Goal: Task Accomplishment & Management: Manage account settings

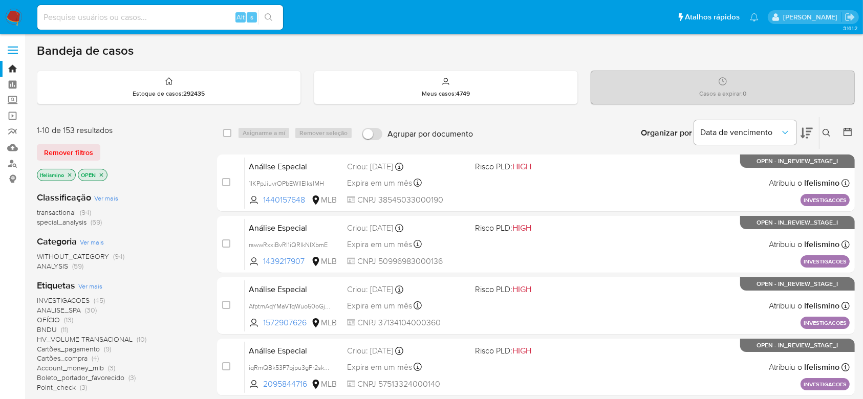
click at [194, 12] on input at bounding box center [160, 17] width 246 height 13
paste input "1496338499"
type input "1496338499"
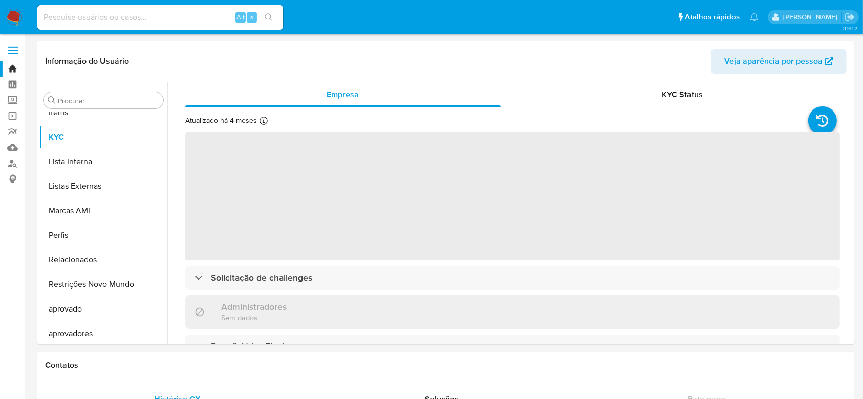
scroll to position [531, 0]
select select "10"
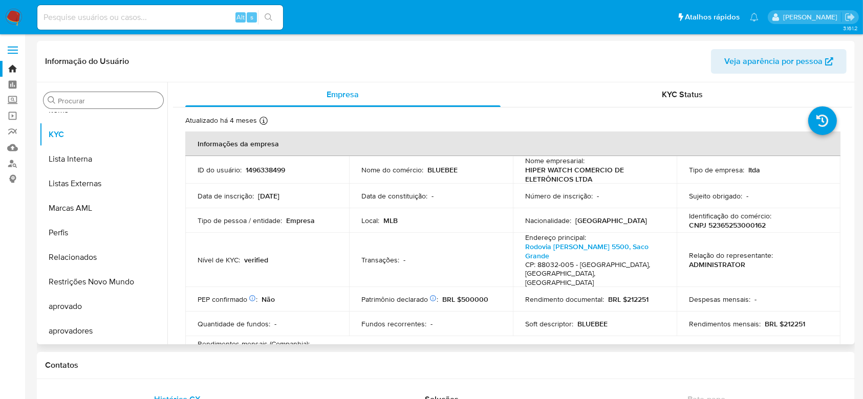
click at [131, 100] on input "Procurar" at bounding box center [108, 100] width 101 height 9
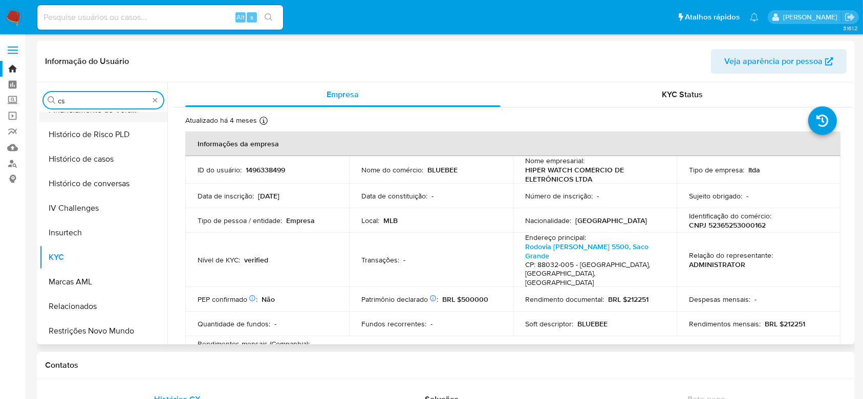
scroll to position [0, 0]
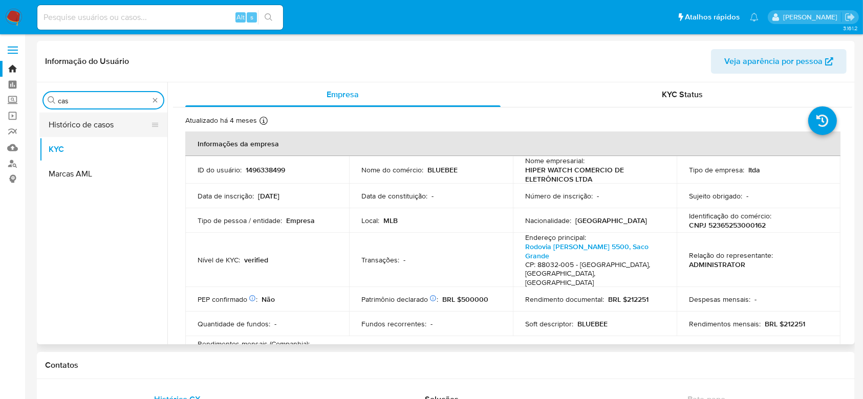
type input "cas"
click at [90, 119] on button "Histórico de casos" at bounding box center [99, 125] width 120 height 25
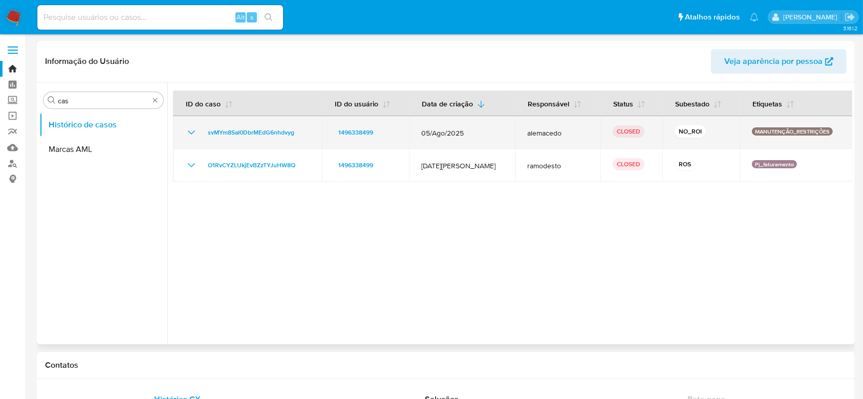
click at [188, 134] on icon "Mostrar/Ocultar" at bounding box center [191, 132] width 12 height 12
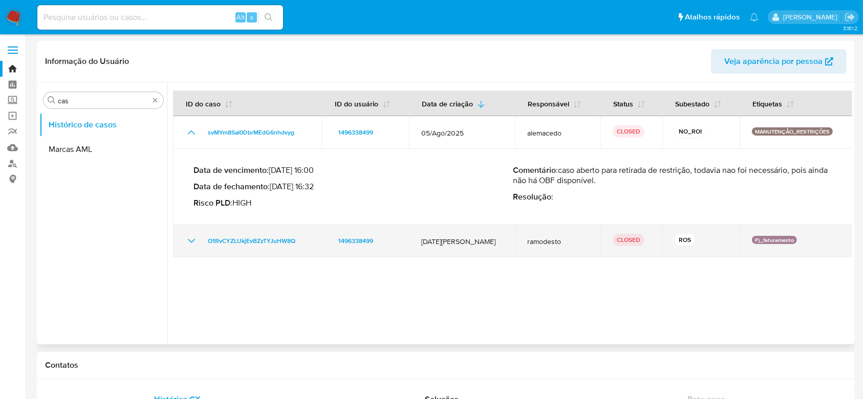
click at [187, 241] on icon "Mostrar/Ocultar" at bounding box center [191, 241] width 12 height 12
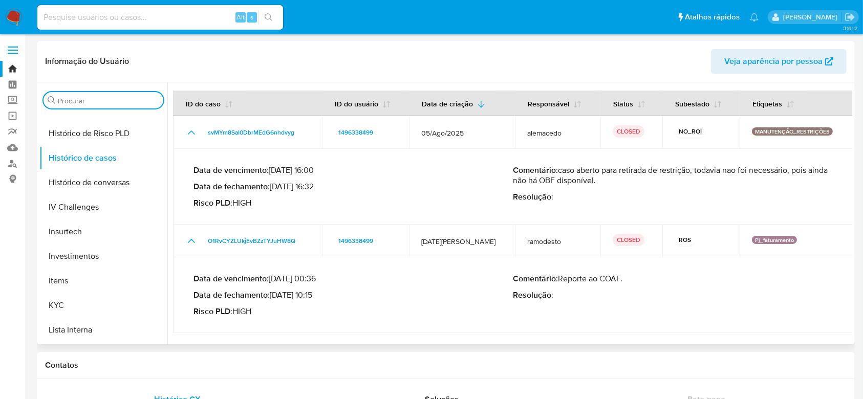
scroll to position [531, 0]
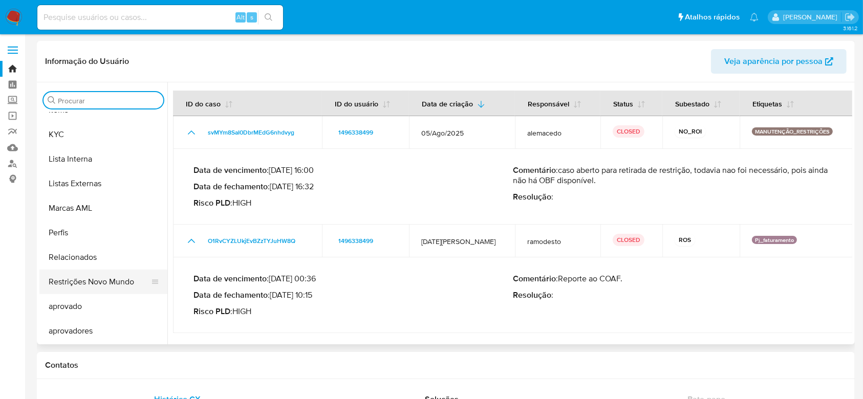
click at [103, 281] on button "Restrições Novo Mundo" at bounding box center [99, 282] width 120 height 25
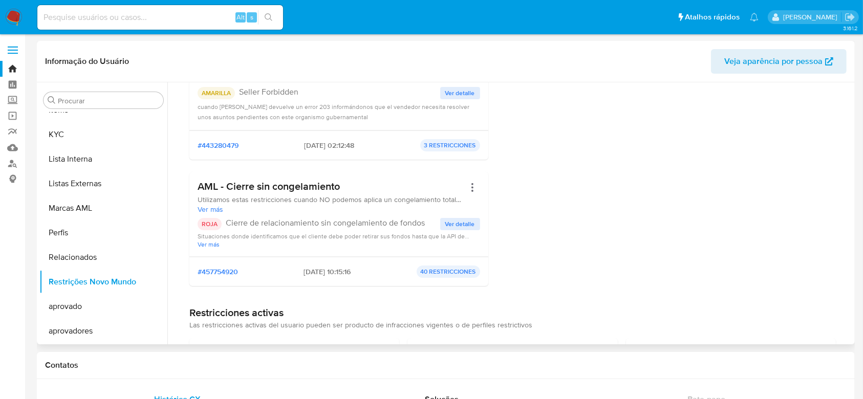
scroll to position [0, 0]
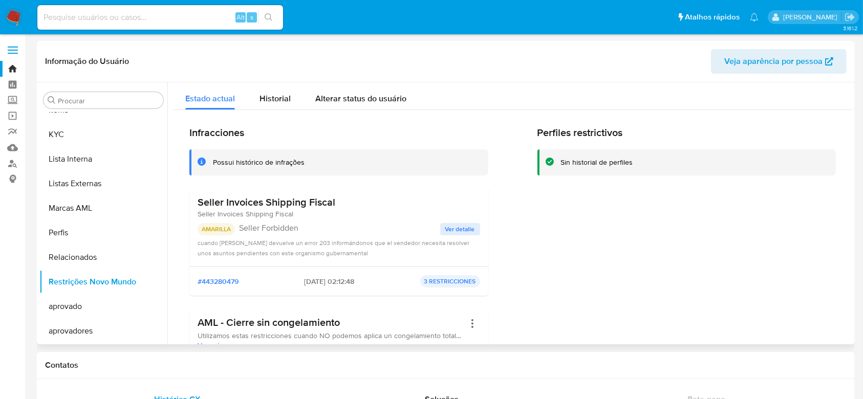
click at [109, 92] on div "Procurar Adiantamentos de Dinheiro Anexos CBT Cartões Contas Bancárias Dados Mo…" at bounding box center [103, 214] width 128 height 261
click at [107, 111] on div "Procurar Adiantamentos de Dinheiro Anexos CBT Cartões Contas Bancárias Dados Mo…" at bounding box center [103, 214] width 128 height 261
click at [116, 104] on input "Procurar" at bounding box center [108, 100] width 101 height 9
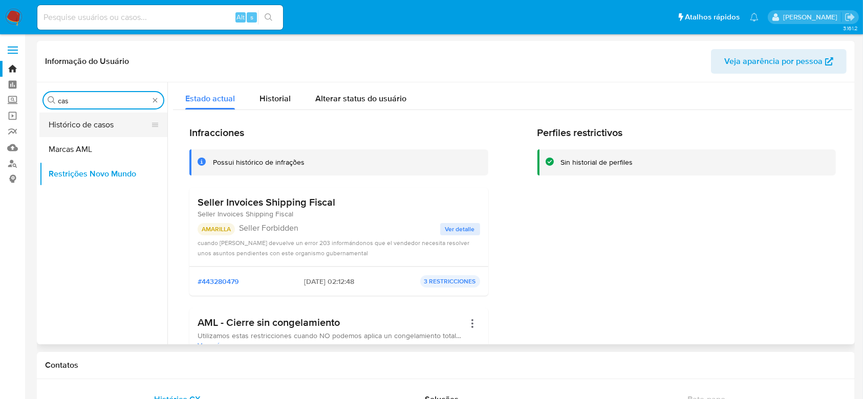
type input "cas"
click at [97, 119] on button "Histórico de casos" at bounding box center [99, 125] width 120 height 25
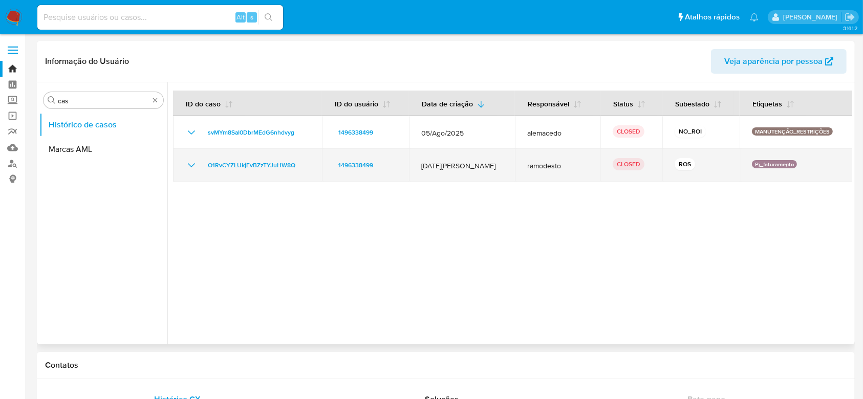
drag, startPoint x: 267, startPoint y: 166, endPoint x: 193, endPoint y: 161, distance: 74.4
click at [193, 161] on div "O1RvCYZLUkjEvBZzTYJuHW8Q" at bounding box center [247, 165] width 124 height 12
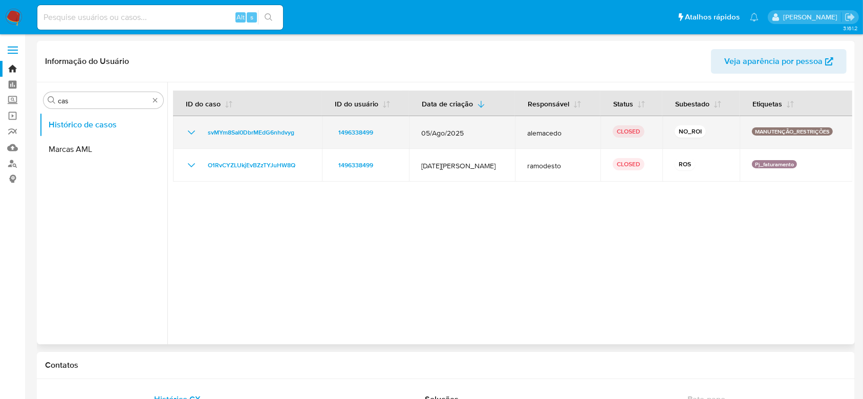
click at [188, 132] on icon "Mostrar/Ocultar" at bounding box center [191, 132] width 12 height 12
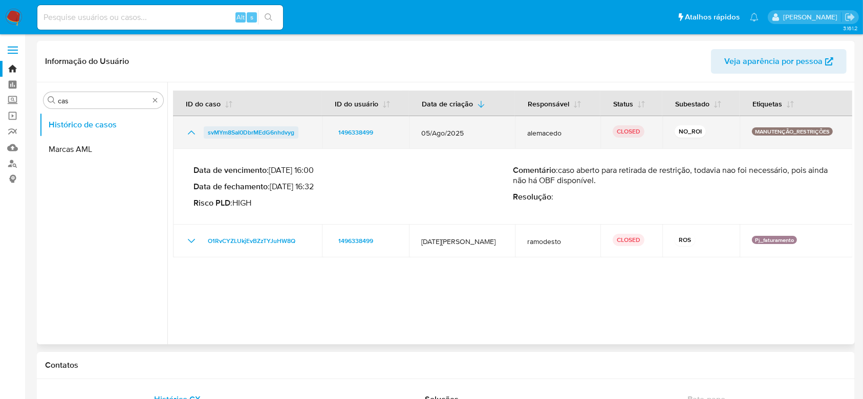
click at [271, 130] on span "svMYm8SaI0DbrMEdG6nhdvyg" at bounding box center [251, 132] width 87 height 12
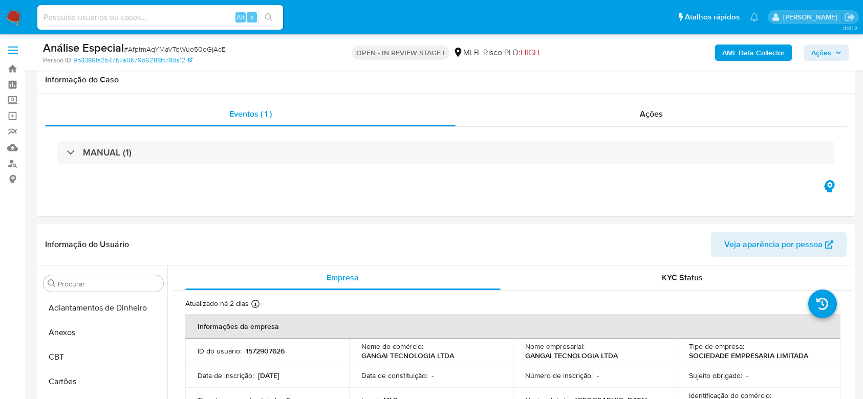
select select "10"
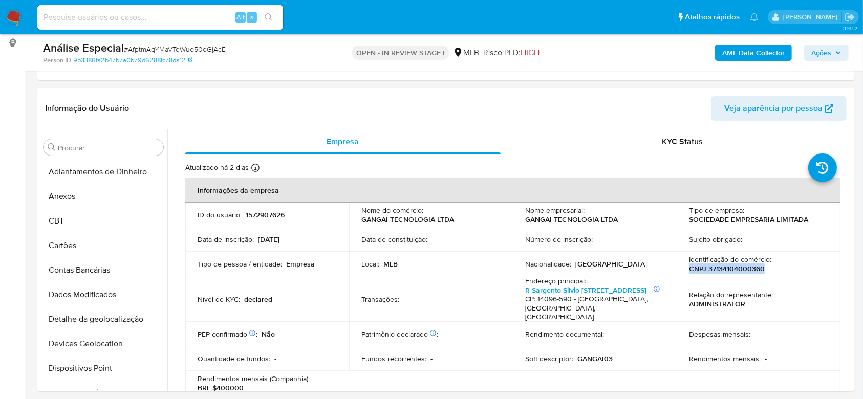
scroll to position [531, 0]
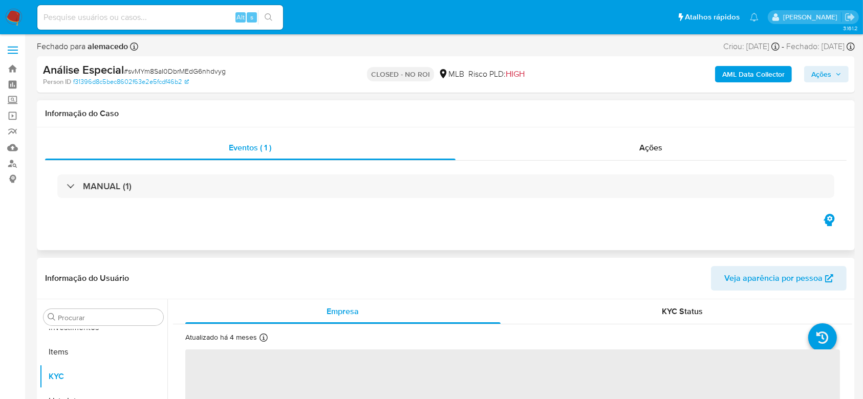
scroll to position [531, 0]
click at [578, 144] on div "Ações" at bounding box center [651, 148] width 391 height 25
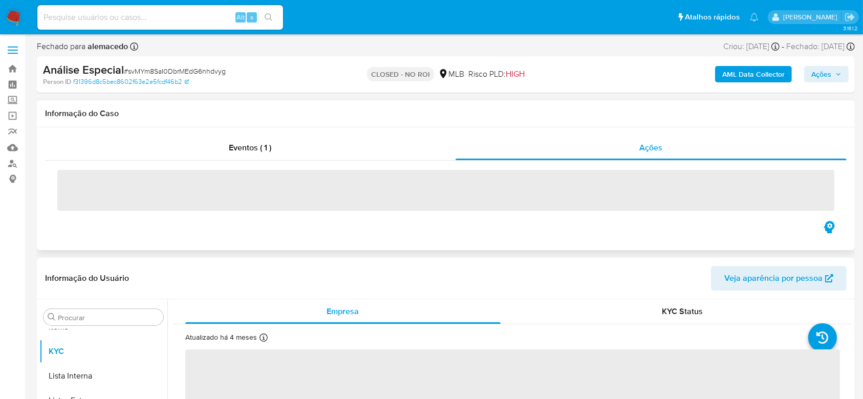
select select "10"
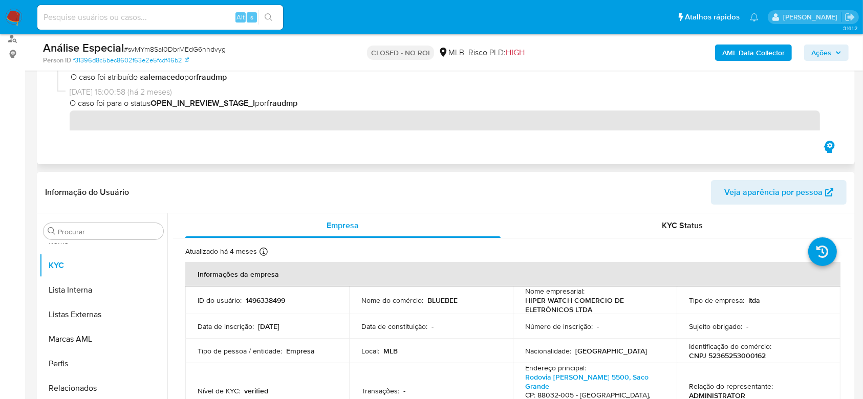
scroll to position [0, 0]
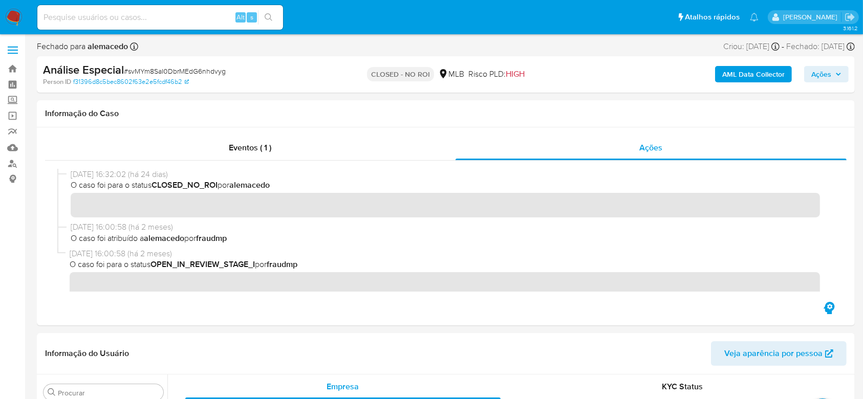
click at [823, 81] on span "Ações" at bounding box center [822, 74] width 20 height 16
click at [812, 70] on span "Ações" at bounding box center [822, 74] width 20 height 16
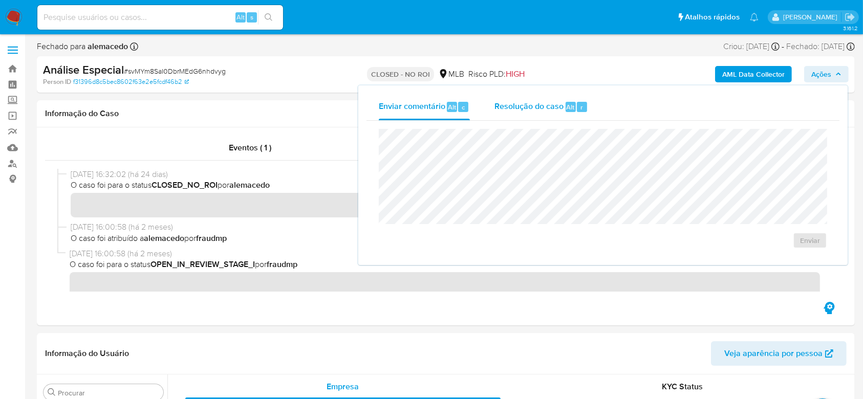
click at [508, 105] on span "Resolução do caso" at bounding box center [529, 107] width 69 height 12
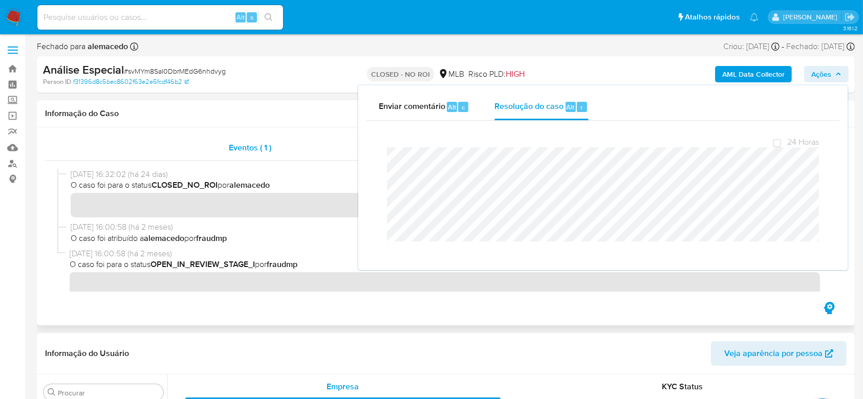
click at [323, 158] on div "Eventos ( 1 )" at bounding box center [250, 148] width 411 height 25
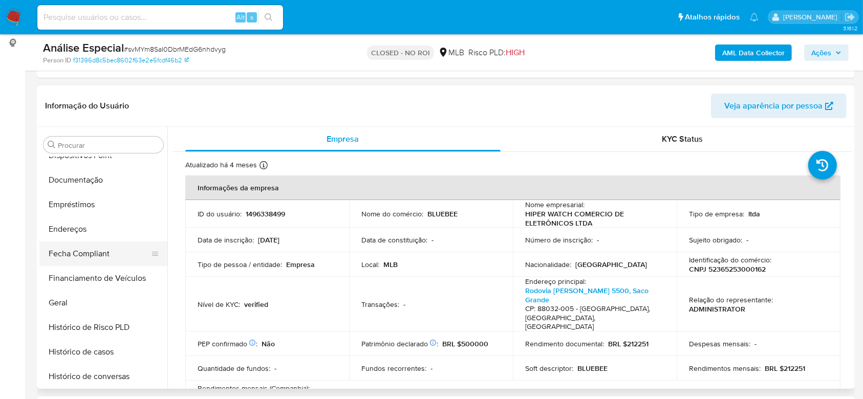
scroll to position [258, 0]
click at [83, 253] on button "Geral" at bounding box center [99, 255] width 120 height 25
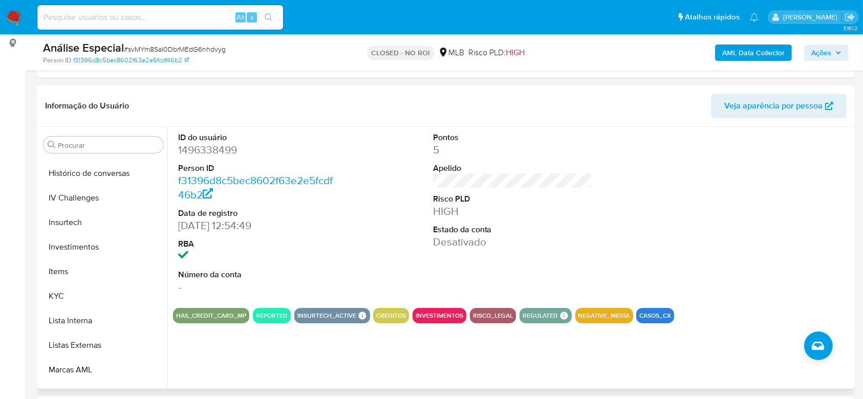
scroll to position [531, 0]
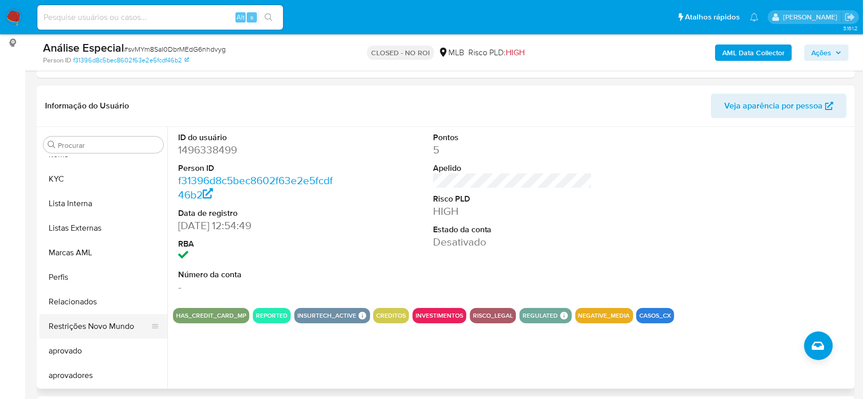
click at [108, 323] on button "Restrições Novo Mundo" at bounding box center [99, 326] width 120 height 25
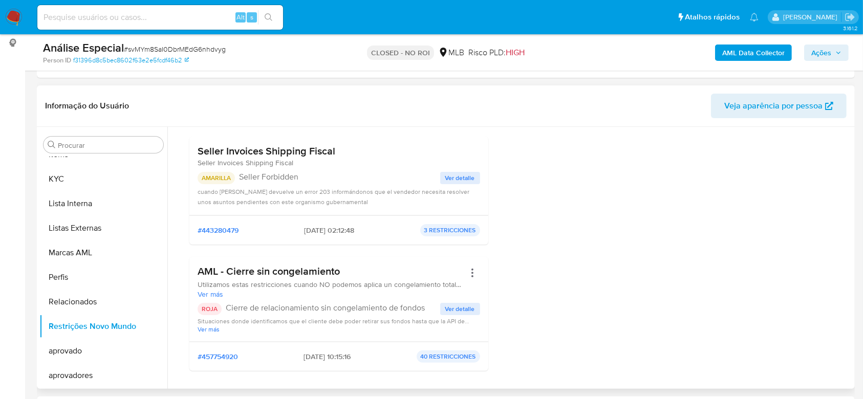
scroll to position [136, 0]
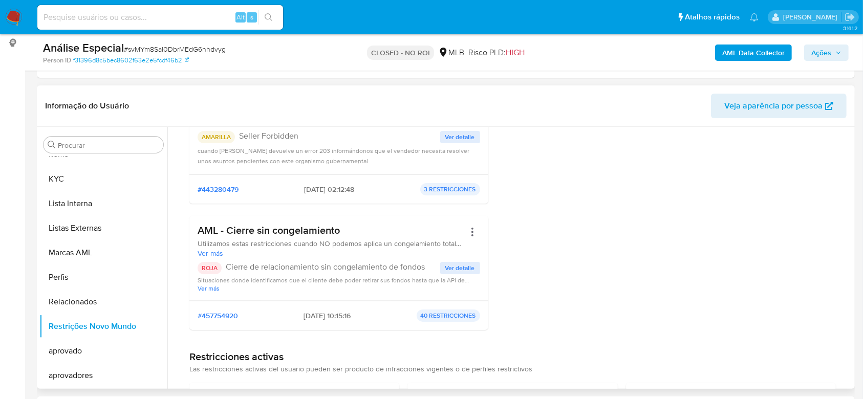
click at [127, 133] on div "Procurar Adiantamentos de Dinheiro Anexos CBT Cartões Contas Bancárias Dados Mo…" at bounding box center [103, 259] width 128 height 261
click at [117, 143] on input "Procurar" at bounding box center [108, 145] width 101 height 9
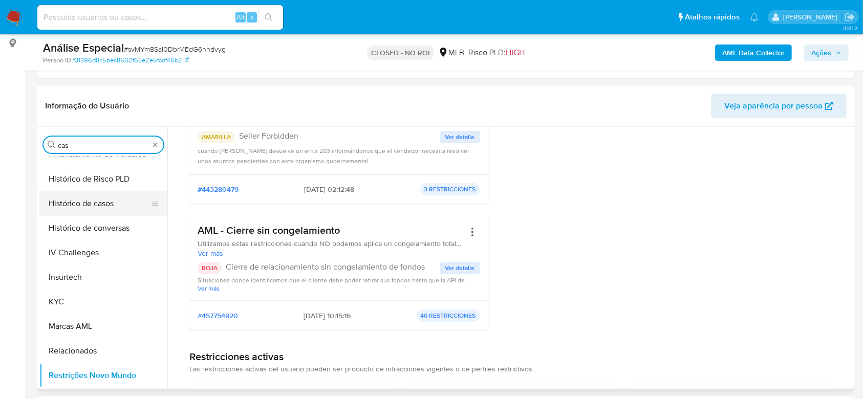
scroll to position [0, 0]
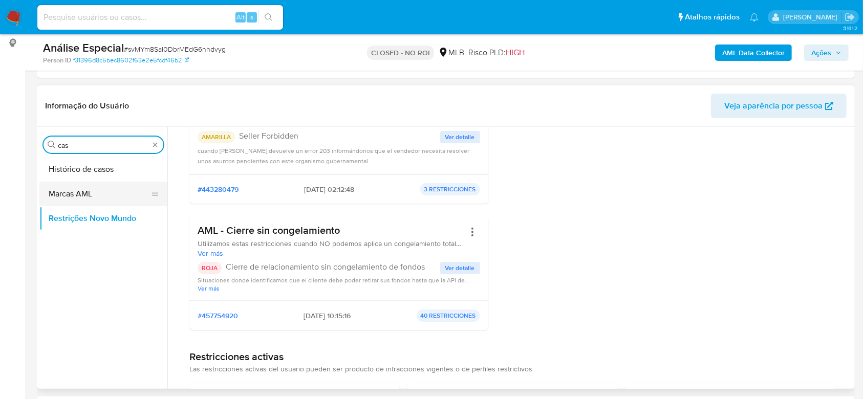
type input "cas"
click at [92, 195] on ul "Histórico de casos Marcas AML Restrições Novo Mundo" at bounding box center [103, 272] width 128 height 231
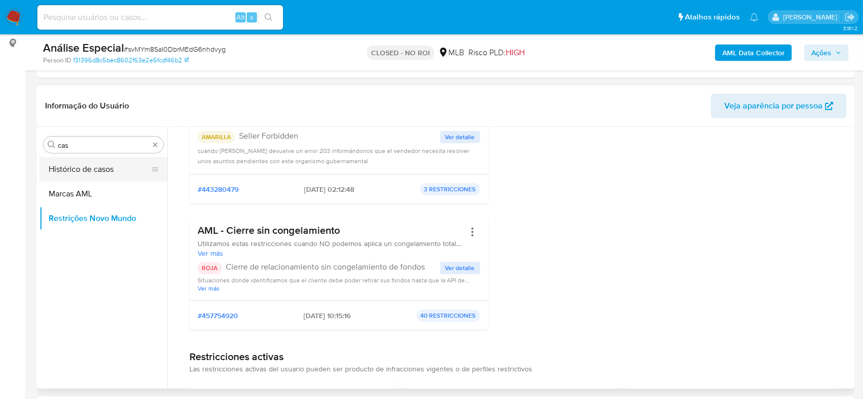
click at [100, 175] on button "Histórico de casos" at bounding box center [99, 169] width 120 height 25
click at [103, 170] on button "Histórico de casos" at bounding box center [99, 169] width 120 height 25
click at [82, 162] on button "Histórico de casos" at bounding box center [99, 169] width 120 height 25
click at [97, 179] on button "Histórico de casos" at bounding box center [99, 169] width 120 height 25
click at [98, 178] on button "Histórico de casos" at bounding box center [99, 169] width 120 height 25
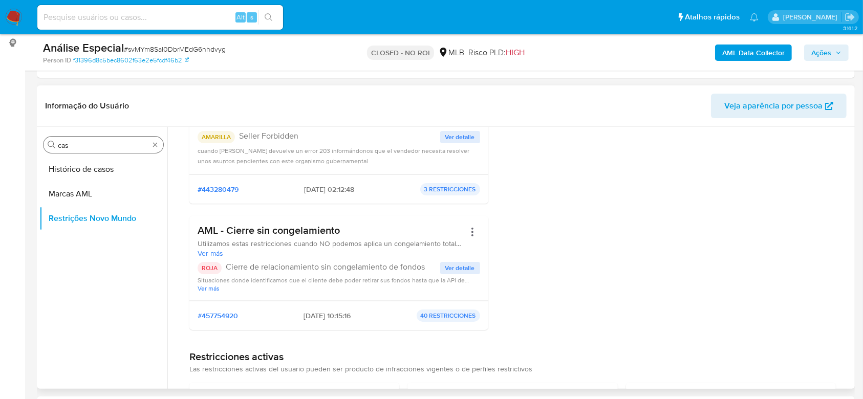
click at [159, 150] on div "Procurar cas" at bounding box center [104, 145] width 120 height 16
type input "cas"
click at [97, 182] on button "Marcas AML" at bounding box center [99, 194] width 120 height 25
click at [98, 173] on button "Histórico de casos" at bounding box center [99, 169] width 120 height 25
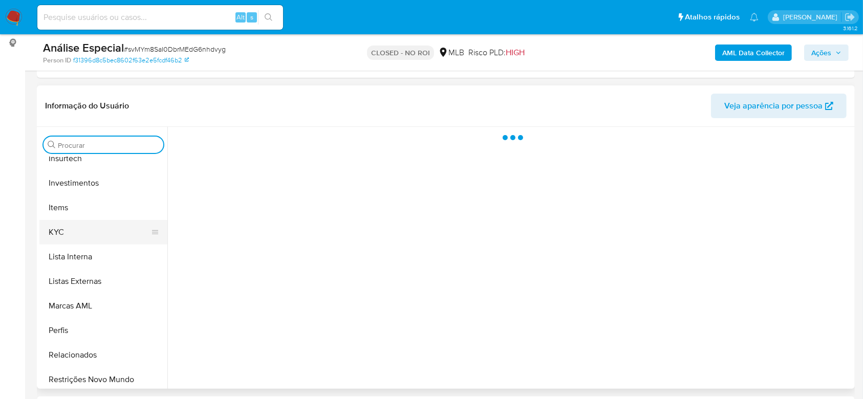
click at [109, 226] on button "KYC" at bounding box center [99, 232] width 120 height 25
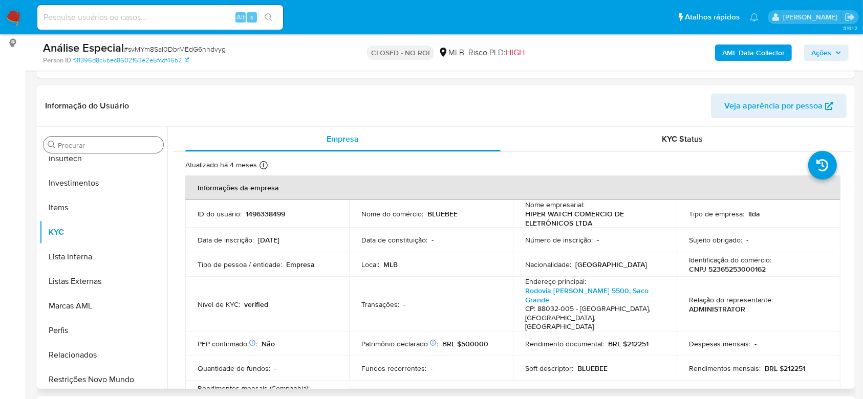
click at [734, 271] on p "CNPJ 52365253000162" at bounding box center [727, 269] width 77 height 9
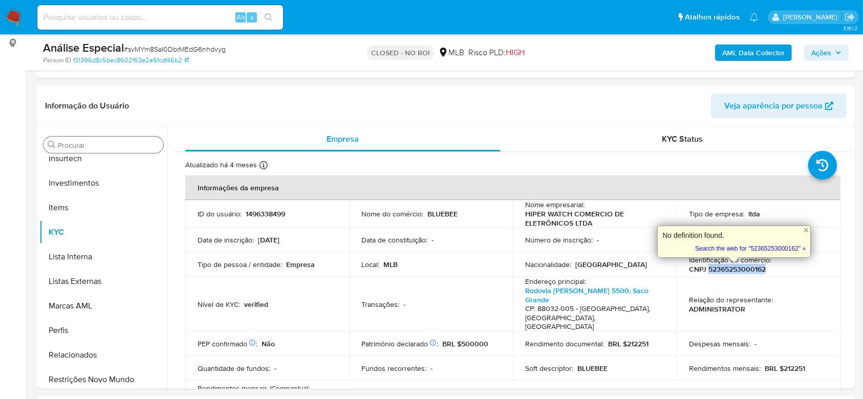
copy p "52365253000162"
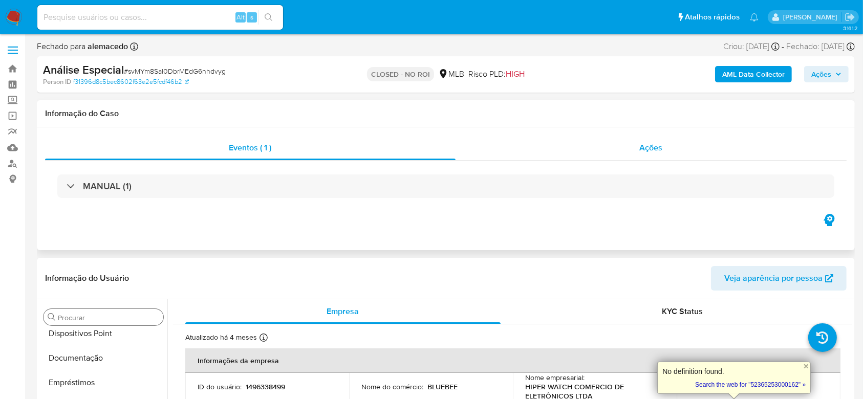
click at [623, 147] on div "Ações" at bounding box center [651, 148] width 391 height 25
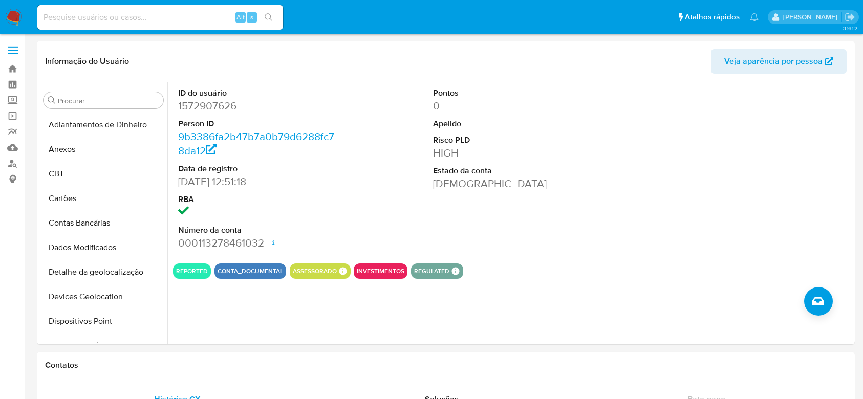
select select "10"
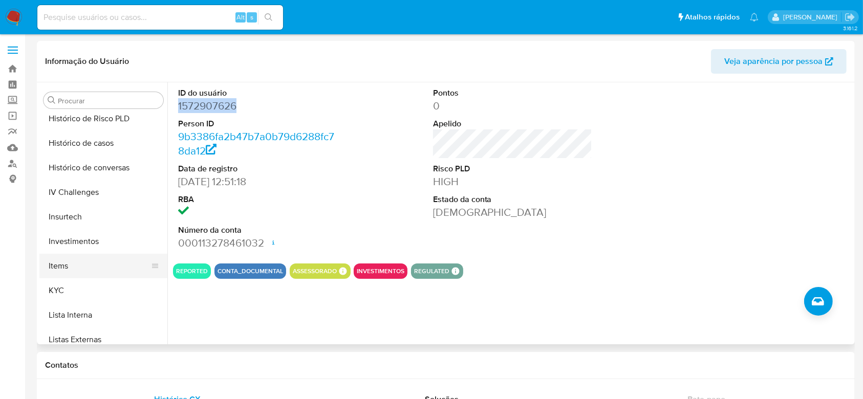
scroll to position [394, 0]
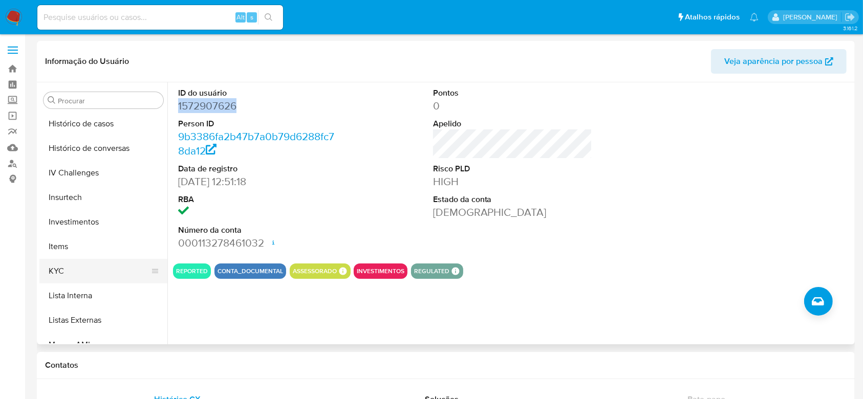
click at [82, 260] on button "KYC" at bounding box center [99, 271] width 120 height 25
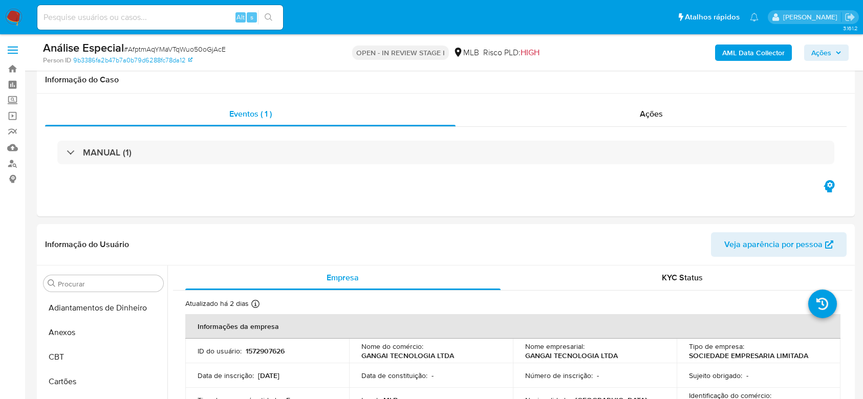
select select "10"
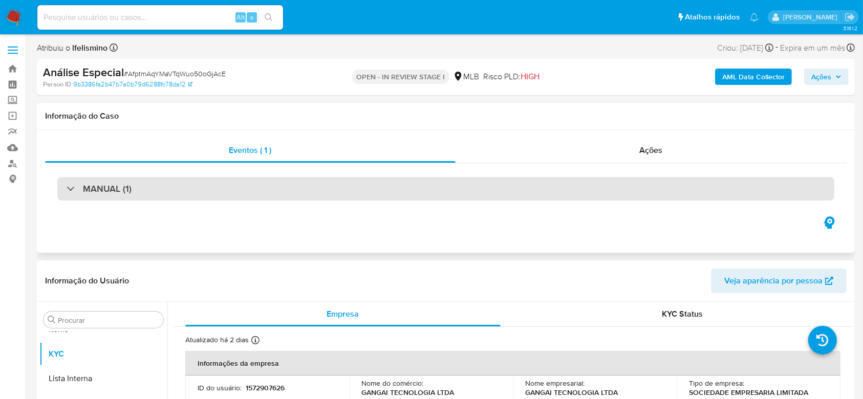
click at [496, 177] on div "MANUAL (1)" at bounding box center [445, 189] width 777 height 24
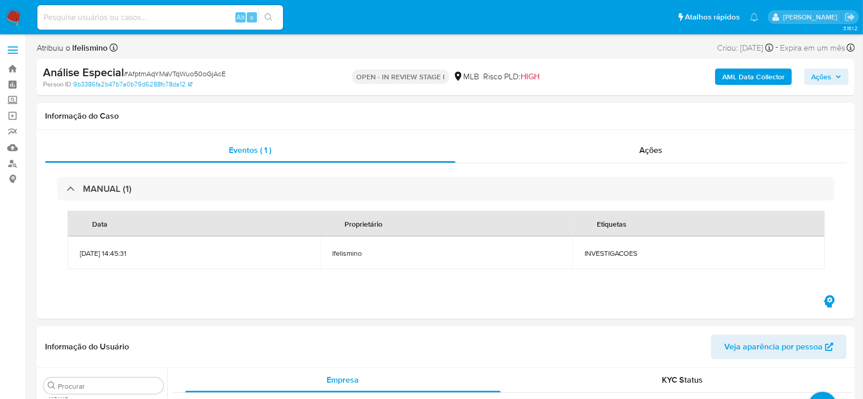
click at [131, 68] on div "Análise Especial # AfptmAqYMaVTqWuo50oGjAcE" at bounding box center [175, 72] width 265 height 15
click at [169, 72] on span "# AfptmAqYMaVTqWuo50oGjAcE" at bounding box center [175, 74] width 102 height 10
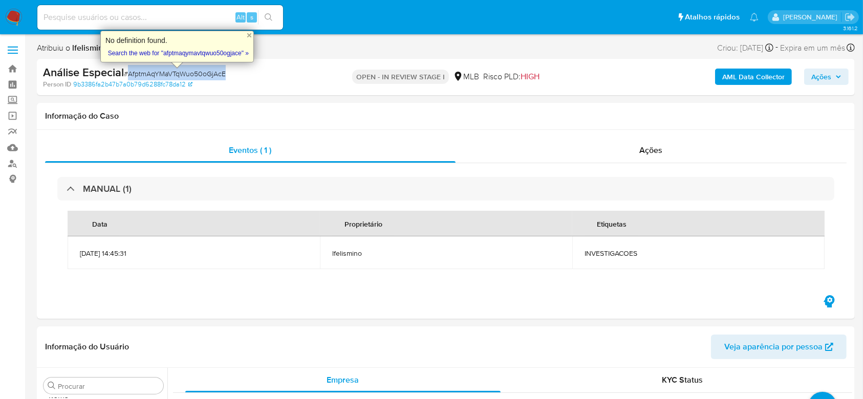
copy span "AfptmAqYMaVTqWuo50oGjAcE"
click at [598, 260] on td "INVESTIGACOES" at bounding box center [698, 253] width 252 height 33
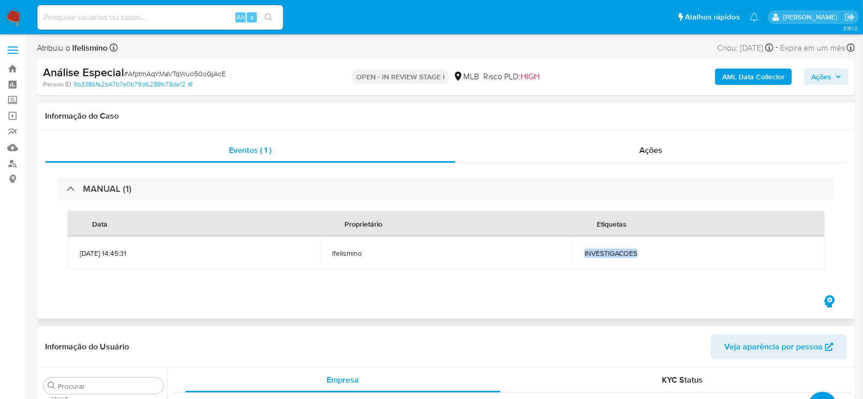
click at [598, 260] on td "INVESTIGACOES" at bounding box center [698, 253] width 252 height 33
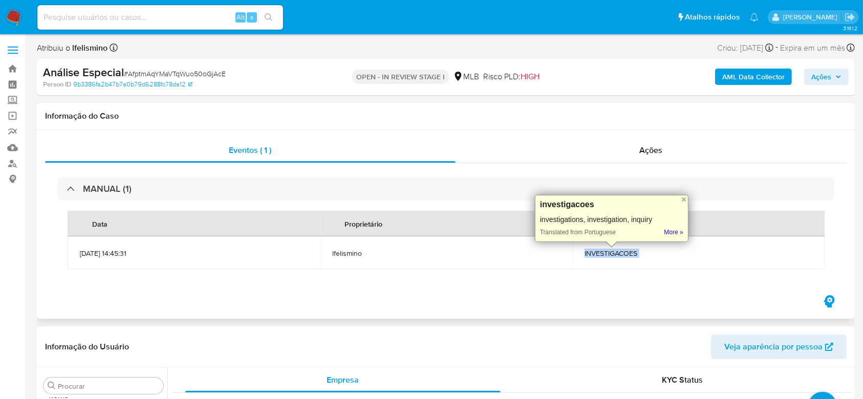
click at [598, 260] on td "INVESTIGACOES" at bounding box center [698, 253] width 252 height 33
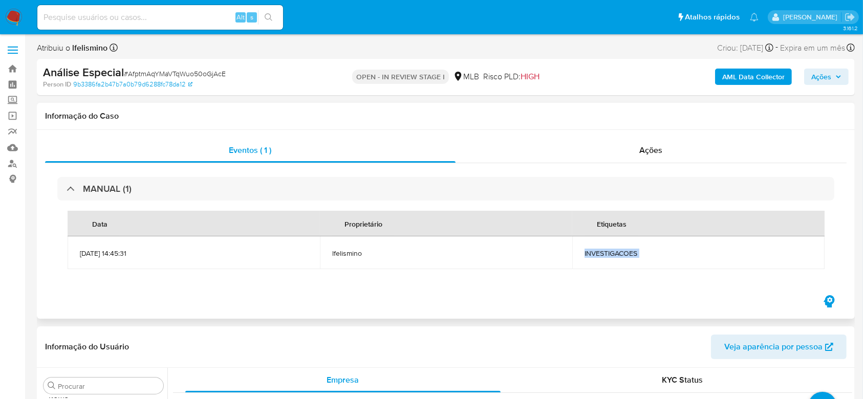
copy div "INVESTIGACOES"
copy div "18/09/2025"
drag, startPoint x: 762, startPoint y: 46, endPoint x: 724, endPoint y: 48, distance: 38.5
click at [724, 48] on div "Criou: 18/09/2025 Criou: 18/09/2025 14:45:31" at bounding box center [745, 48] width 56 height 14
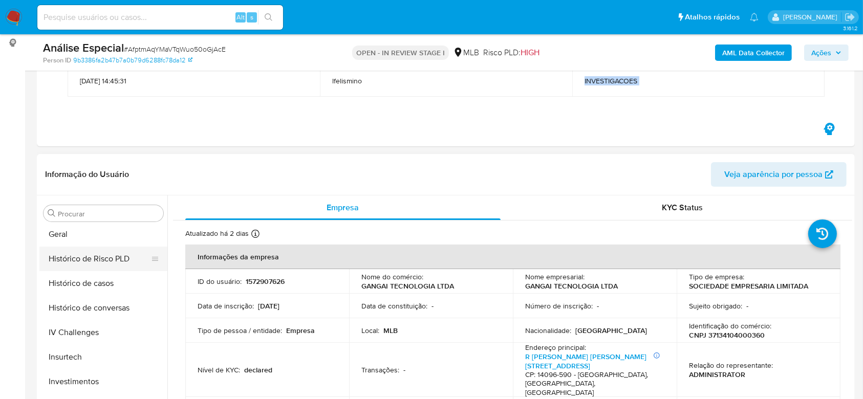
scroll to position [326, 0]
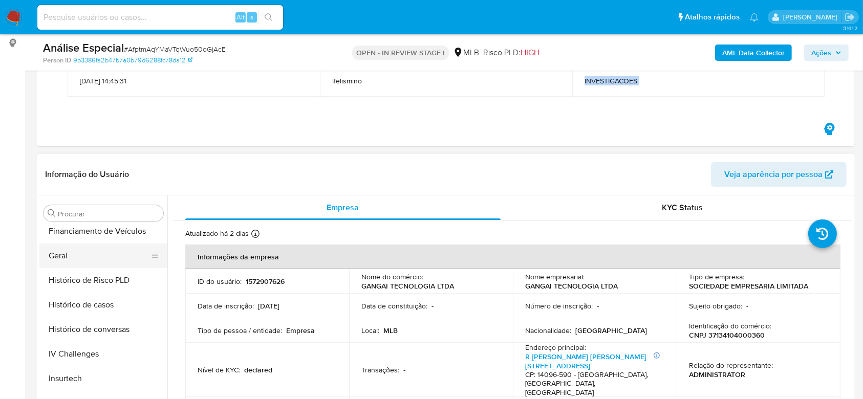
click at [140, 257] on button "Geral" at bounding box center [99, 256] width 120 height 25
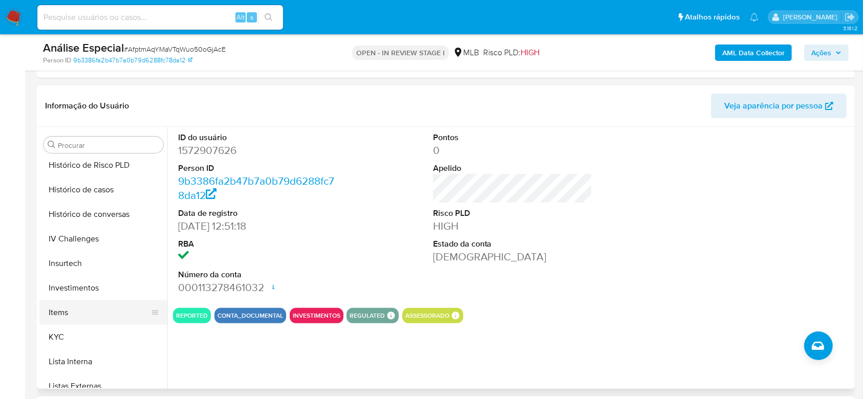
scroll to position [394, 0]
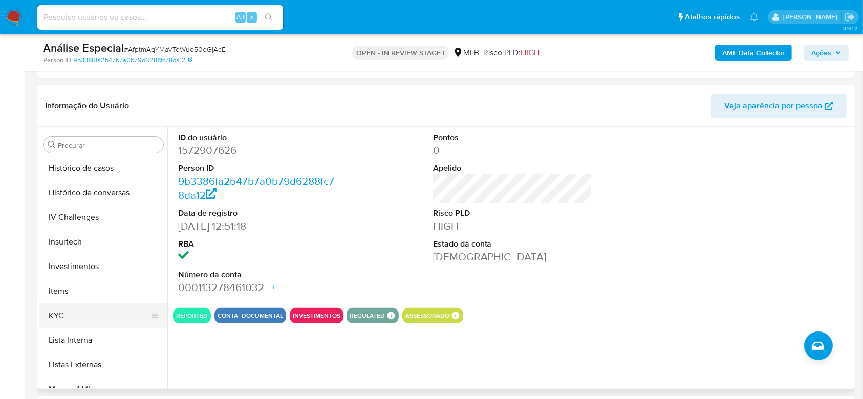
click at [83, 313] on button "KYC" at bounding box center [99, 316] width 120 height 25
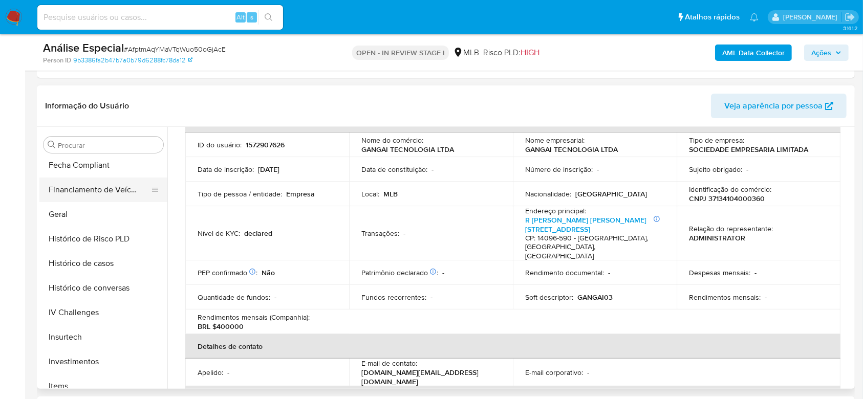
scroll to position [258, 0]
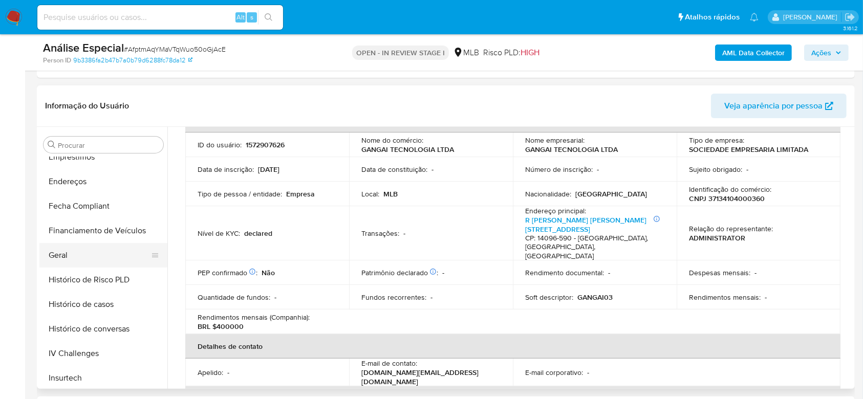
click at [88, 249] on button "Geral" at bounding box center [99, 255] width 120 height 25
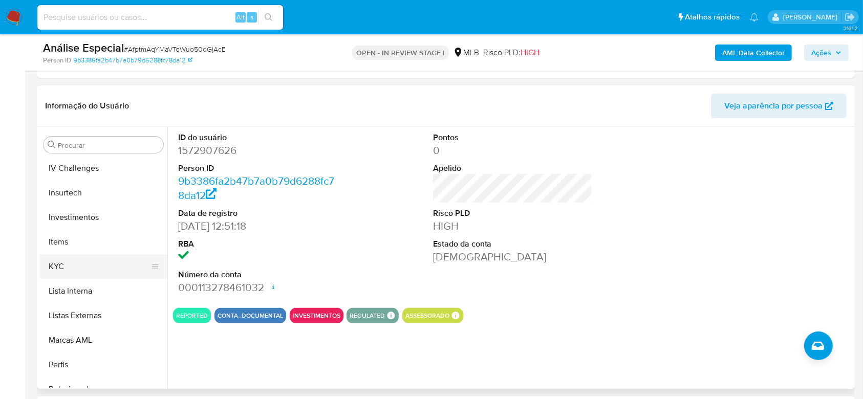
scroll to position [463, 0]
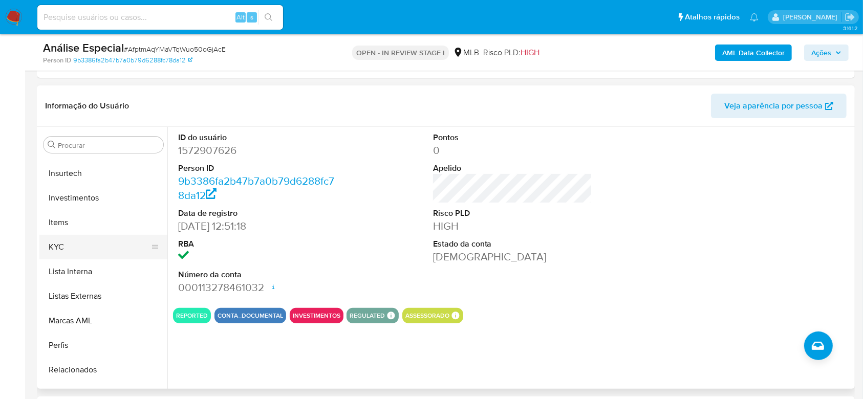
click at [102, 243] on button "KYC" at bounding box center [99, 247] width 120 height 25
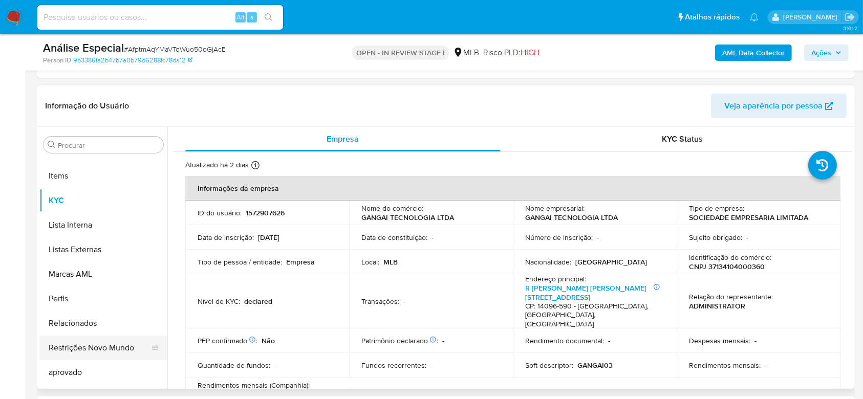
scroll to position [531, 0]
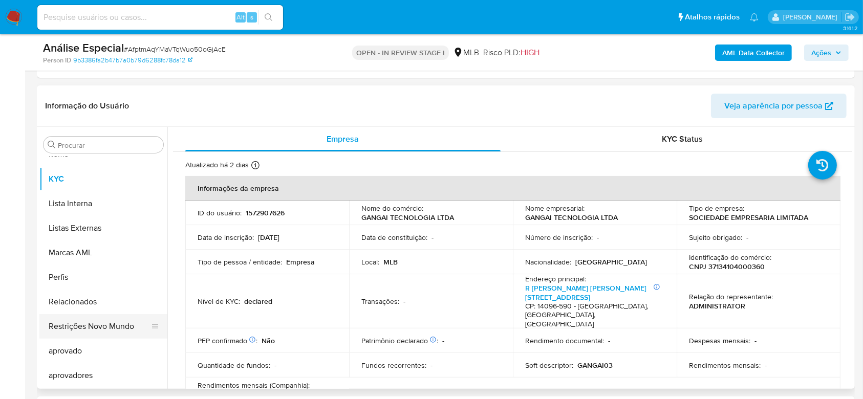
click at [99, 323] on button "Restrições Novo Mundo" at bounding box center [99, 326] width 120 height 25
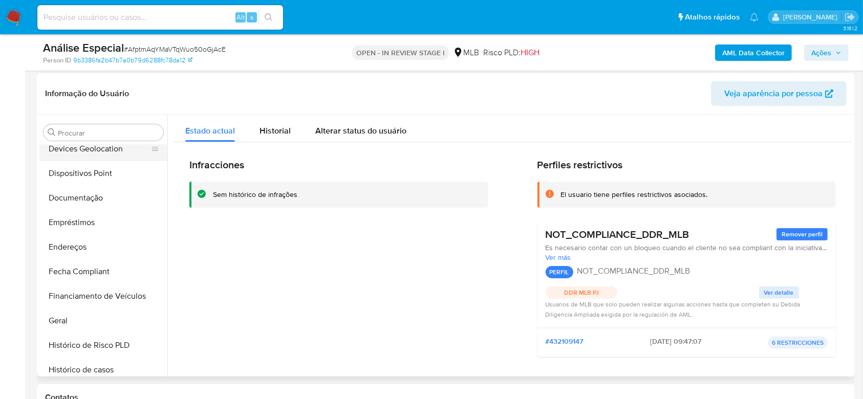
scroll to position [121, 0]
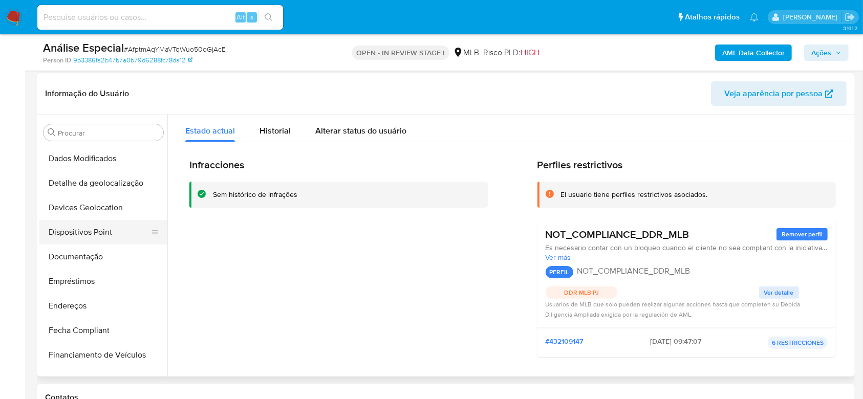
click at [113, 223] on button "Dispositivos Point" at bounding box center [99, 232] width 120 height 25
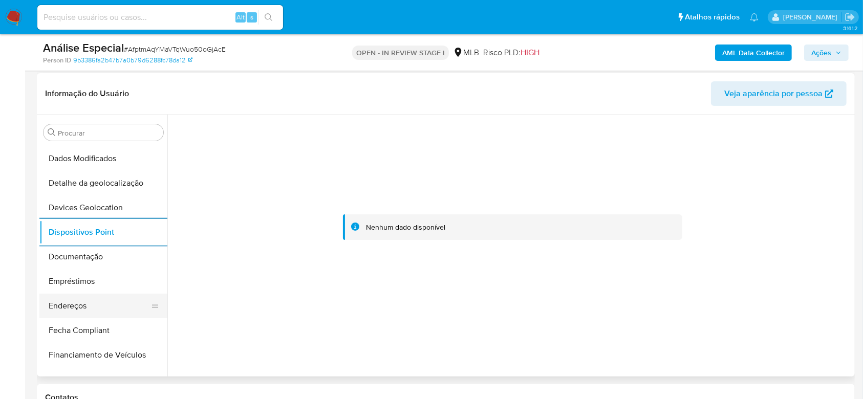
click at [95, 302] on button "Endereços" at bounding box center [99, 306] width 120 height 25
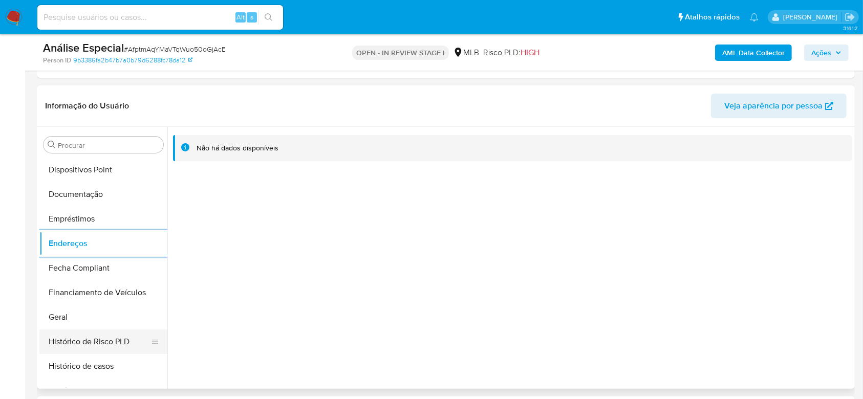
scroll to position [258, 0]
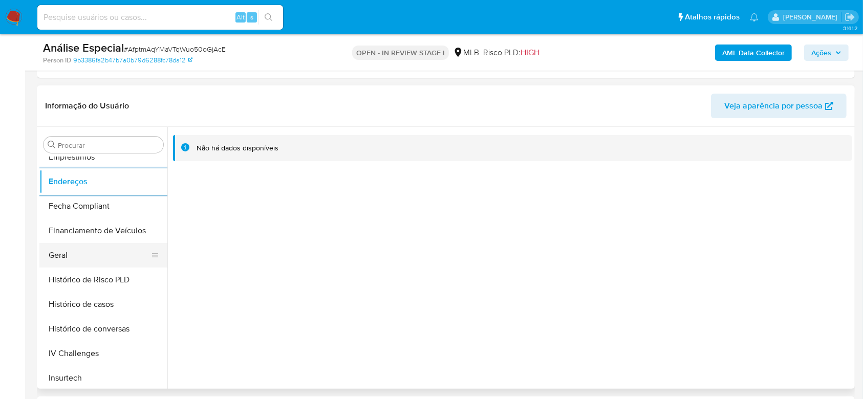
click at [113, 256] on button "Geral" at bounding box center [99, 255] width 120 height 25
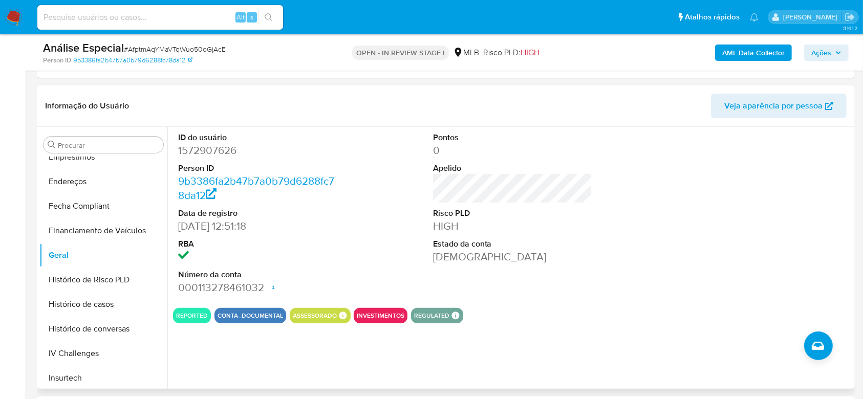
click at [218, 151] on dd "1572907626" at bounding box center [258, 150] width 160 height 14
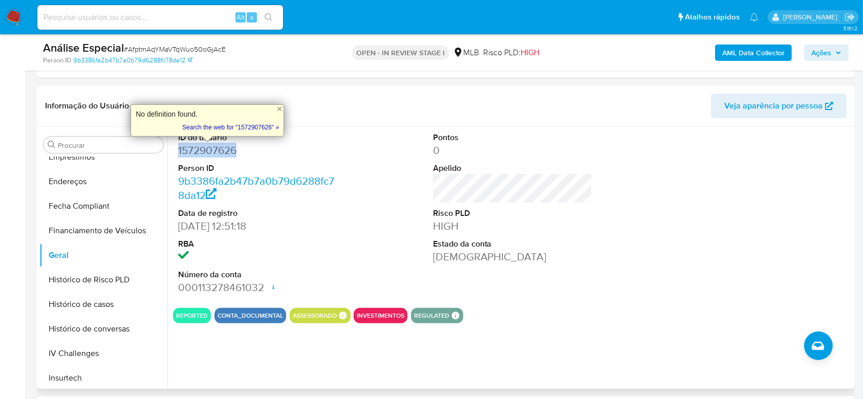
copy dd "1572907626"
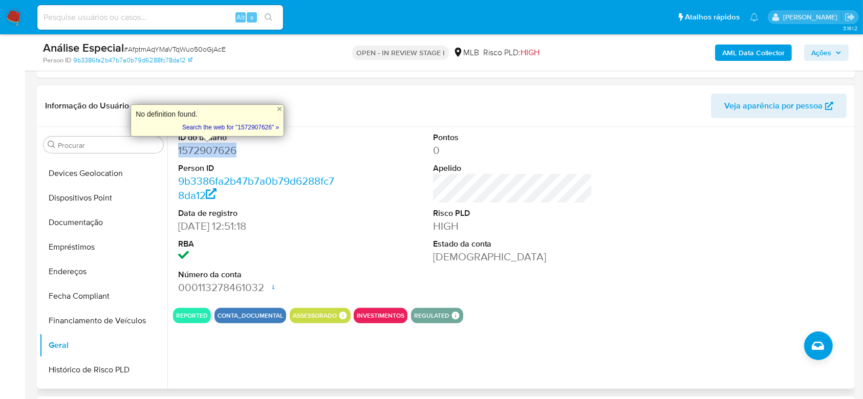
scroll to position [0, 0]
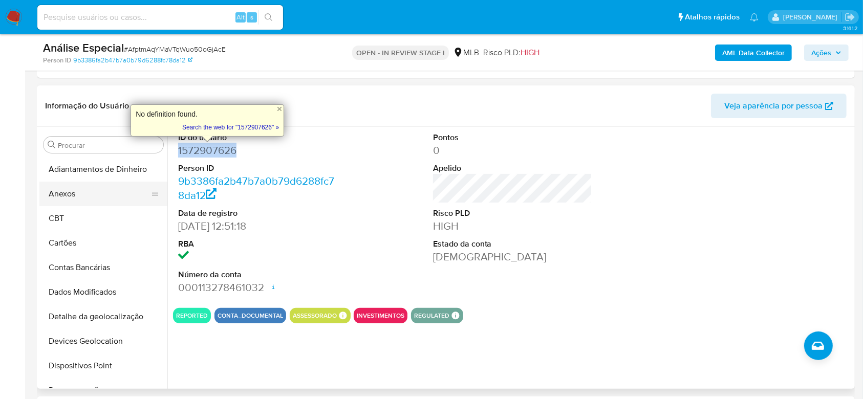
click at [102, 195] on button "Anexos" at bounding box center [99, 194] width 120 height 25
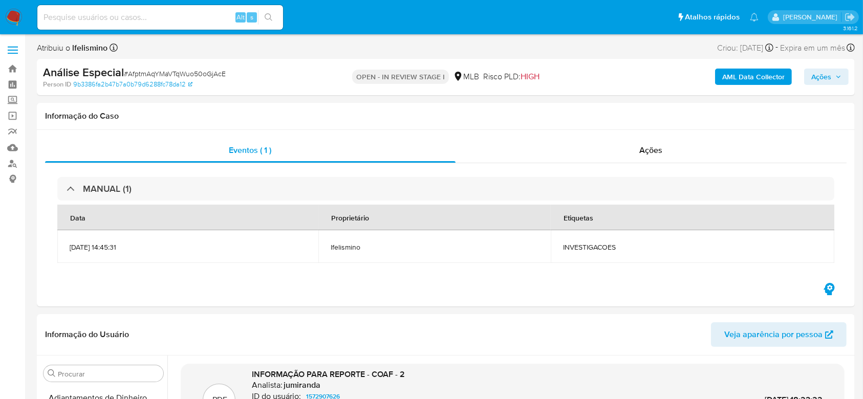
click at [744, 77] on b "AML Data Collector" at bounding box center [754, 77] width 62 height 16
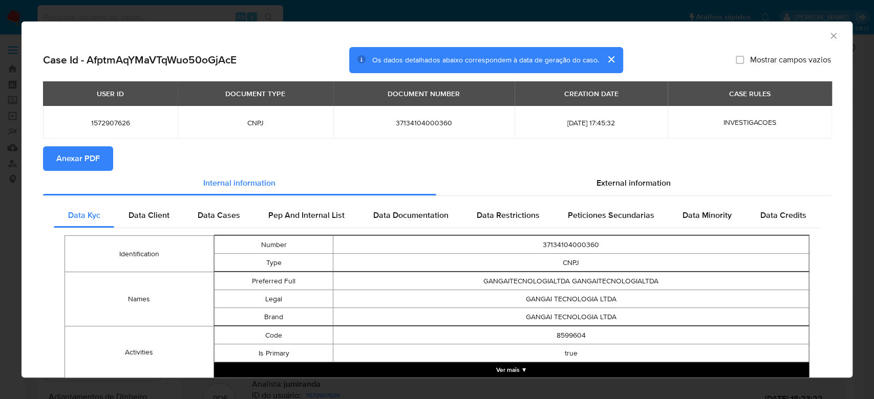
drag, startPoint x: 89, startPoint y: 156, endPoint x: 107, endPoint y: 119, distance: 40.8
click at [89, 156] on span "Anexar PDF" at bounding box center [78, 158] width 44 height 23
click at [354, 15] on div "AML Data Collector Case Id - AfptmAqYMaVTqWuo50oGjAcE Os dados detalhados abaix…" at bounding box center [437, 199] width 874 height 399
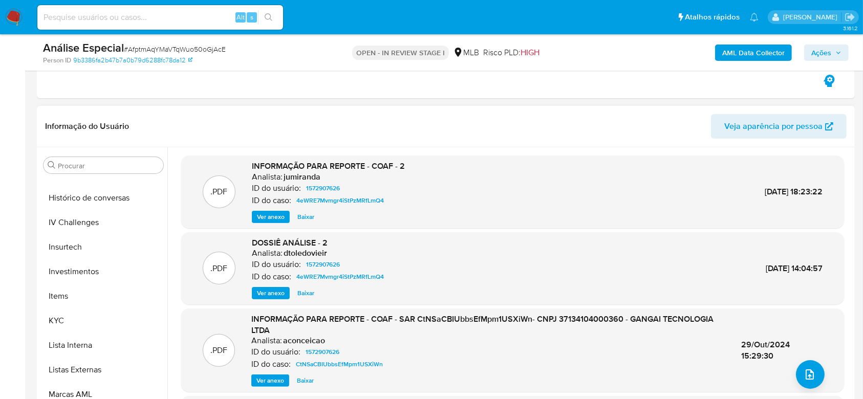
scroll to position [273, 0]
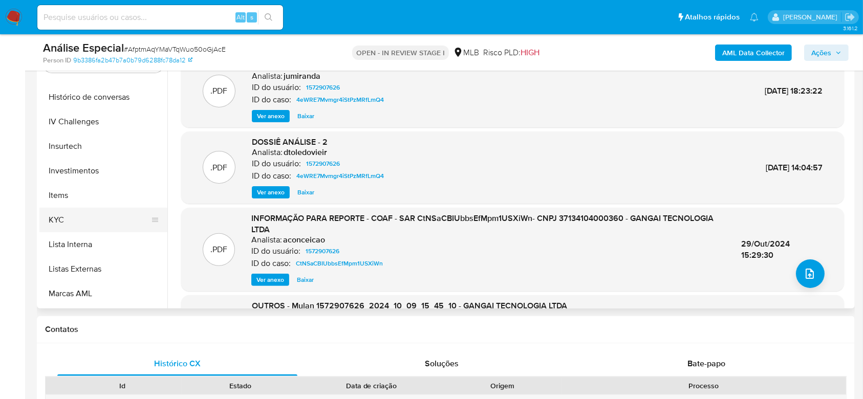
click at [143, 220] on button "KYC" at bounding box center [99, 220] width 120 height 25
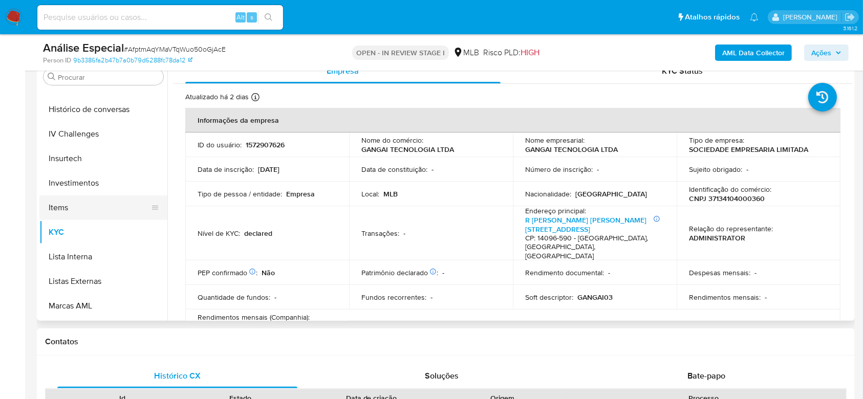
scroll to position [0, 0]
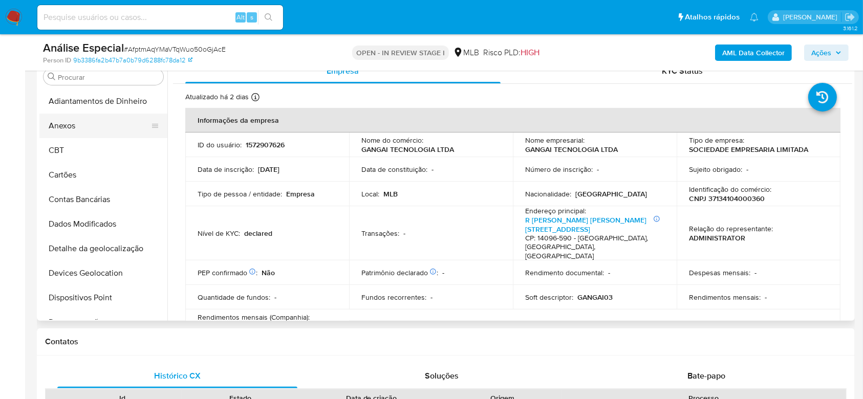
click at [107, 129] on button "Anexos" at bounding box center [99, 126] width 120 height 25
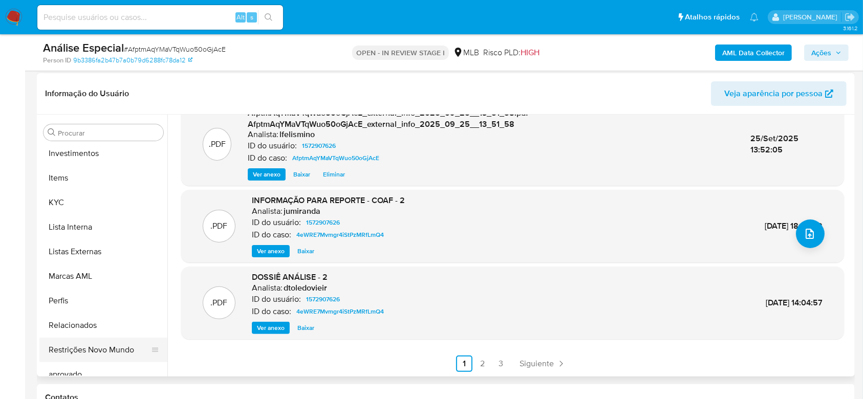
scroll to position [531, 0]
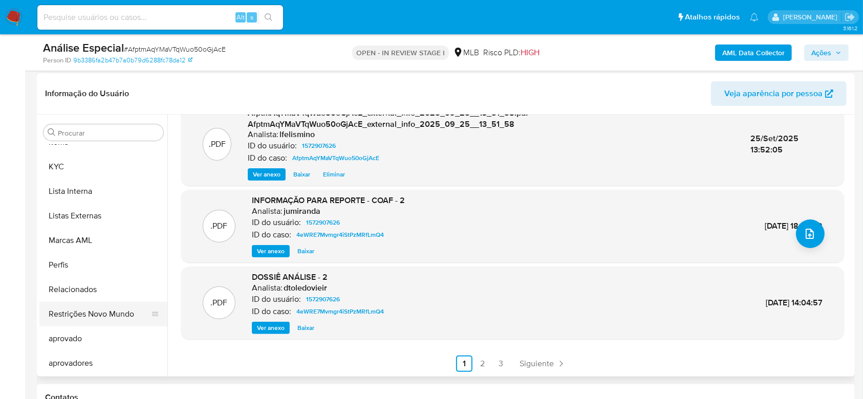
click at [114, 317] on button "Restrições Novo Mundo" at bounding box center [99, 314] width 120 height 25
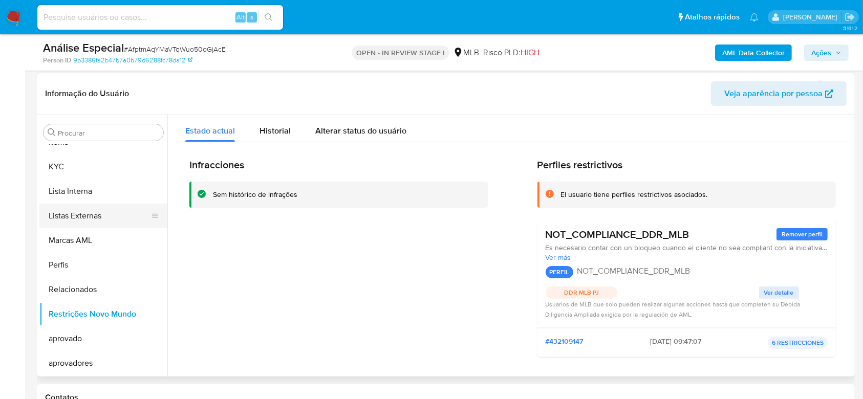
scroll to position [463, 0]
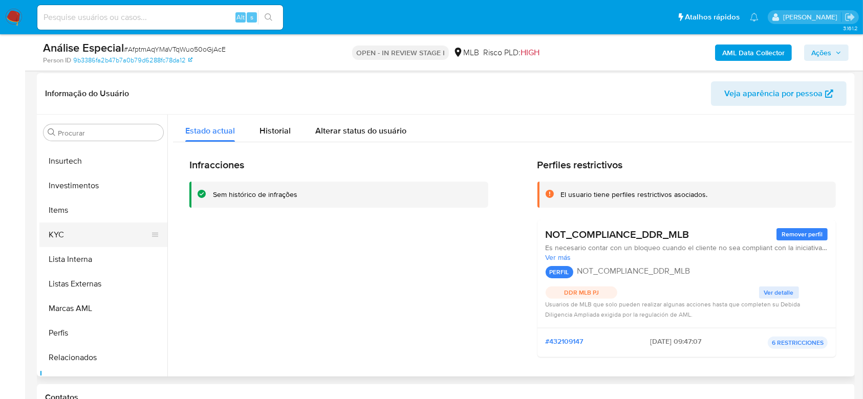
click at [107, 233] on button "KYC" at bounding box center [99, 235] width 120 height 25
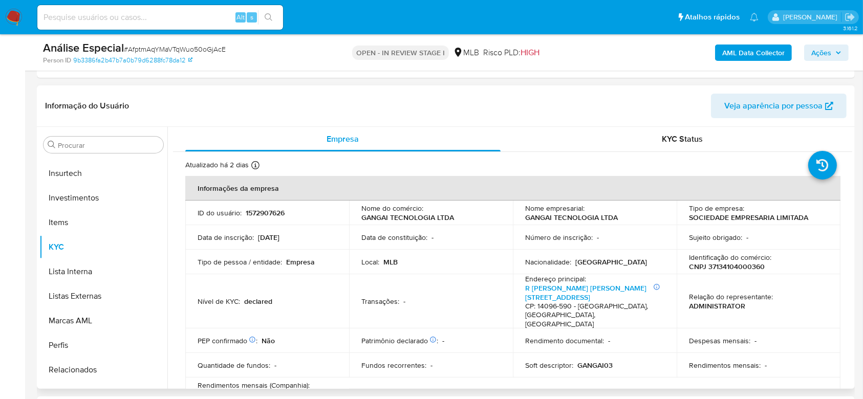
click at [723, 268] on p "CNPJ 37134104000360" at bounding box center [727, 266] width 76 height 9
copy p "37134104000360"
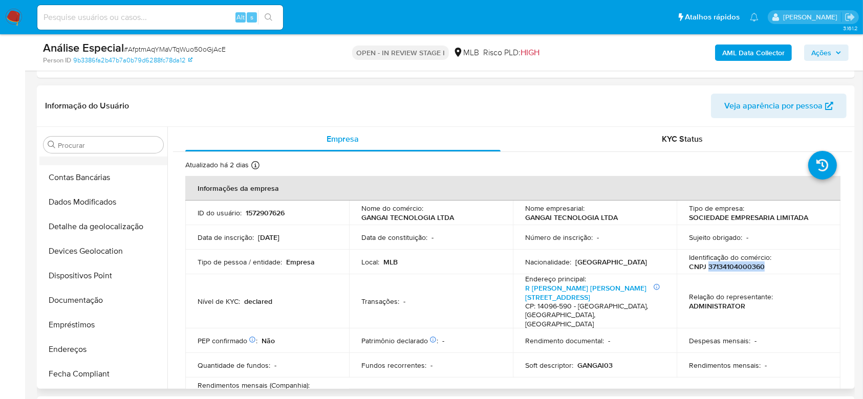
scroll to position [0, 0]
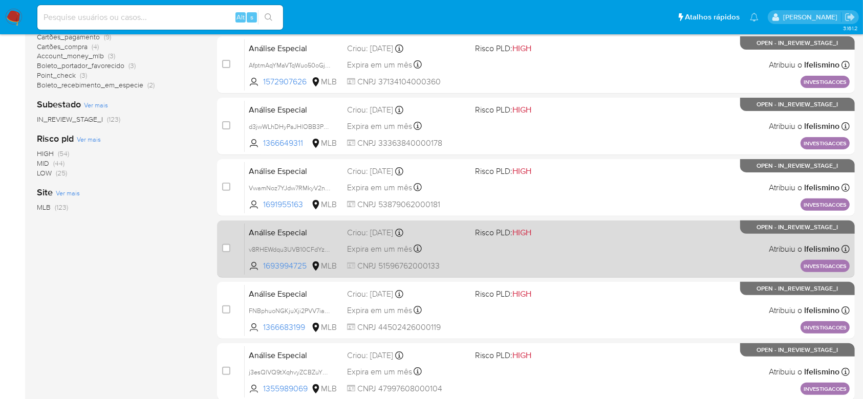
scroll to position [273, 0]
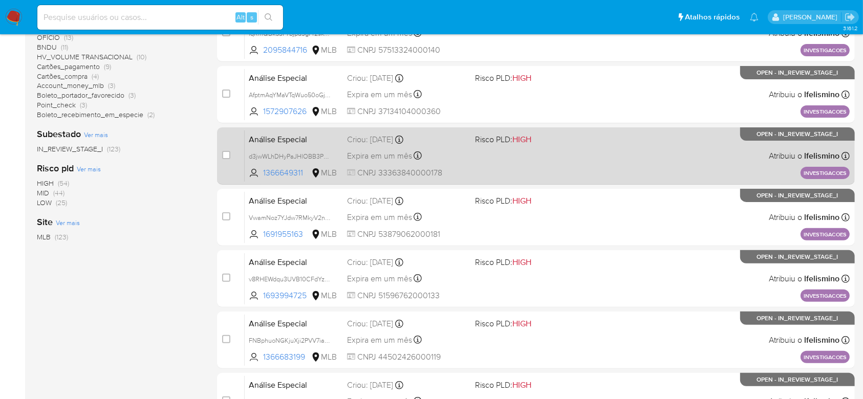
click at [514, 146] on div "Análise Especial d3jwWLhDHyPaJHlOBB3PbFGD 1366649311 MLB Risco PLD: HIGH Criou:…" at bounding box center [547, 156] width 605 height 52
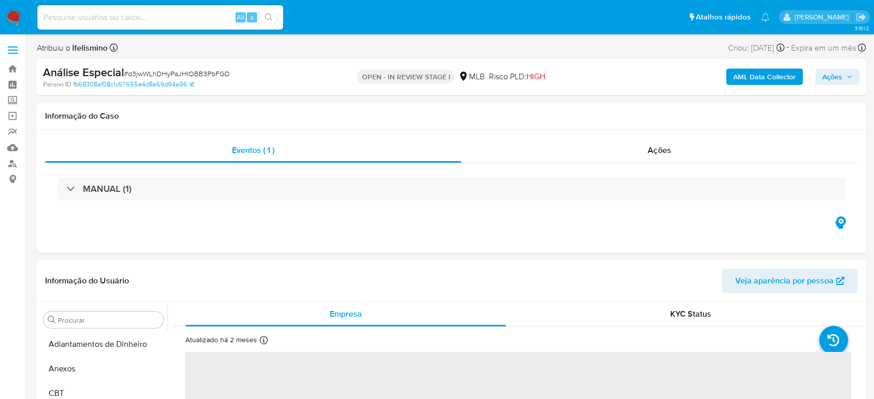
select select "10"
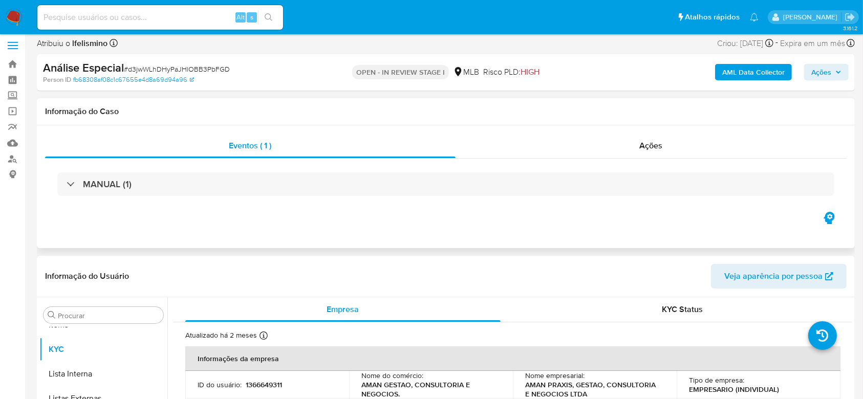
scroll to position [68, 0]
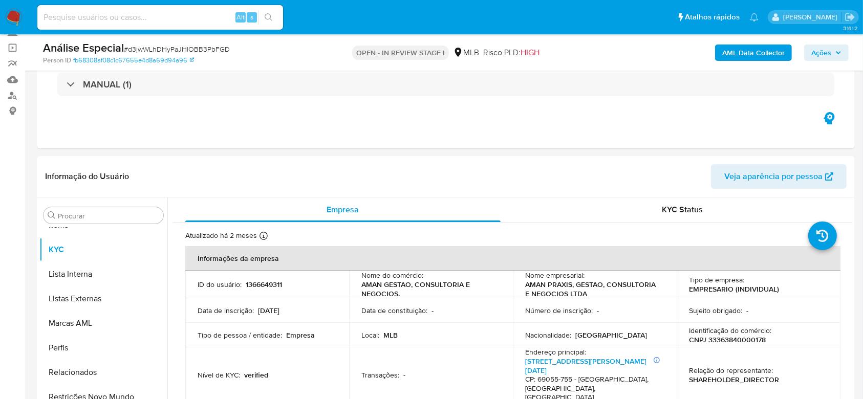
click at [206, 45] on span "# d3jwWLhDHyPaJHlOBB3PbFGD" at bounding box center [177, 49] width 106 height 10
copy span "d3jwWLhDHyPaJHlOBB3PbFGD"
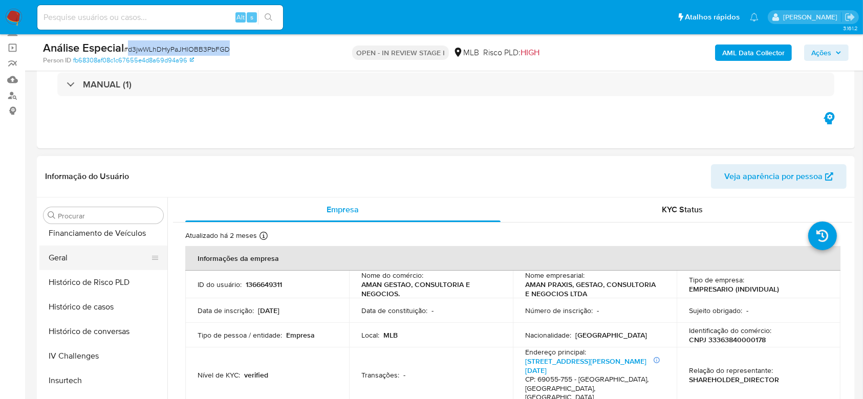
click at [105, 261] on button "Geral" at bounding box center [99, 258] width 120 height 25
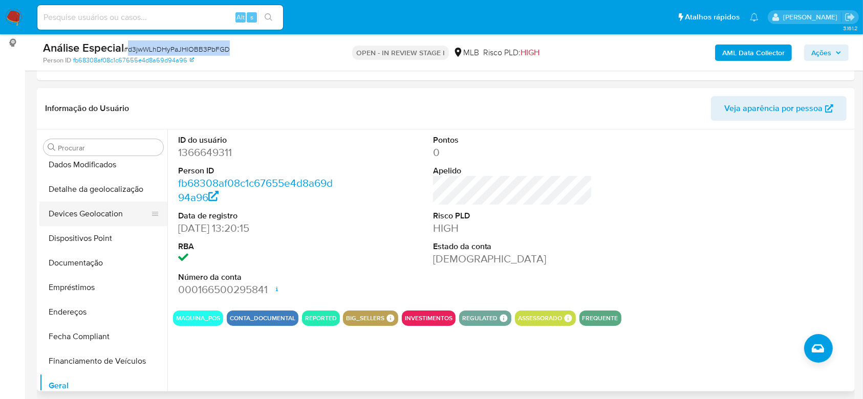
scroll to position [121, 0]
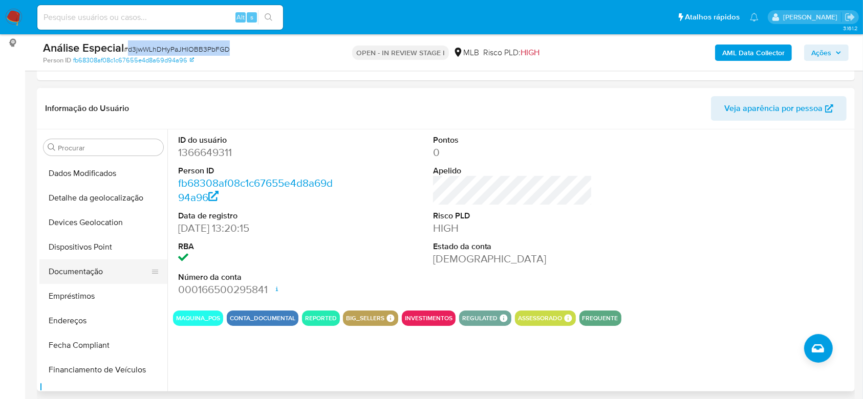
click at [131, 275] on button "Documentação" at bounding box center [99, 272] width 120 height 25
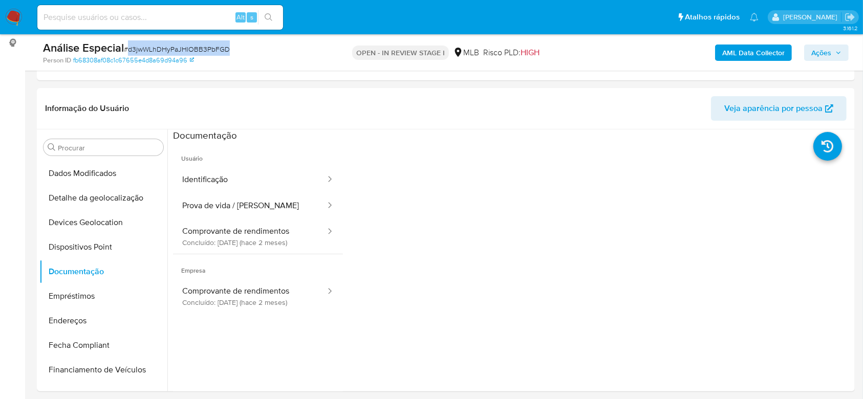
click at [240, 199] on button "Prova de vida / Selfie" at bounding box center [250, 206] width 154 height 26
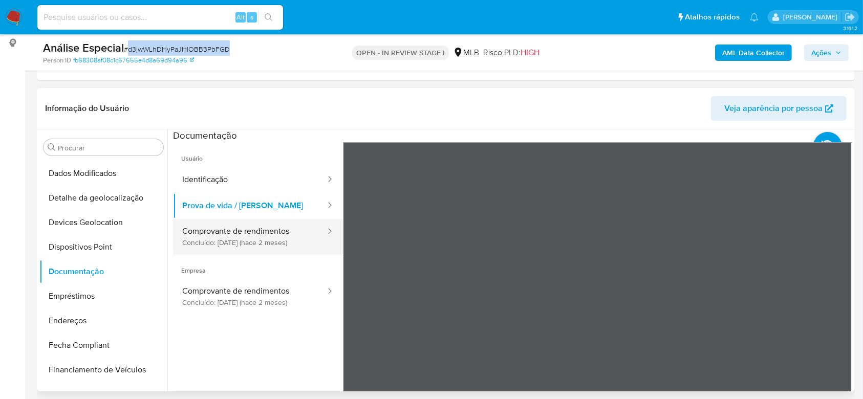
click at [247, 248] on button "Comprovante de rendimentos Concluído: 04/08/2025 (hace 2 meses)" at bounding box center [250, 236] width 154 height 35
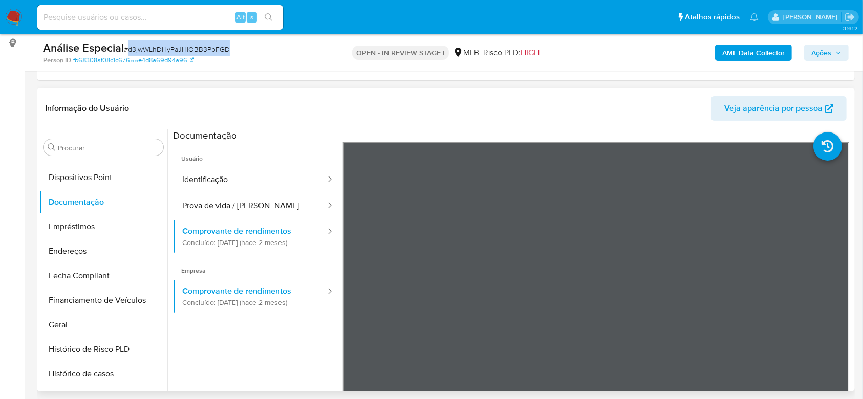
scroll to position [394, 0]
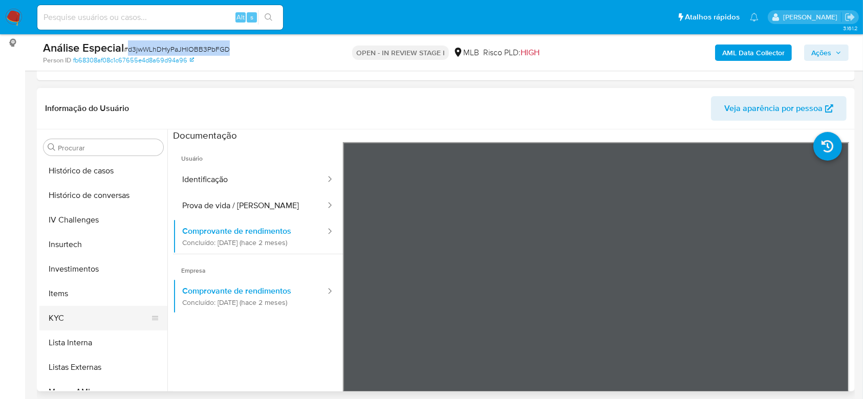
click at [55, 321] on button "KYC" at bounding box center [99, 318] width 120 height 25
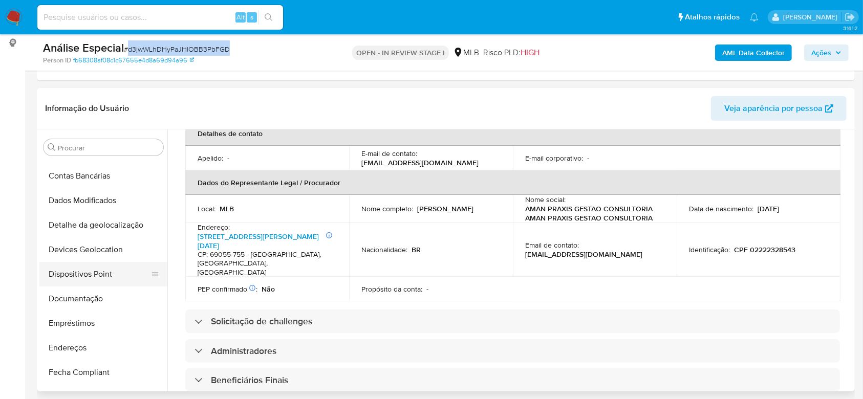
scroll to position [205, 0]
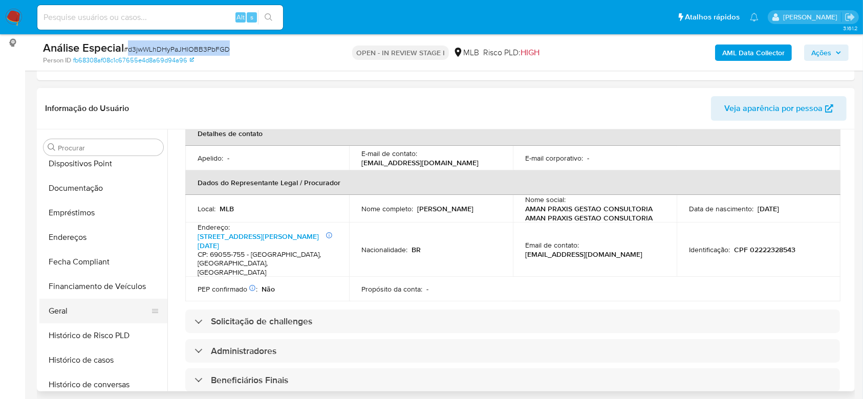
click at [90, 317] on button "Geral" at bounding box center [99, 311] width 120 height 25
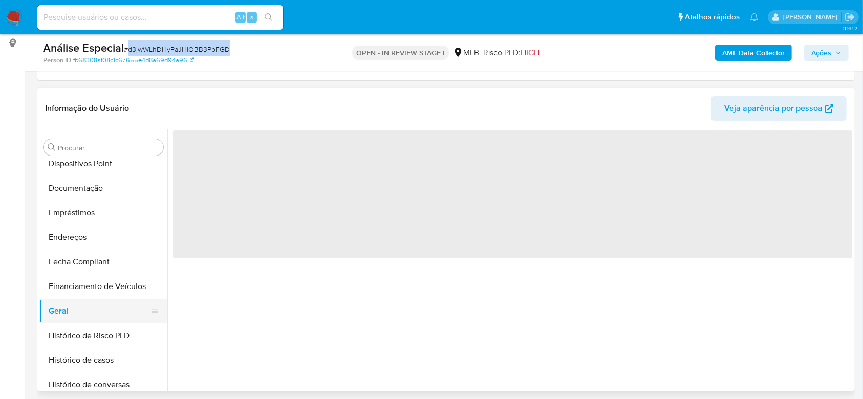
scroll to position [0, 0]
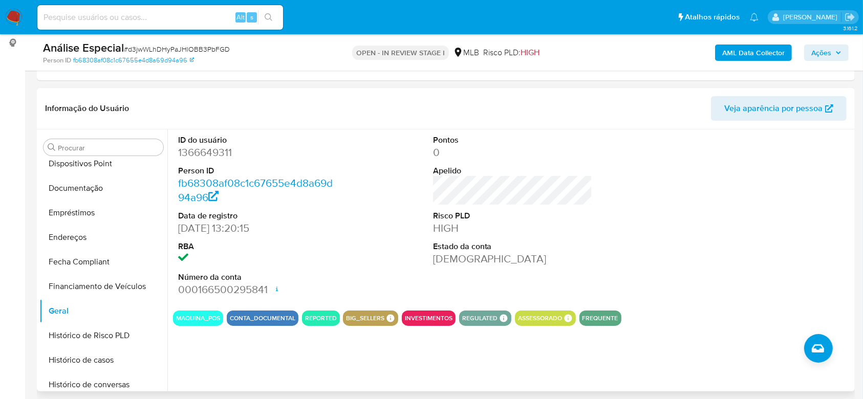
click at [317, 335] on div "ID do usuário 1366649311 Person ID fb68308af08c1c67655e4d8a69d94a96 Data de reg…" at bounding box center [509, 261] width 685 height 262
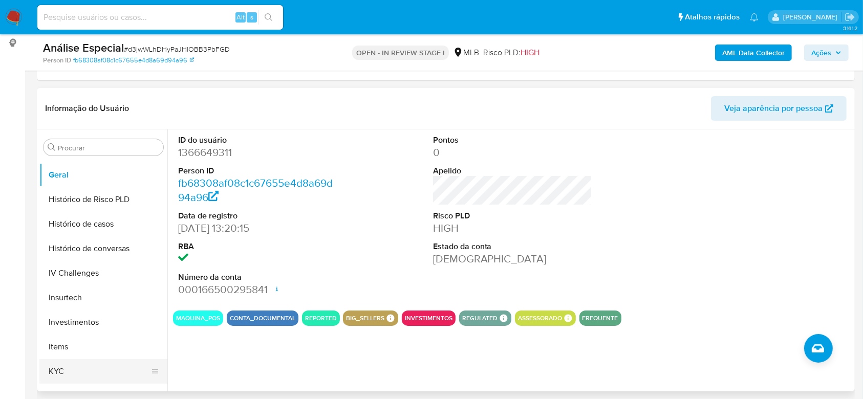
click at [54, 359] on button "KYC" at bounding box center [99, 371] width 120 height 25
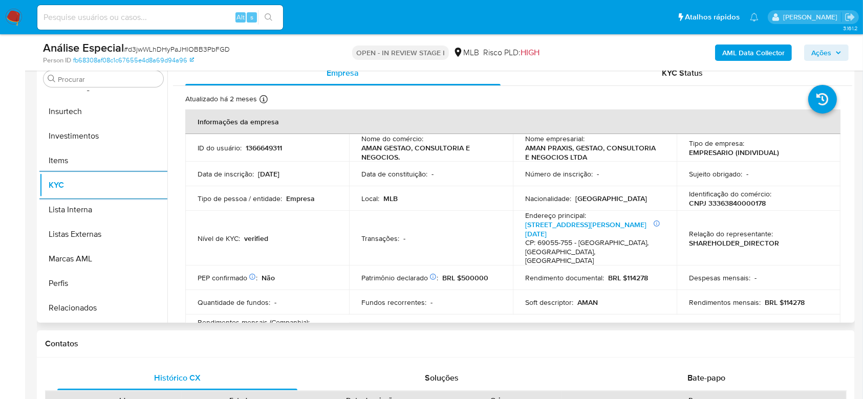
scroll to position [531, 0]
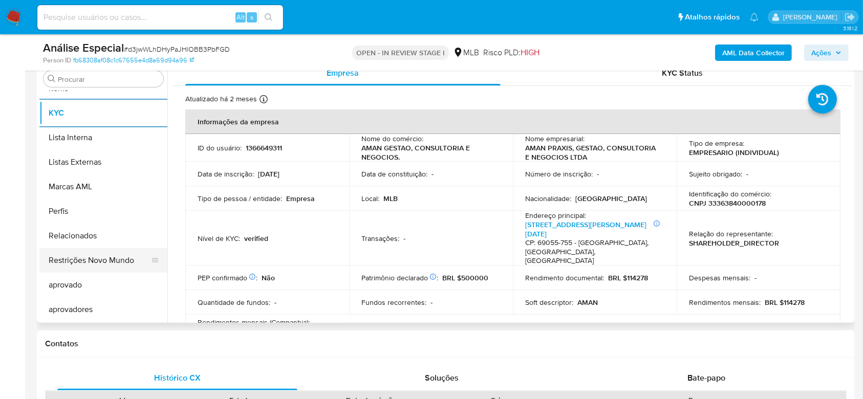
click at [130, 263] on button "Restrições Novo Mundo" at bounding box center [99, 260] width 120 height 25
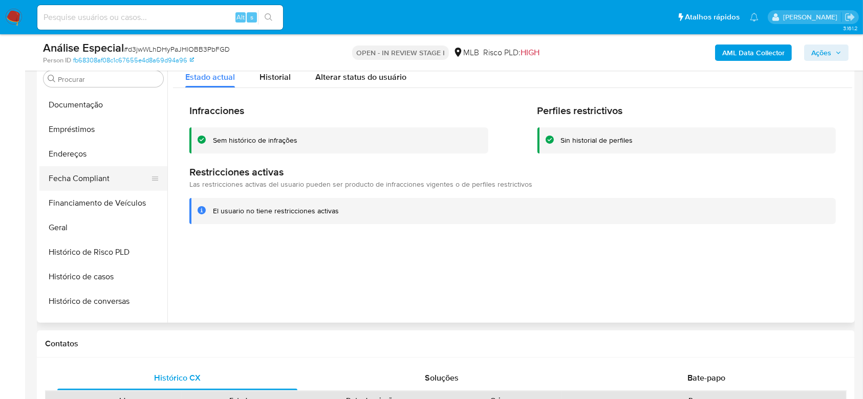
scroll to position [189, 0]
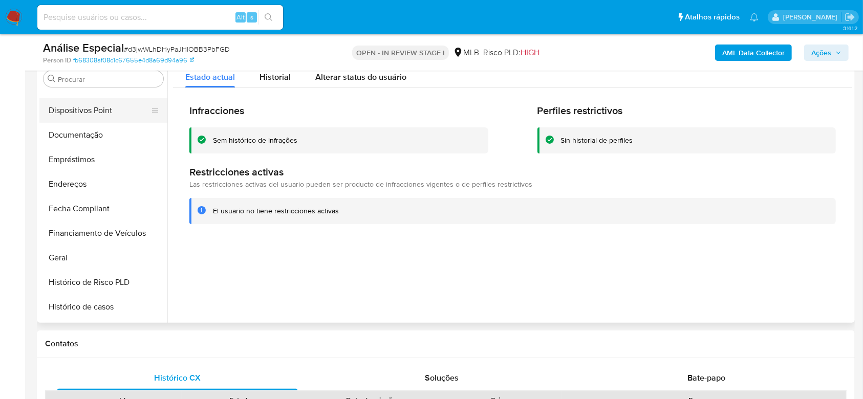
click at [128, 110] on button "Dispositivos Point" at bounding box center [99, 110] width 120 height 25
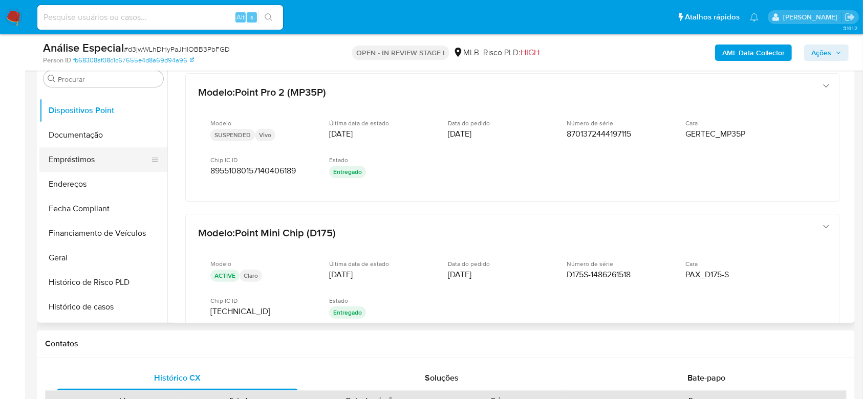
click at [93, 169] on button "Empréstimos" at bounding box center [99, 159] width 120 height 25
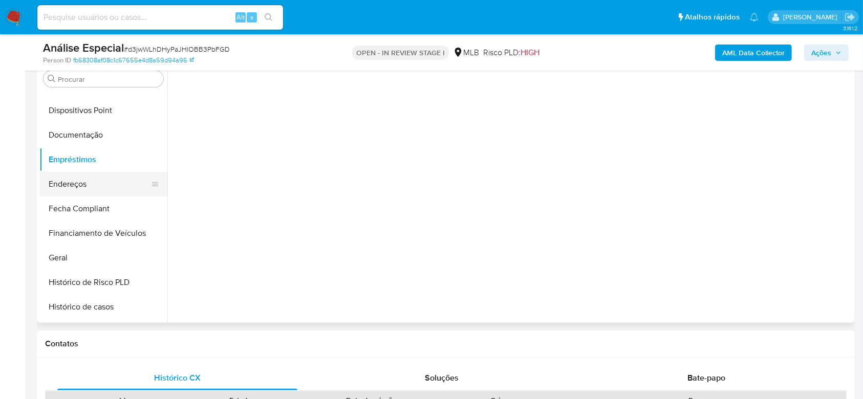
click at [88, 184] on button "Endereços" at bounding box center [99, 184] width 120 height 25
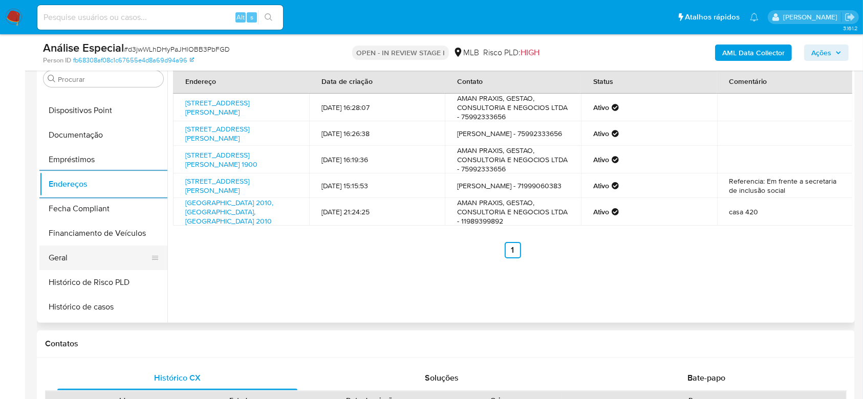
click at [73, 258] on button "Geral" at bounding box center [99, 258] width 120 height 25
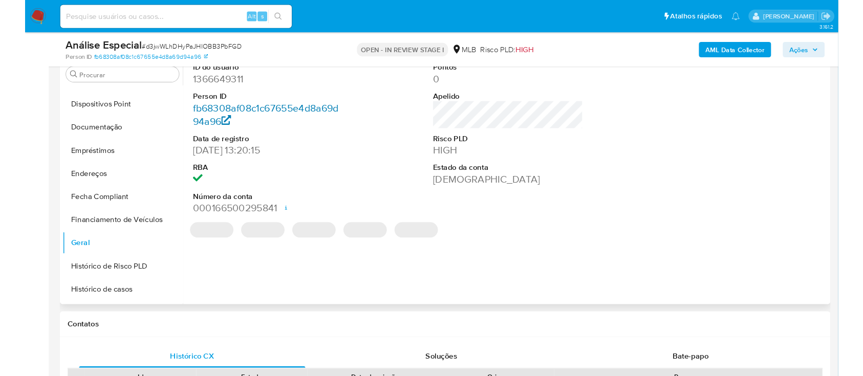
scroll to position [68, 0]
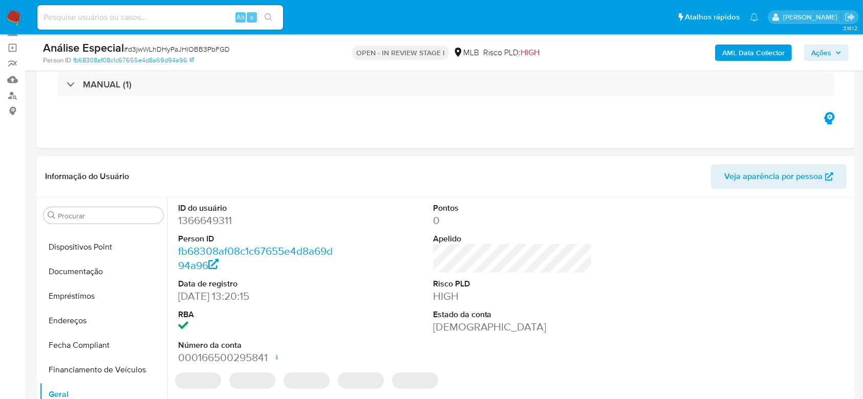
click at [215, 222] on dd "1366649311" at bounding box center [258, 221] width 160 height 14
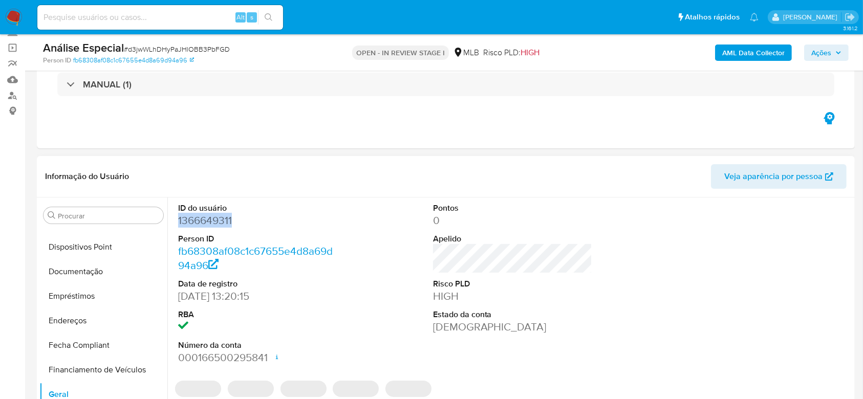
click at [215, 222] on dd "1366649311" at bounding box center [258, 221] width 160 height 14
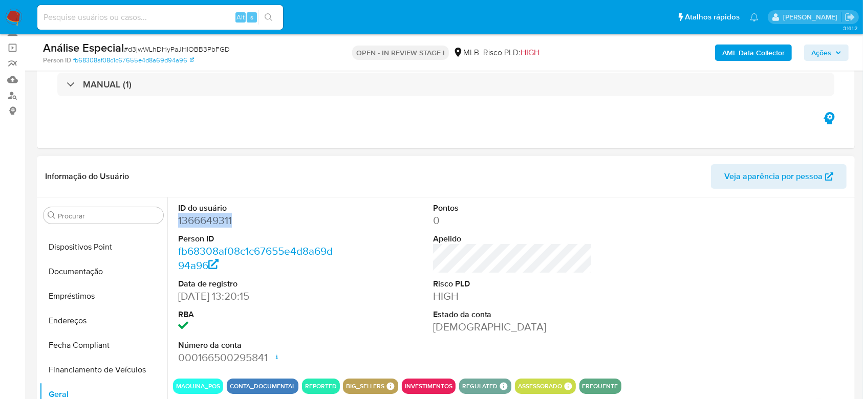
copy dd "1366649311"
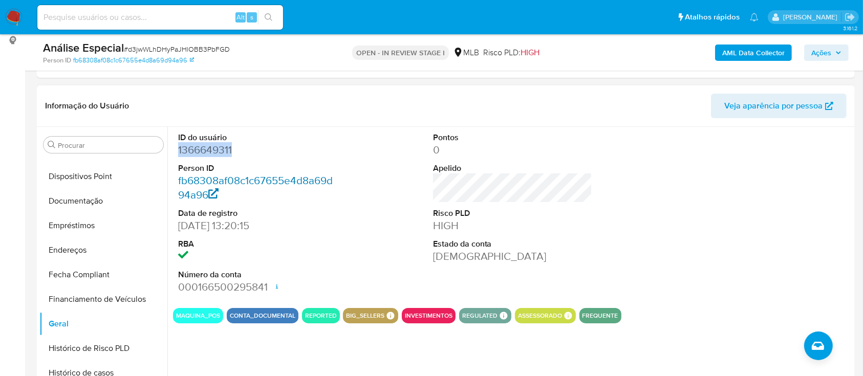
scroll to position [136, 0]
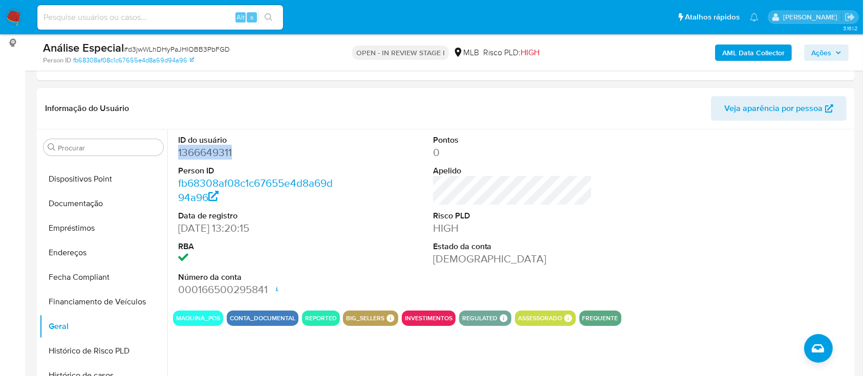
copy dd "1366649311"
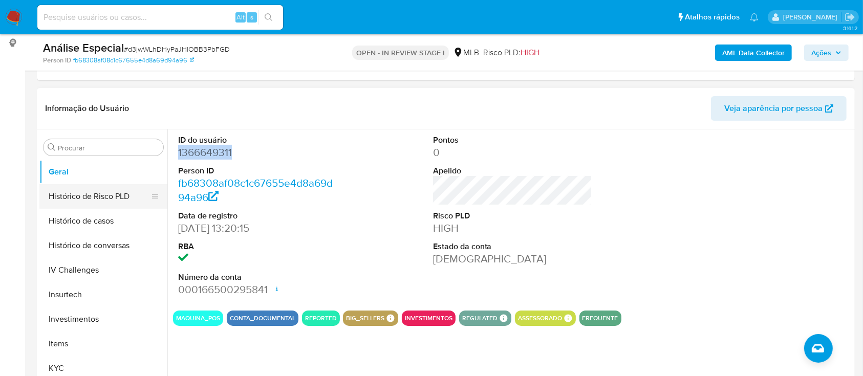
scroll to position [394, 0]
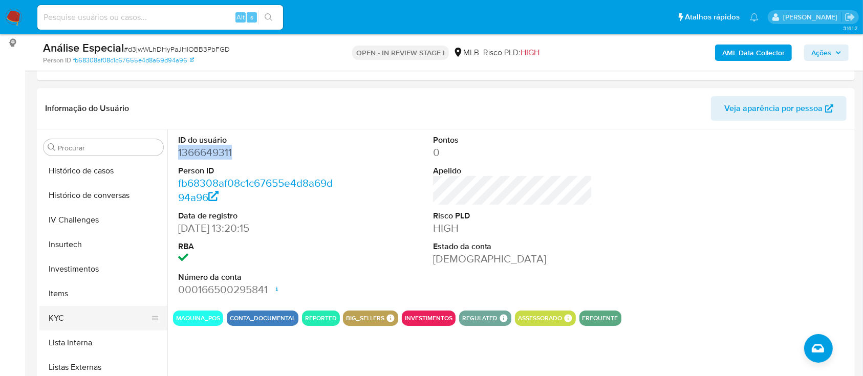
click at [83, 325] on button "KYC" at bounding box center [99, 318] width 120 height 25
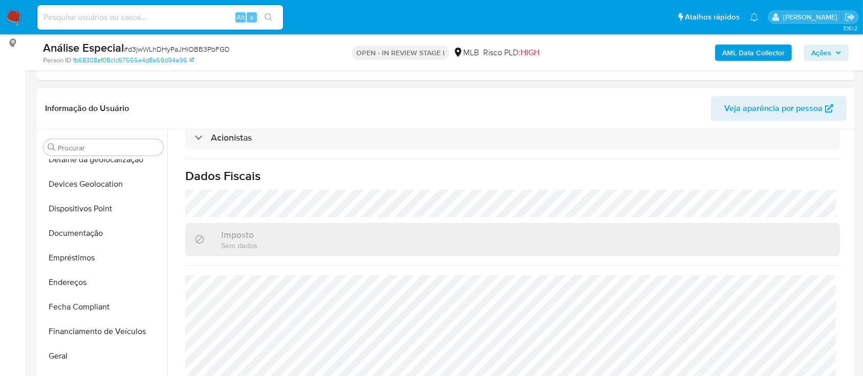
scroll to position [0, 0]
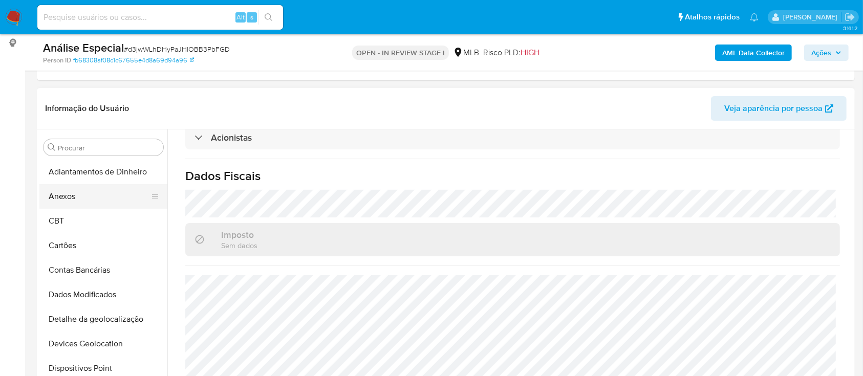
click at [112, 201] on button "Anexos" at bounding box center [99, 196] width 120 height 25
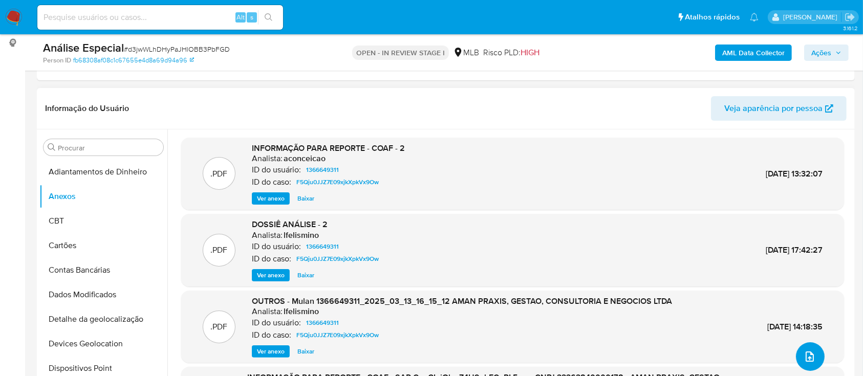
click at [806, 353] on icon "upload-file" at bounding box center [810, 357] width 8 height 10
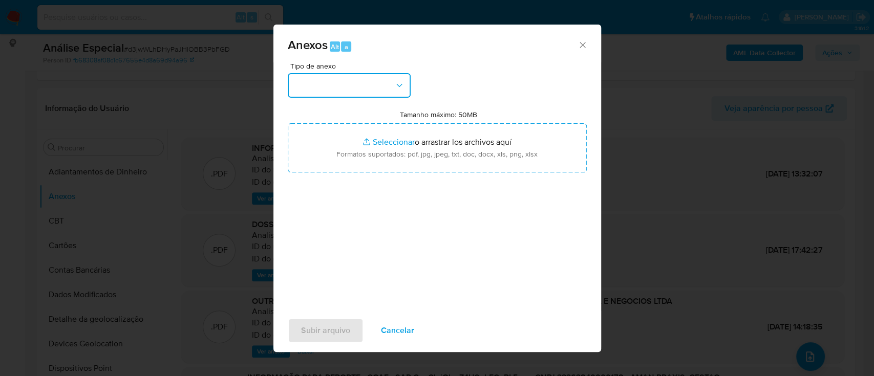
click at [353, 95] on button "button" at bounding box center [349, 85] width 123 height 25
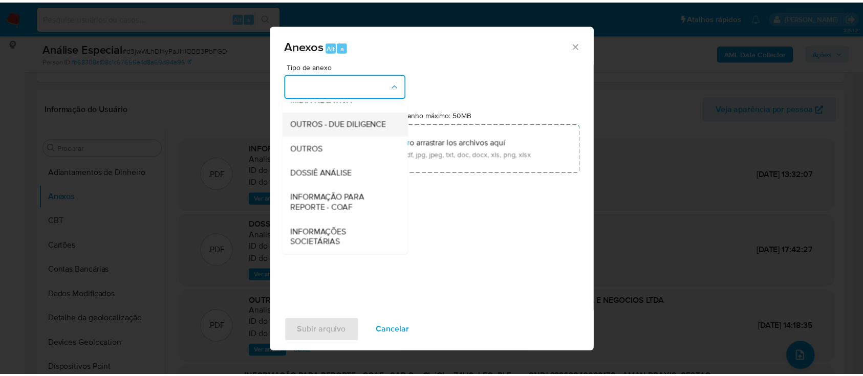
scroll to position [157, 0]
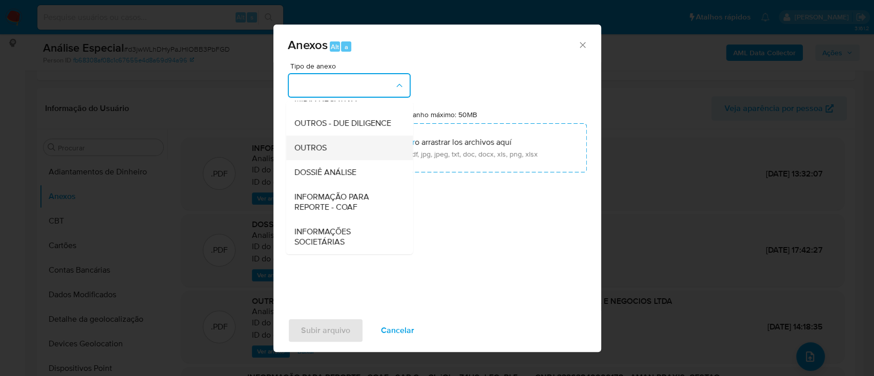
click at [340, 156] on div "OUTROS" at bounding box center [346, 148] width 104 height 25
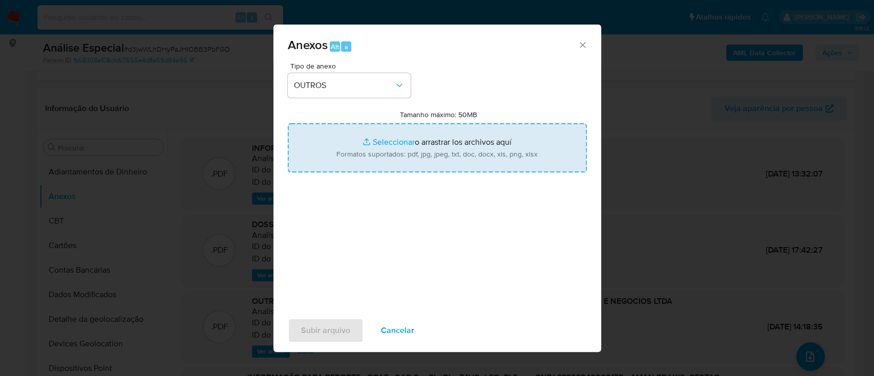
type input "C:\fakepath\Mulan 1366649311_2025_09_24_16_18_10 AMAN PRAXIS, GESTÃO, CONSULTOR…"
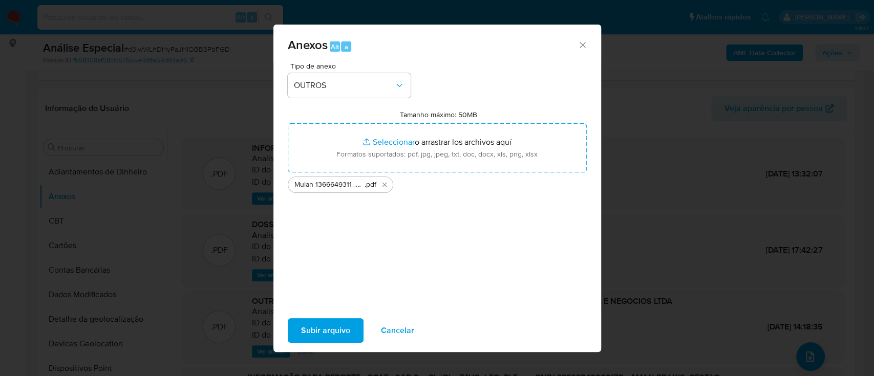
click at [338, 323] on span "Subir arquivo" at bounding box center [325, 331] width 49 height 23
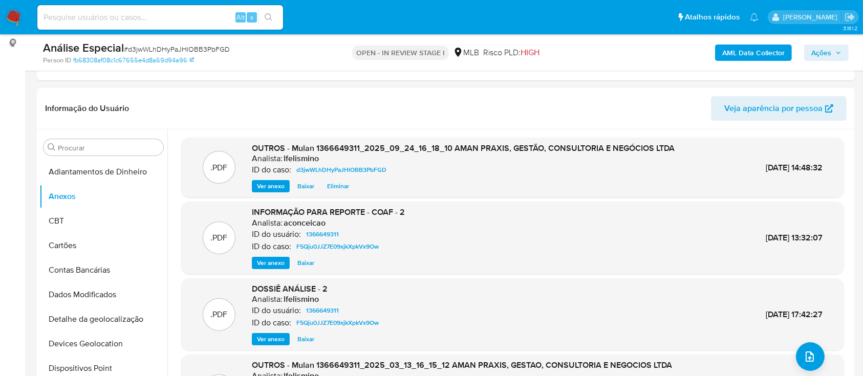
click at [738, 59] on b "AML Data Collector" at bounding box center [754, 53] width 62 height 16
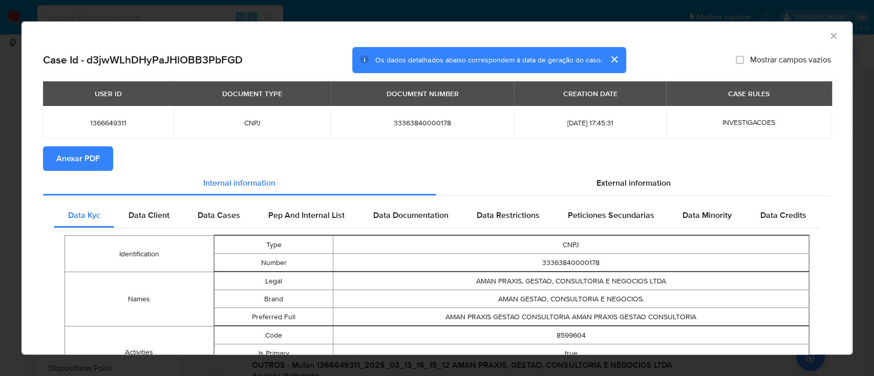
click at [82, 158] on span "Anexar PDF" at bounding box center [78, 158] width 44 height 23
click at [112, 11] on div "AML Data Collector Case Id - d3jwWLhDHyPaJHlOBB3PbFGD Os dados detalhados abaix…" at bounding box center [437, 188] width 874 height 376
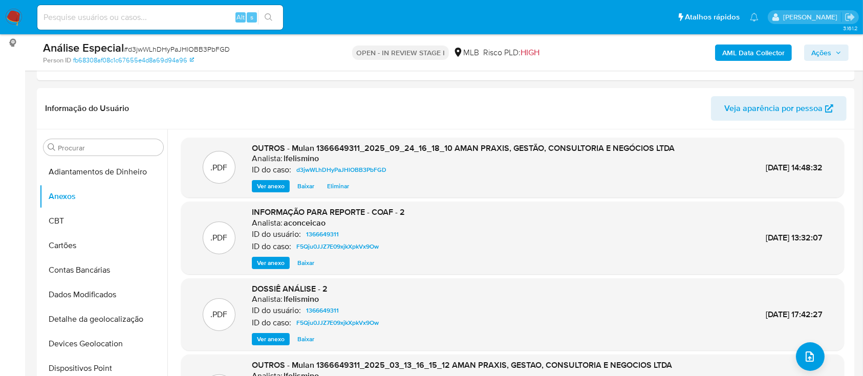
click at [200, 53] on span "# d3jwWLhDHyPaJHlOBB3PbFGD" at bounding box center [177, 49] width 106 height 10
copy span "d3jwWLhDHyPaJHlOBB3PbFGD"
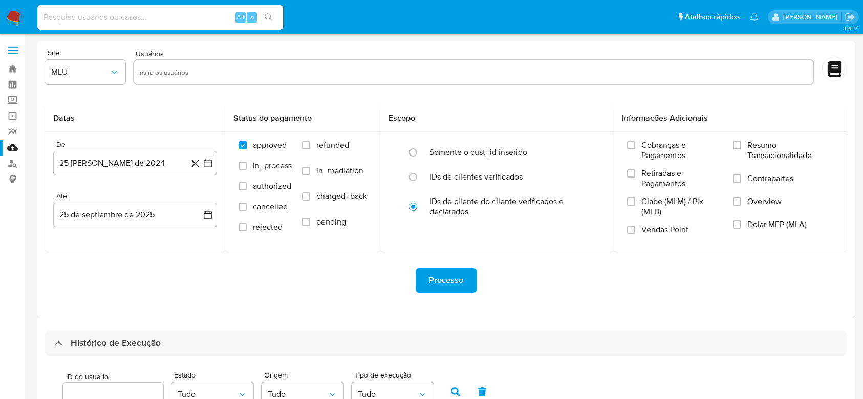
select select "100"
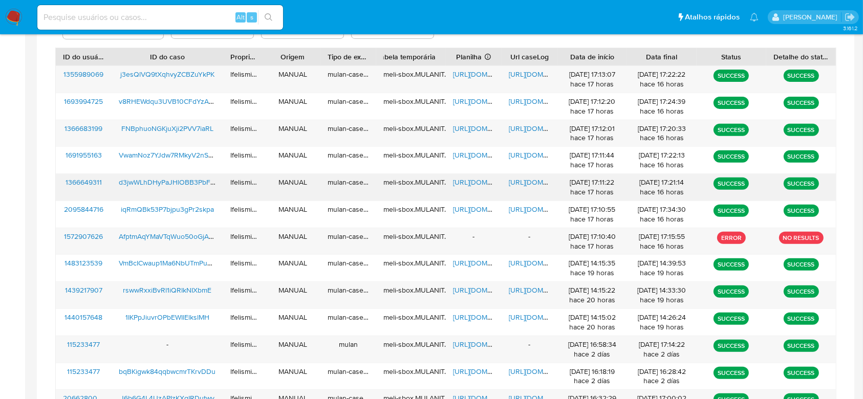
click at [536, 180] on span "[URL][DOMAIN_NAME]" at bounding box center [544, 182] width 71 height 10
click at [470, 181] on span "https://docs.google.com/spreadsheets/d/1YZBClrA9S8qNrWkmC6Kc9cJWlVFXmtwT6ENh651…" at bounding box center [488, 182] width 71 height 10
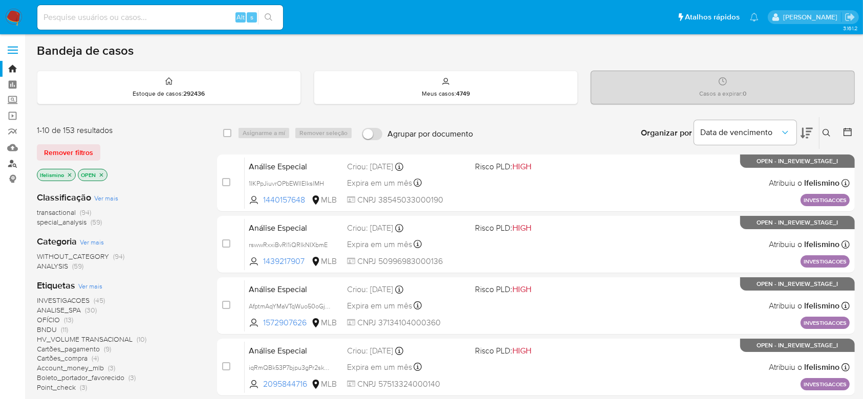
drag, startPoint x: 14, startPoint y: 159, endPoint x: 7, endPoint y: 166, distance: 10.5
click at [14, 159] on link "Localizador de pessoas" at bounding box center [61, 164] width 122 height 16
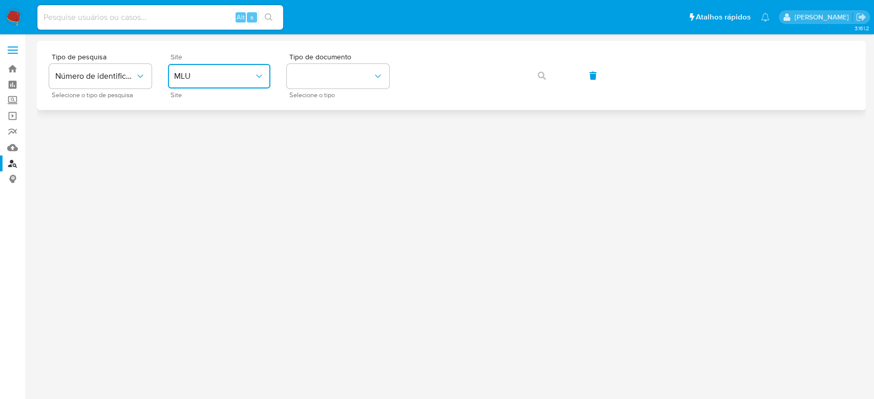
click at [199, 82] on button "MLU" at bounding box center [219, 76] width 102 height 25
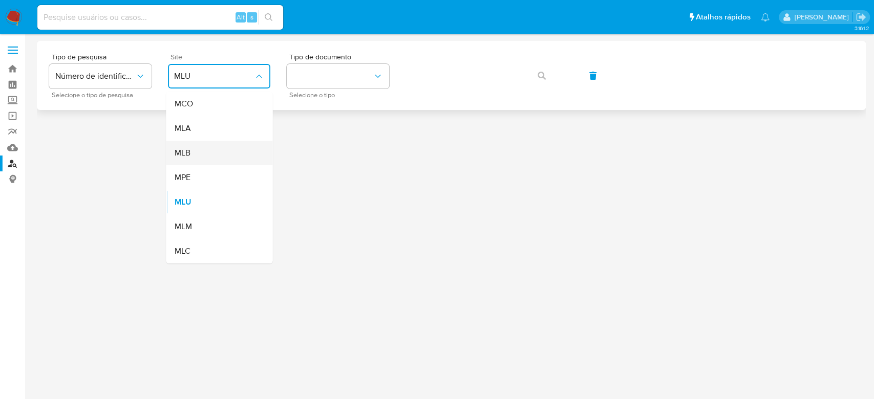
click at [213, 153] on div "MLB" at bounding box center [216, 153] width 84 height 25
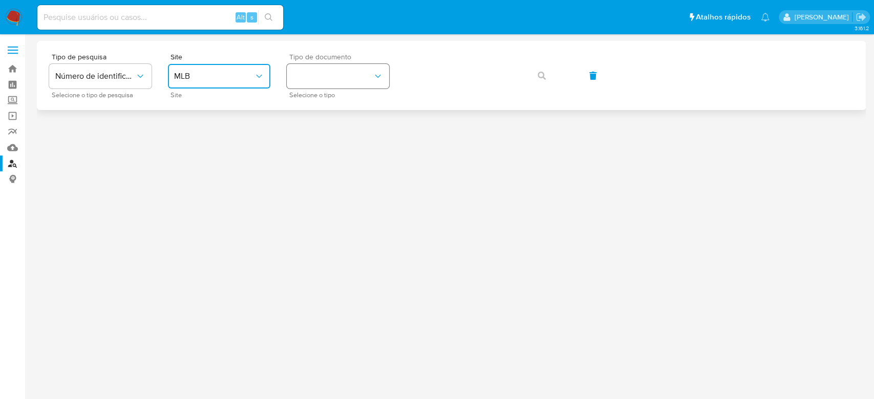
click at [295, 84] on button "identificationType" at bounding box center [338, 76] width 102 height 25
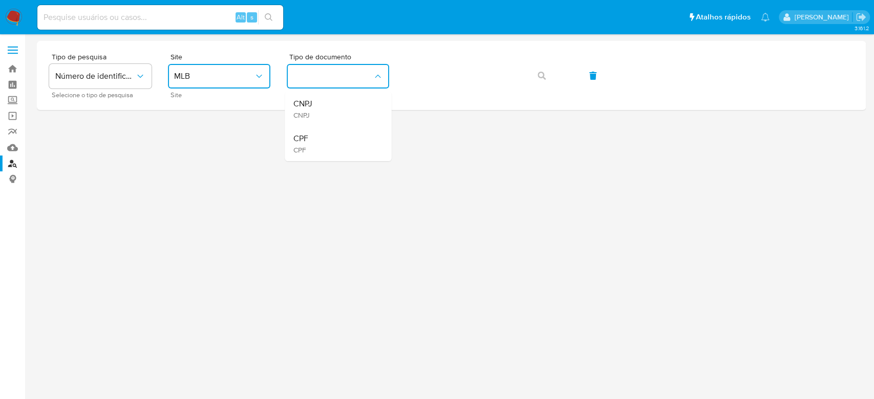
drag, startPoint x: 307, startPoint y: 148, endPoint x: 315, endPoint y: 144, distance: 9.8
click at [307, 147] on span "CPF" at bounding box center [300, 149] width 15 height 9
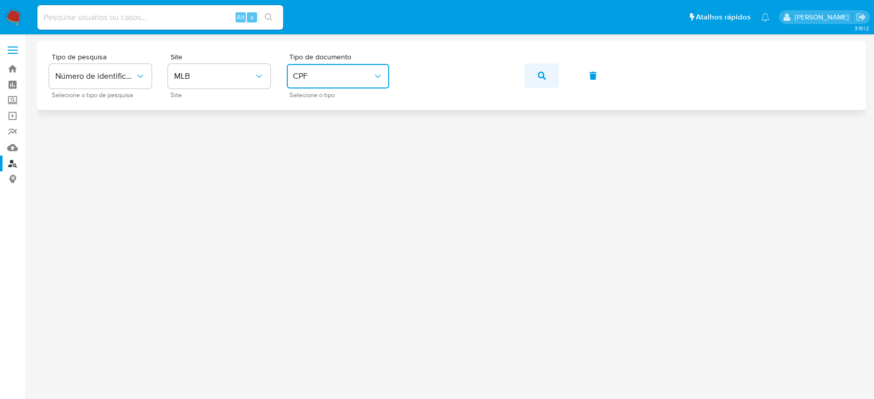
click at [535, 67] on button "button" at bounding box center [541, 75] width 35 height 25
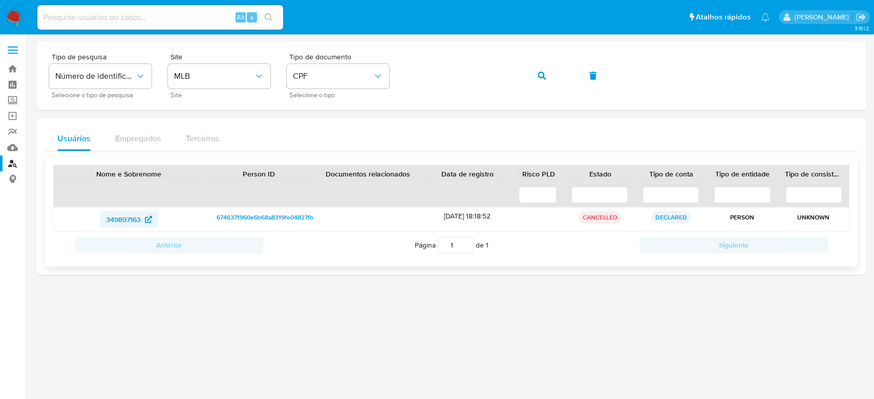
click at [122, 223] on span "349897163" at bounding box center [123, 219] width 35 height 16
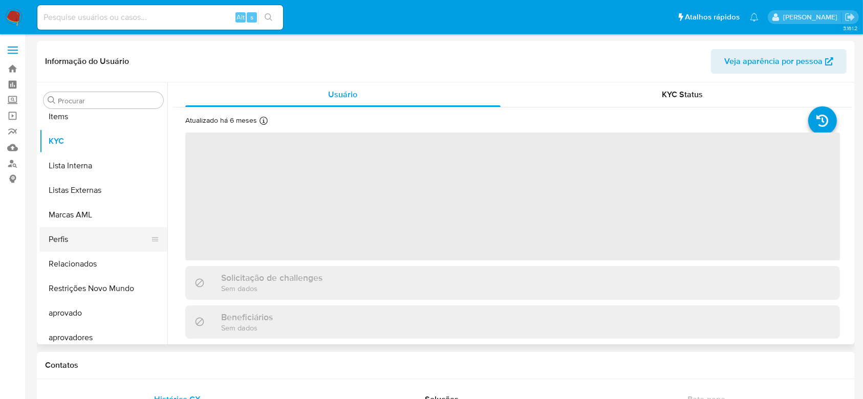
scroll to position [531, 0]
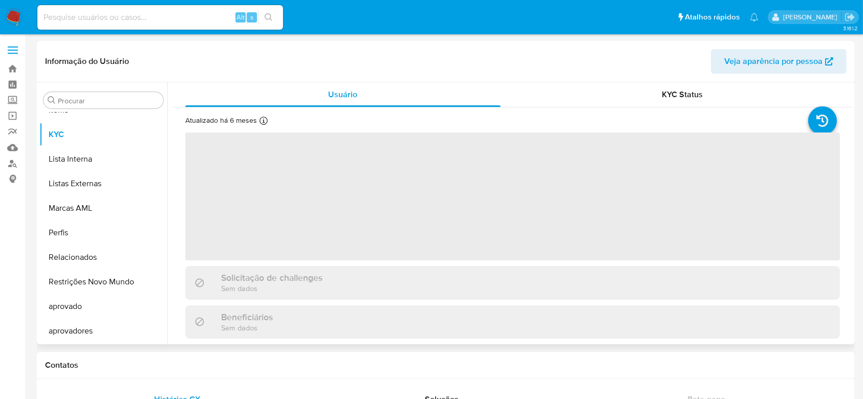
select select "10"
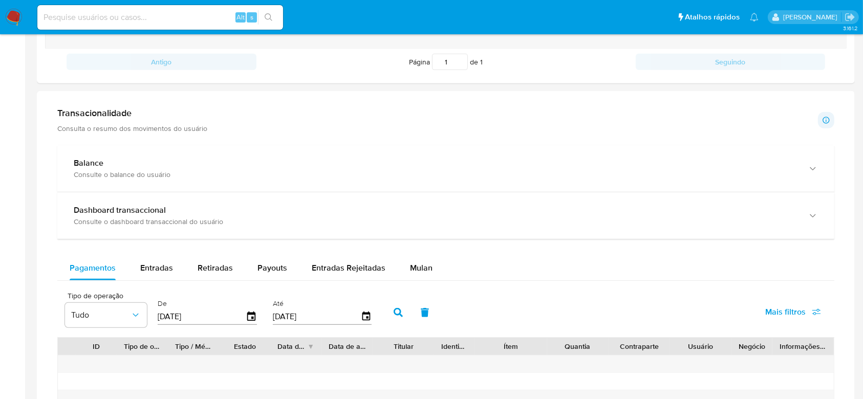
scroll to position [478, 0]
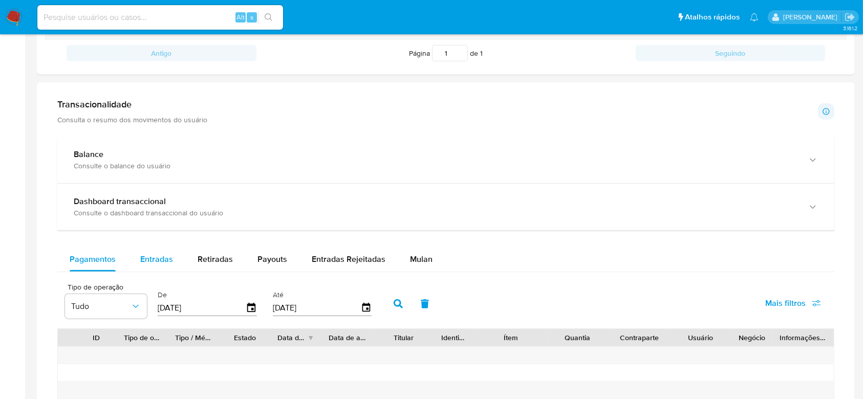
click at [152, 263] on span "Entradas" at bounding box center [156, 259] width 33 height 12
select select "10"
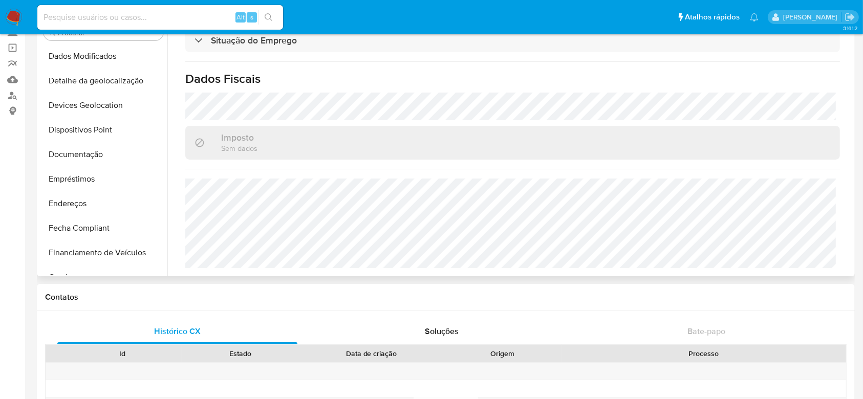
scroll to position [121, 0]
click at [97, 141] on button "Dispositivos Point" at bounding box center [99, 132] width 120 height 25
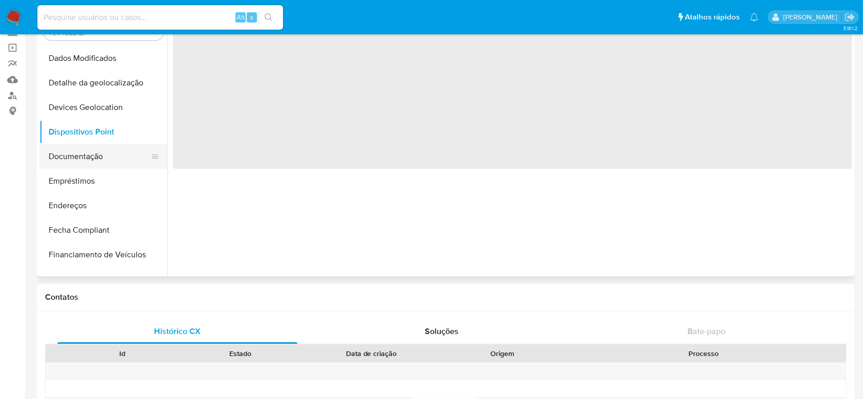
click at [96, 153] on button "Documentação" at bounding box center [99, 156] width 120 height 25
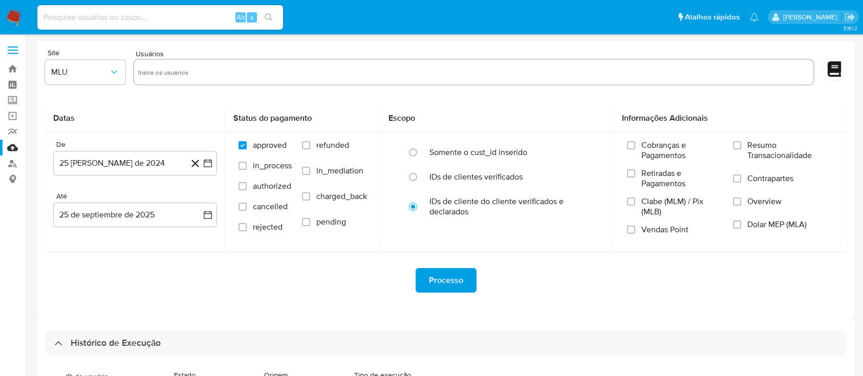
select select "100"
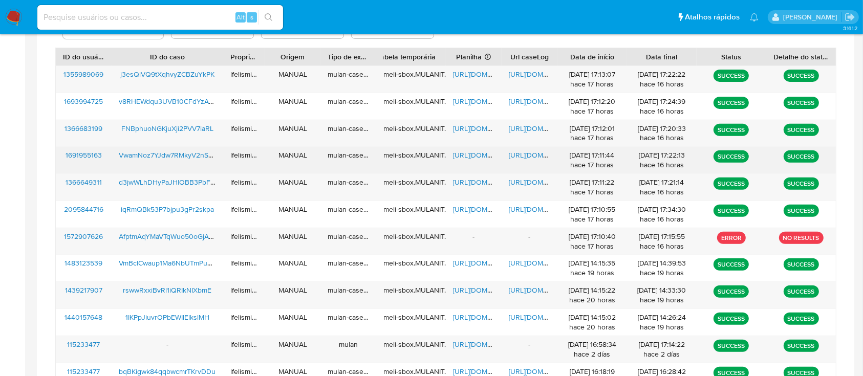
click at [525, 154] on span "https://docs.google.com/document/d/1kJchcru5GK5JWYLVOYVD9Bctmf12rKHsgo-gP-liwe8…" at bounding box center [544, 155] width 71 height 10
click at [471, 155] on span "https://docs.google.com/spreadsheets/d/1mPzvA_SbUJSsYc2wqQOldXjS2H2bEsC5OgJq-uI…" at bounding box center [488, 155] width 71 height 10
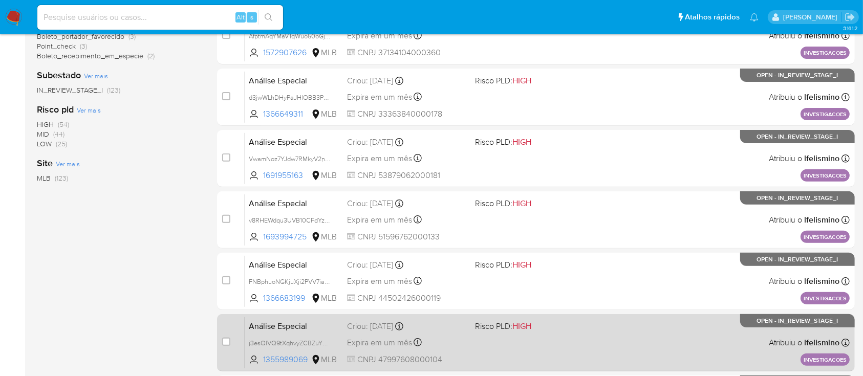
scroll to position [400, 0]
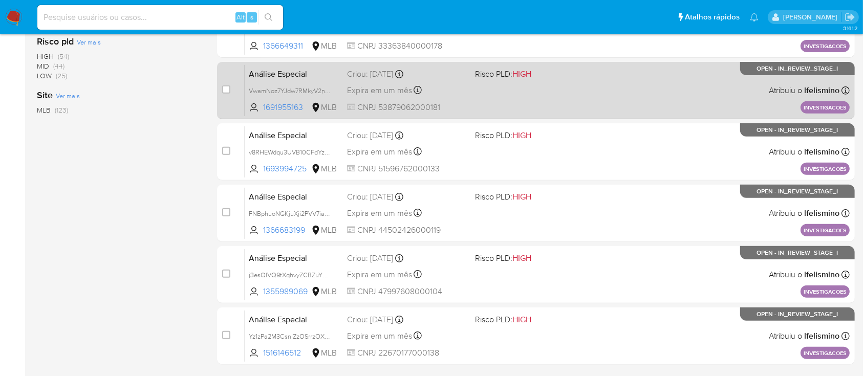
click at [624, 88] on div "Análise Especial VwamNoz7YJdw7RMkyV2nSqCz 1691955163 MLB Risco PLD: HIGH Criou:…" at bounding box center [547, 91] width 605 height 52
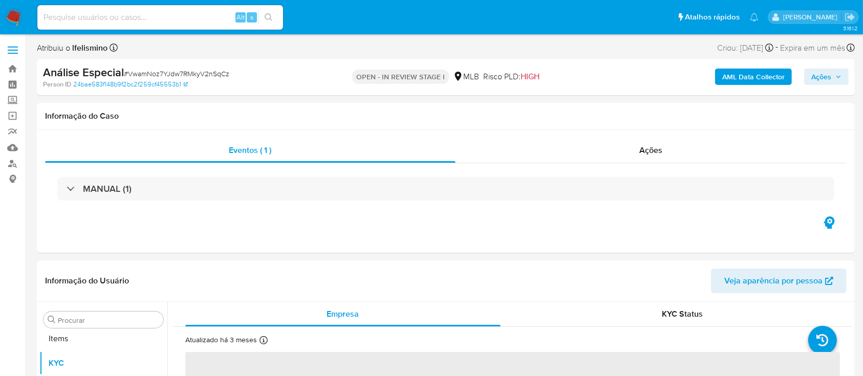
scroll to position [531, 0]
select select "10"
click at [180, 70] on span "# VwamNoz7YJdw7RMkyV2nSqCz" at bounding box center [176, 74] width 105 height 10
copy span "VwamNoz7YJdw7RMkyV2nSqCz"
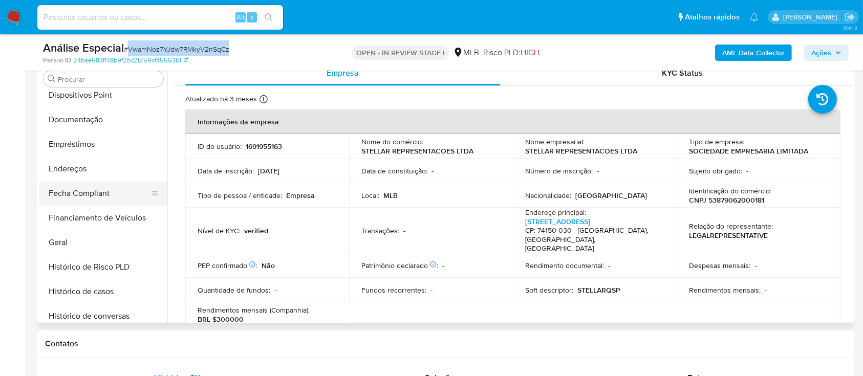
scroll to position [189, 0]
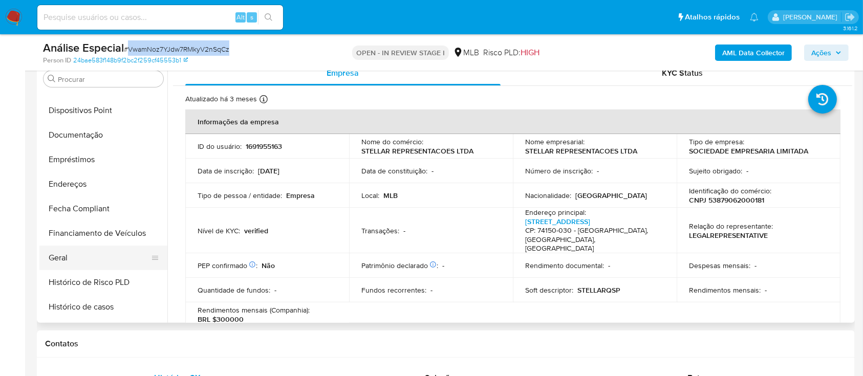
click at [102, 251] on button "Geral" at bounding box center [99, 258] width 120 height 25
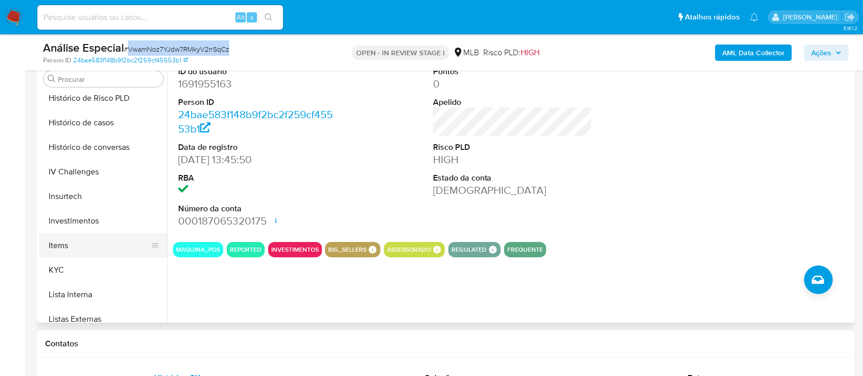
scroll to position [394, 0]
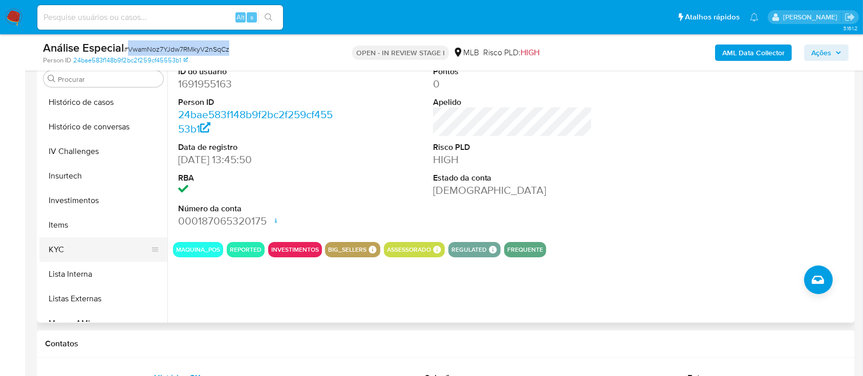
click at [81, 256] on button "KYC" at bounding box center [99, 250] width 120 height 25
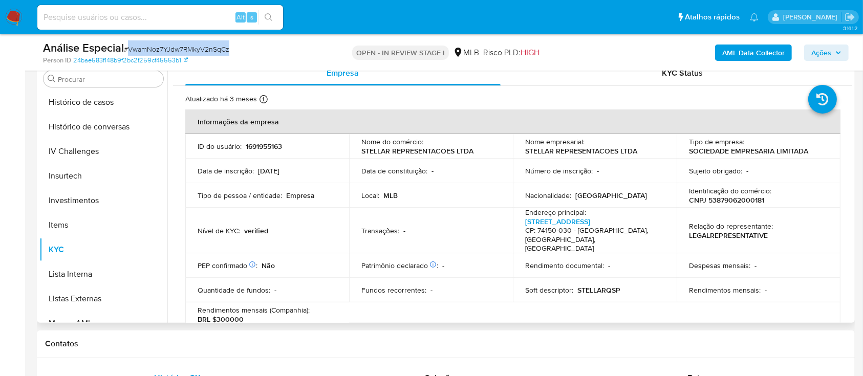
click at [743, 203] on p "CNPJ 53879062000181" at bounding box center [726, 200] width 75 height 9
copy p "53879062000181"
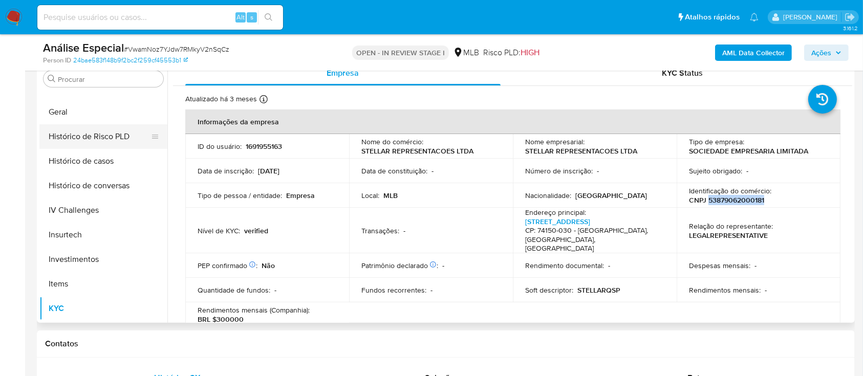
scroll to position [258, 0]
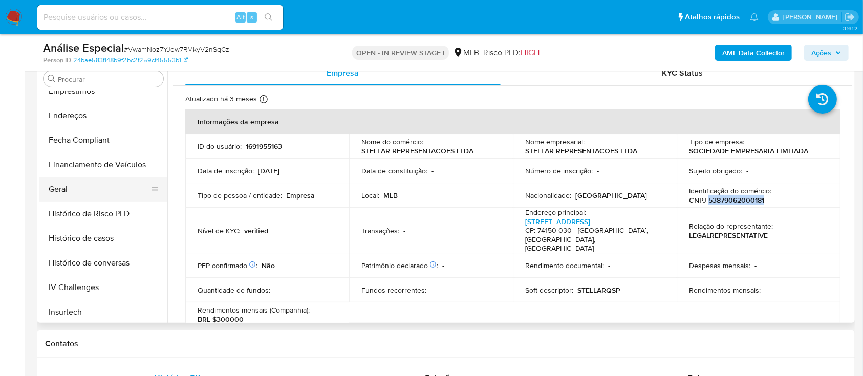
click at [96, 195] on button "Geral" at bounding box center [99, 189] width 120 height 25
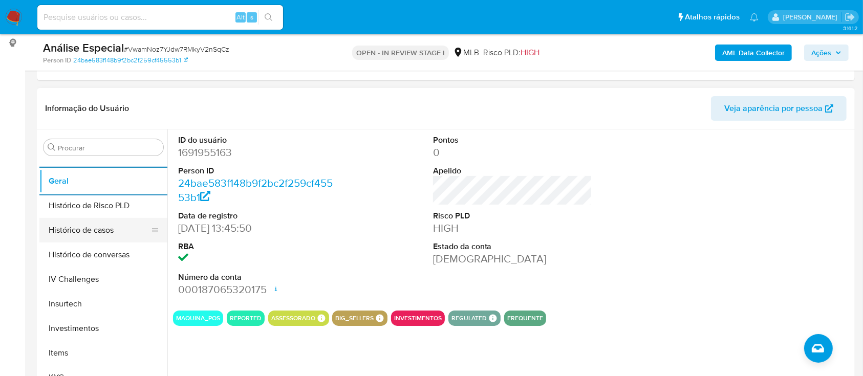
scroll to position [394, 0]
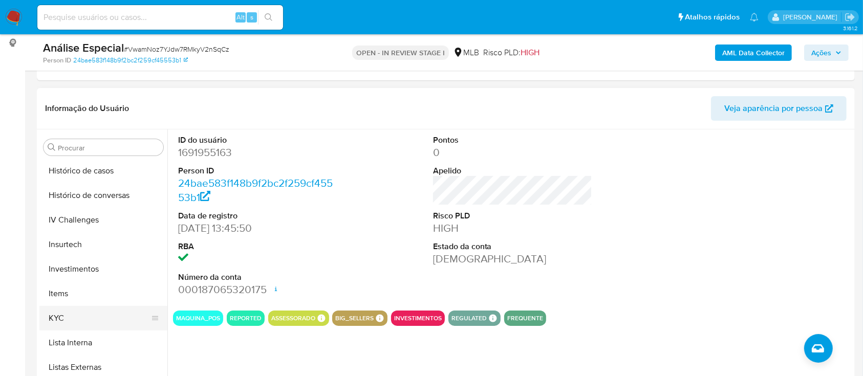
click at [80, 319] on button "KYC" at bounding box center [99, 318] width 120 height 25
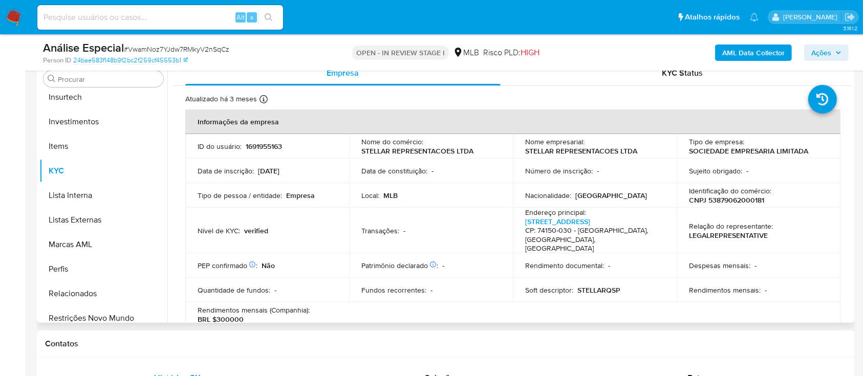
scroll to position [531, 0]
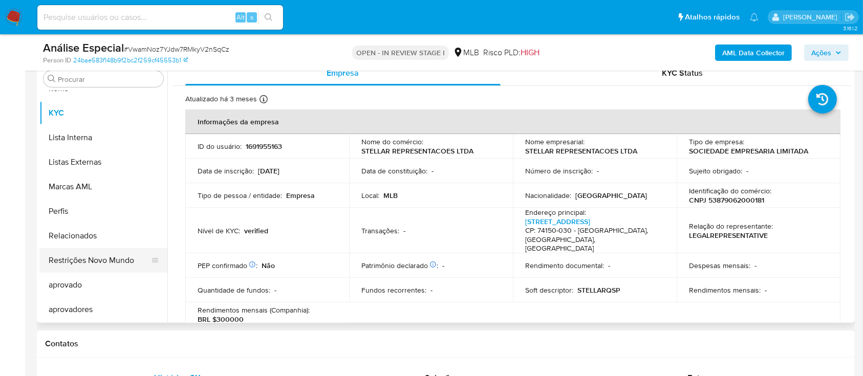
click at [121, 260] on button "Restrições Novo Mundo" at bounding box center [99, 260] width 120 height 25
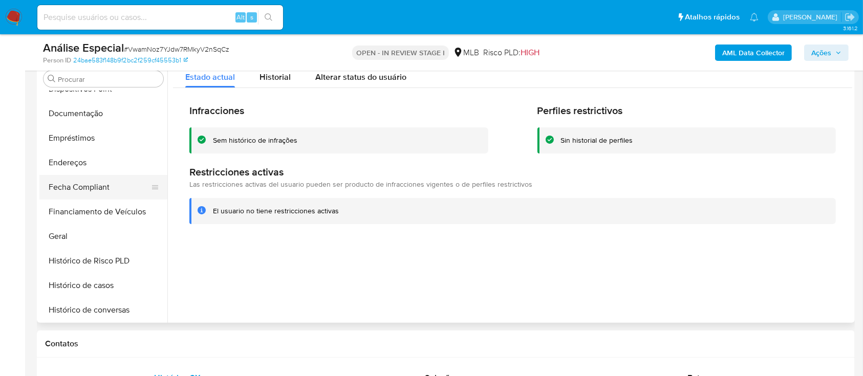
scroll to position [189, 0]
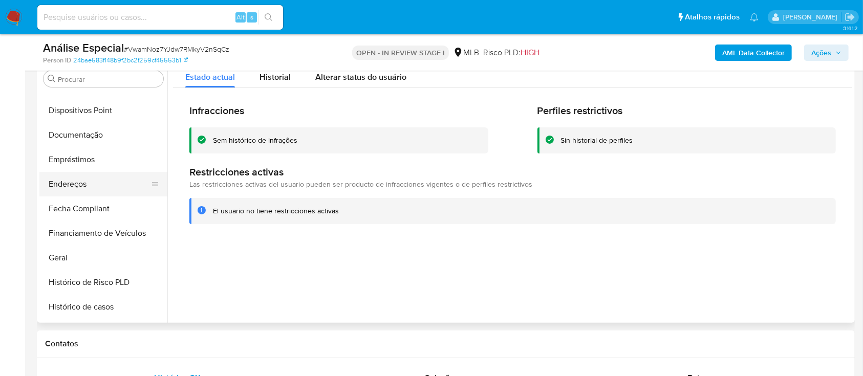
click at [105, 179] on button "Endereços" at bounding box center [99, 184] width 120 height 25
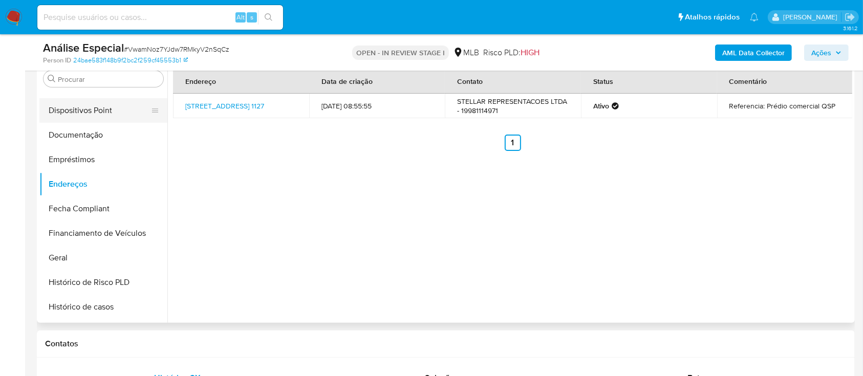
click at [119, 114] on button "Dispositivos Point" at bounding box center [99, 110] width 120 height 25
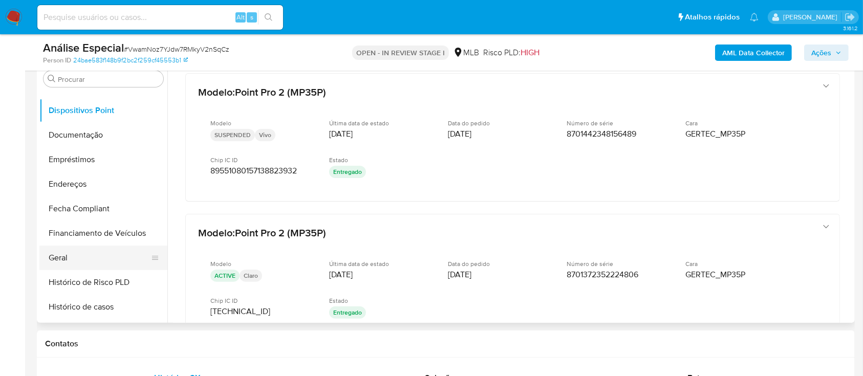
click at [99, 256] on button "Geral" at bounding box center [99, 258] width 120 height 25
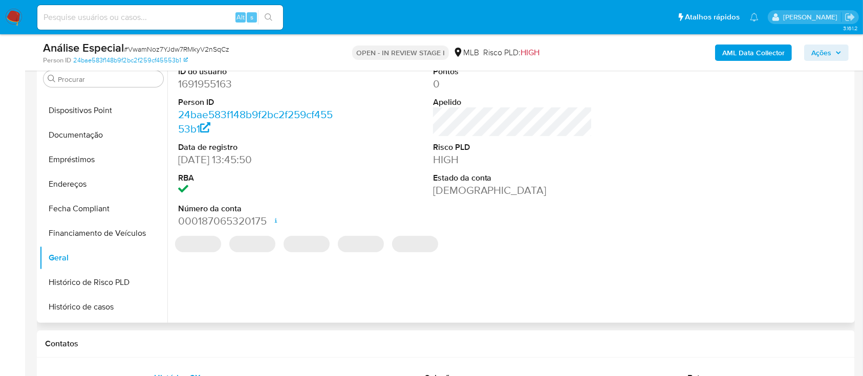
click at [217, 85] on dd "1691955163" at bounding box center [258, 84] width 160 height 14
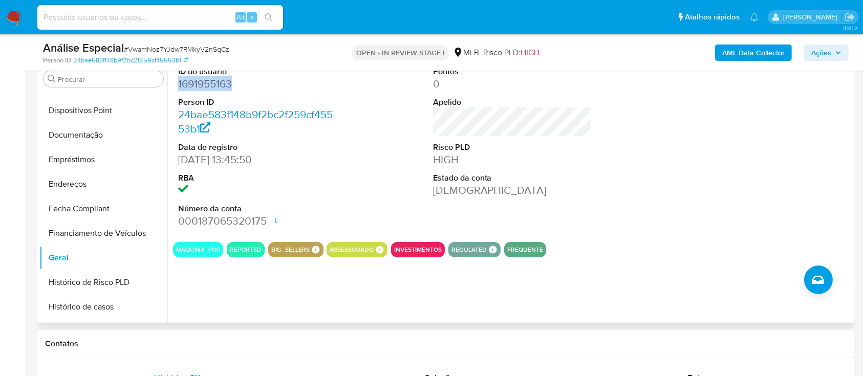
copy dd "1691955163"
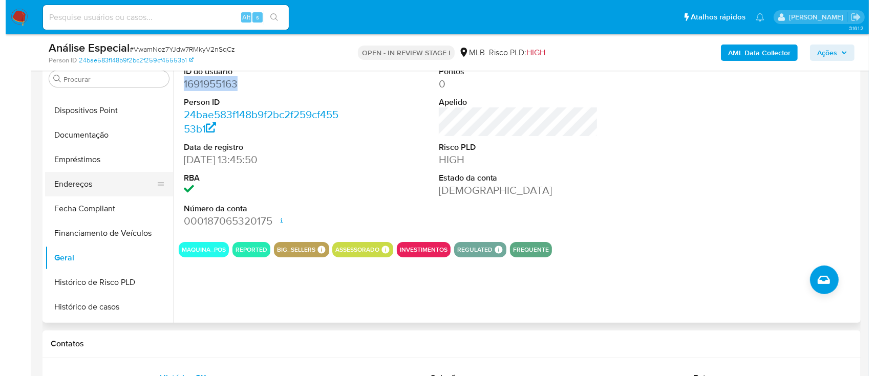
scroll to position [0, 0]
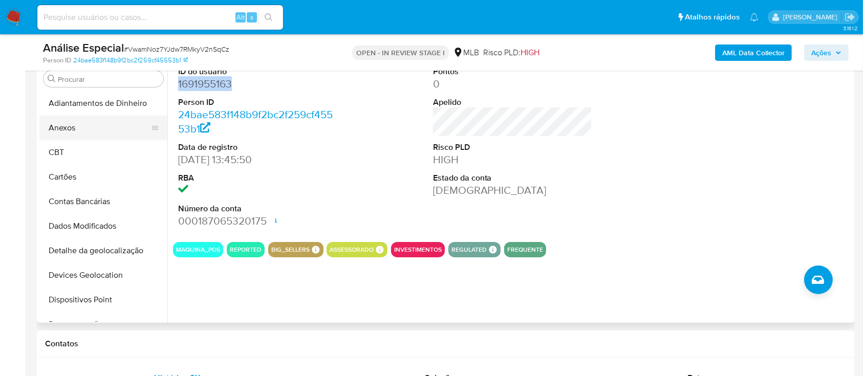
click at [82, 127] on button "Anexos" at bounding box center [99, 128] width 120 height 25
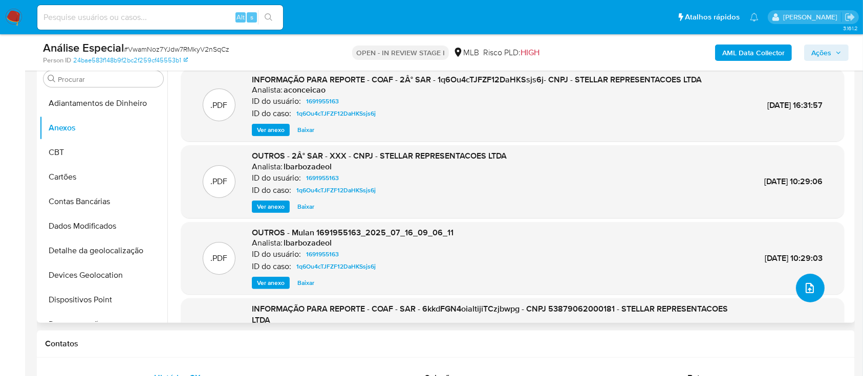
click at [811, 293] on span "upload-file" at bounding box center [810, 288] width 12 height 12
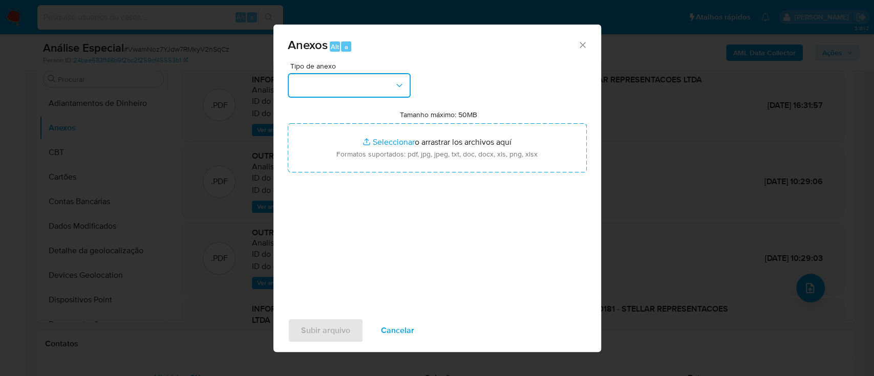
click at [368, 83] on button "button" at bounding box center [349, 85] width 123 height 25
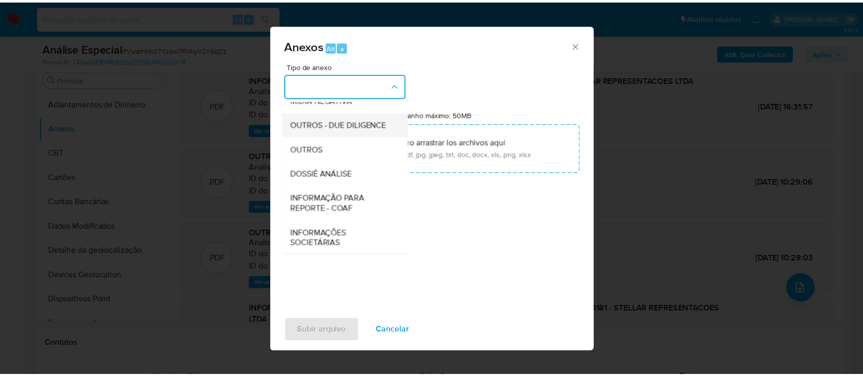
scroll to position [157, 0]
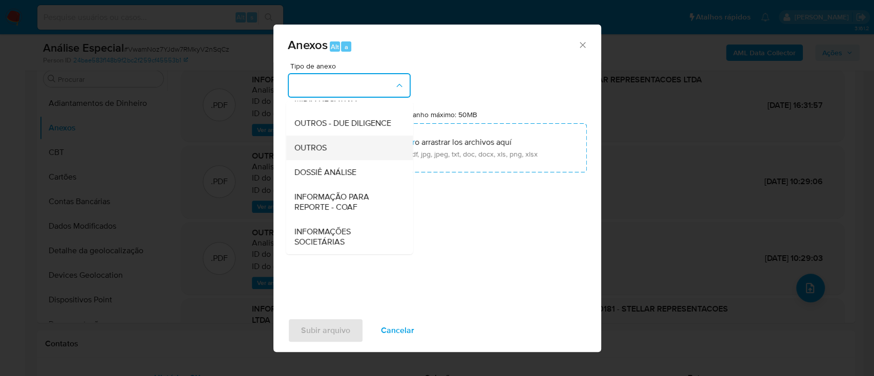
click at [356, 142] on div "OUTROS" at bounding box center [346, 148] width 104 height 25
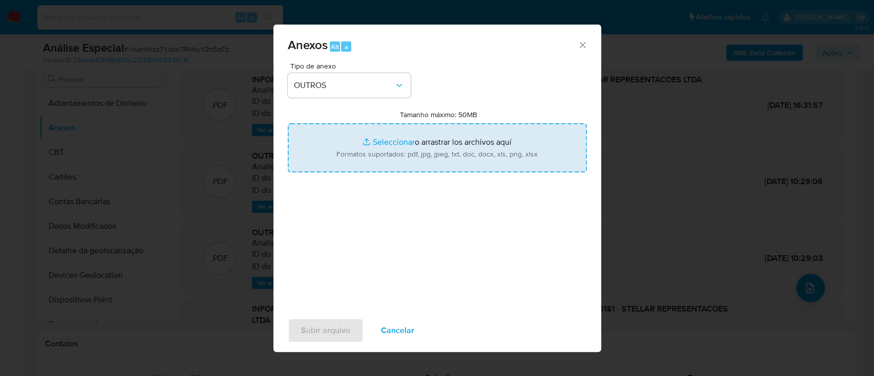
type input "C:\fakepath\Mulan 1691955163_2025_09_24_16_18_29 STELLAR REPRESENTACOES LTDA.pdf"
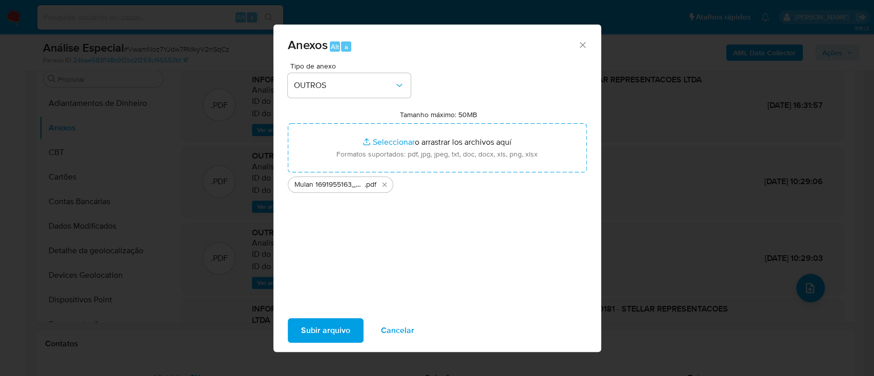
click at [338, 330] on span "Subir arquivo" at bounding box center [325, 331] width 49 height 23
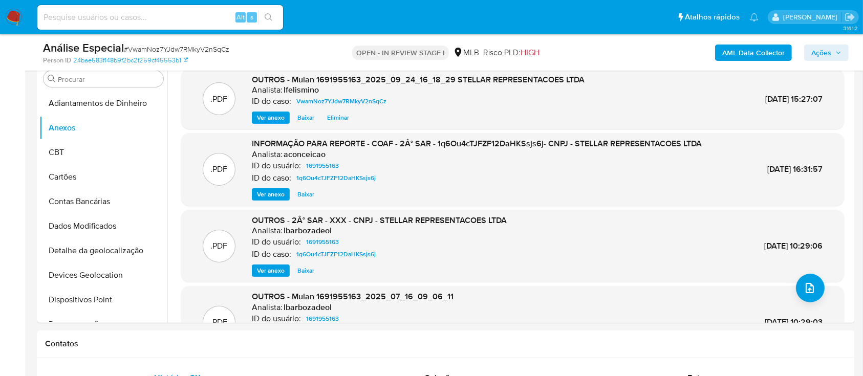
click at [202, 43] on div "Análise Especial # VwamNoz7YJdw7RMkyV2nSqCz" at bounding box center [175, 47] width 265 height 15
copy span "VwamNoz7YJdw7RMkyV2nSqCz"
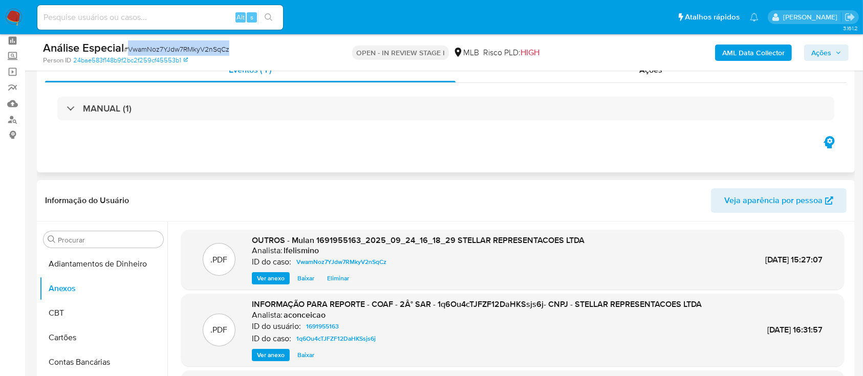
scroll to position [0, 0]
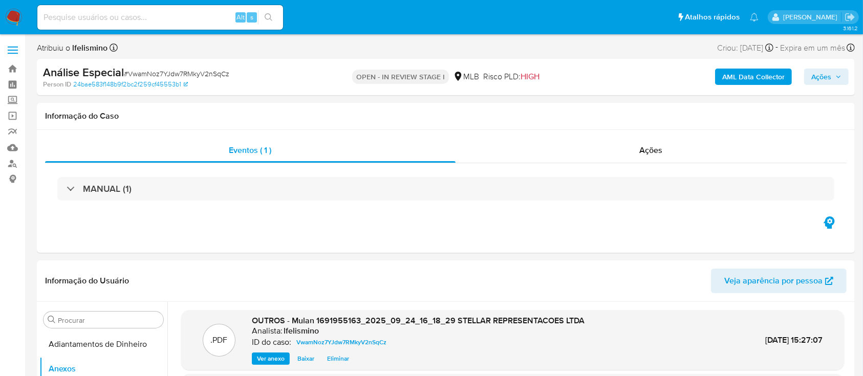
click at [721, 88] on div "AML Data Collector Ações" at bounding box center [716, 77] width 266 height 24
click at [750, 79] on b "AML Data Collector" at bounding box center [754, 77] width 62 height 16
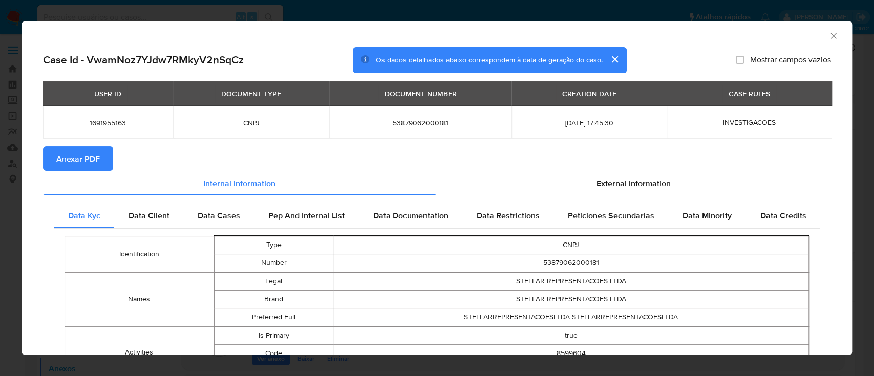
click at [53, 152] on button "Anexar PDF" at bounding box center [78, 158] width 70 height 25
click at [251, 14] on div "AML Data Collector Case Id - VwamNoz7YJdw7RMkyV2nSqCz Os dados detalhados abaix…" at bounding box center [437, 188] width 874 height 376
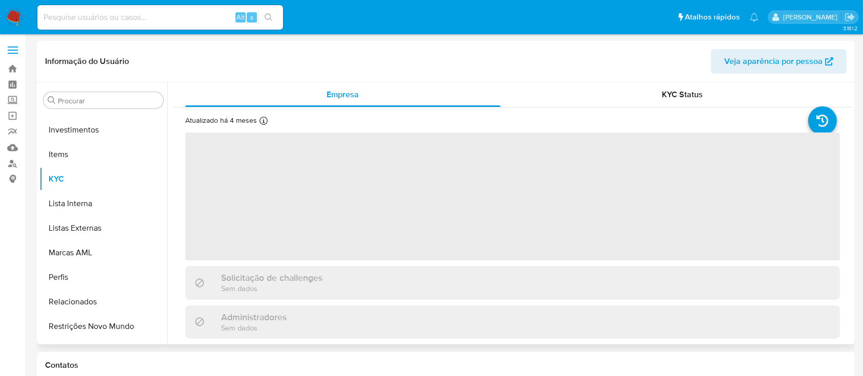
scroll to position [531, 0]
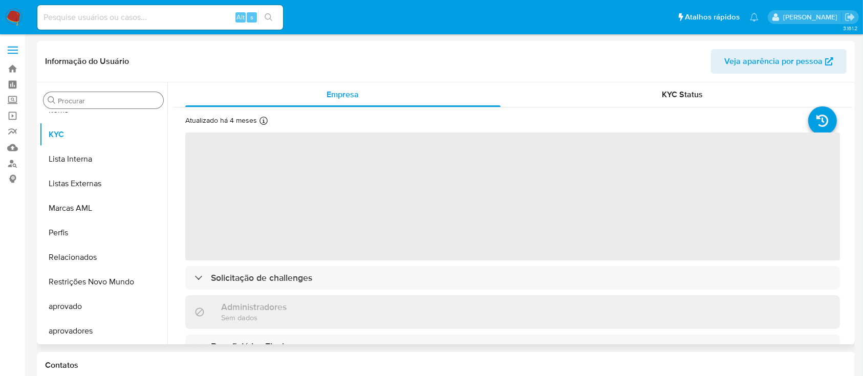
select select "10"
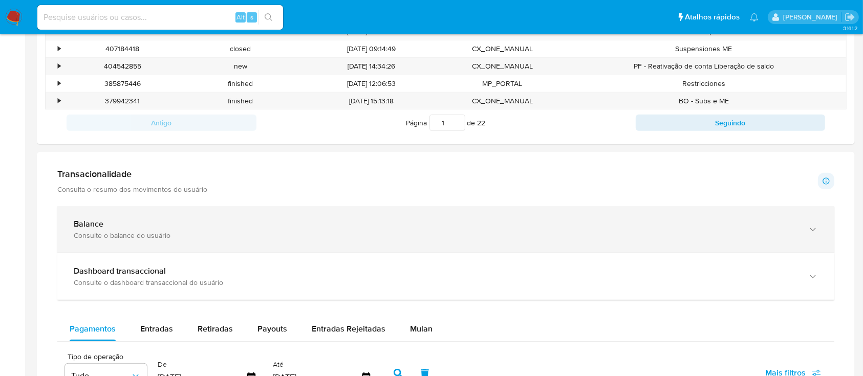
scroll to position [614, 0]
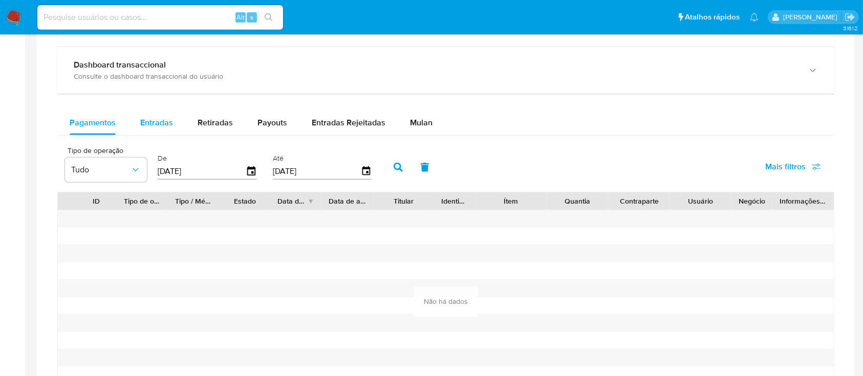
click at [149, 122] on span "Entradas" at bounding box center [156, 123] width 33 height 12
select select "10"
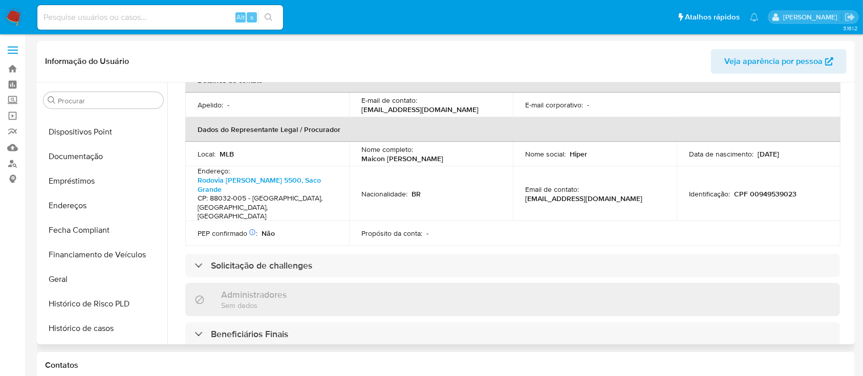
scroll to position [121, 0]
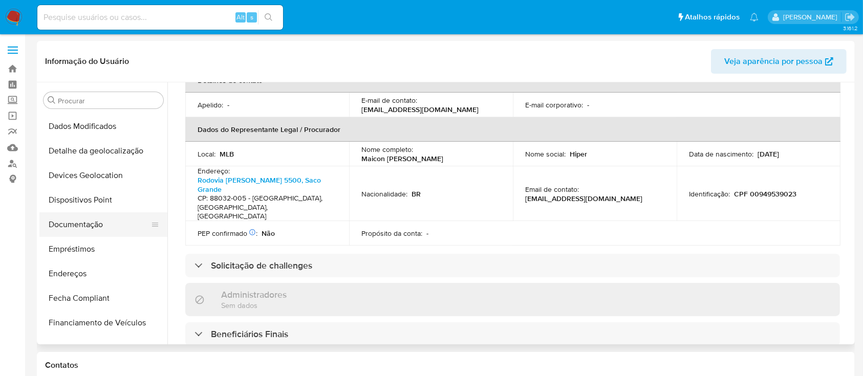
click at [122, 225] on button "Documentação" at bounding box center [99, 225] width 120 height 25
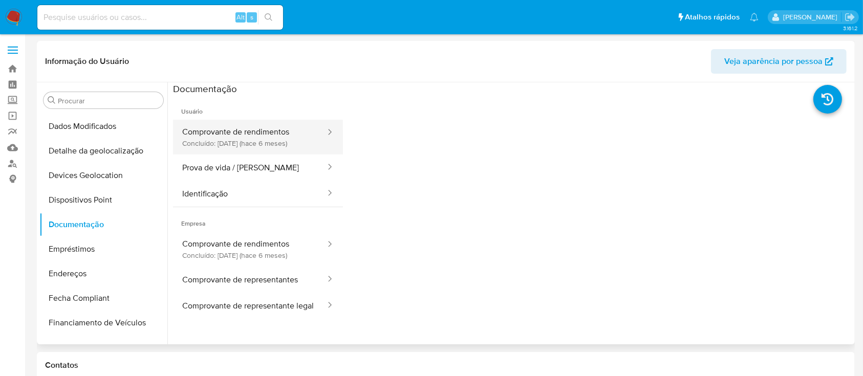
click at [213, 129] on button "Comprovante de rendimentos Concluído: [DATE] (hace 6 meses)" at bounding box center [250, 137] width 154 height 35
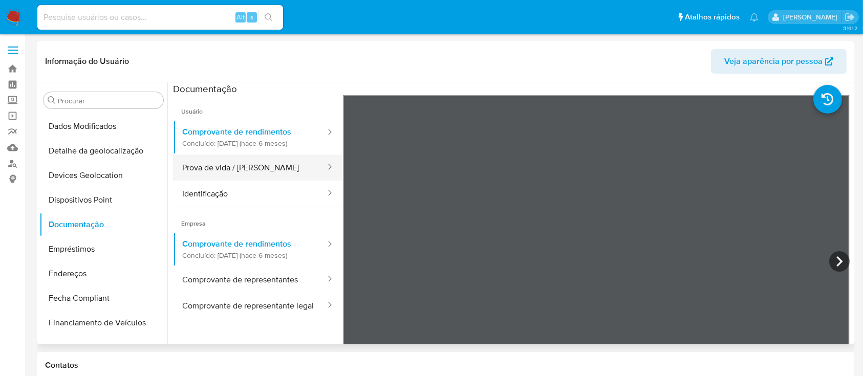
click at [206, 171] on button "Prova de vida / [PERSON_NAME]" at bounding box center [250, 168] width 154 height 26
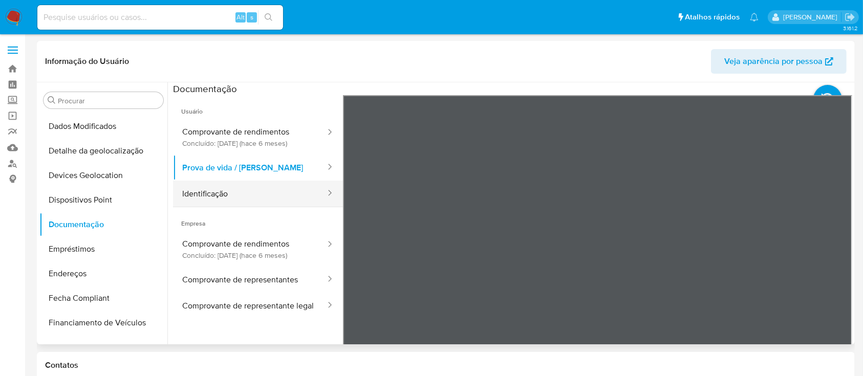
click at [298, 195] on button "Identificação" at bounding box center [250, 194] width 154 height 26
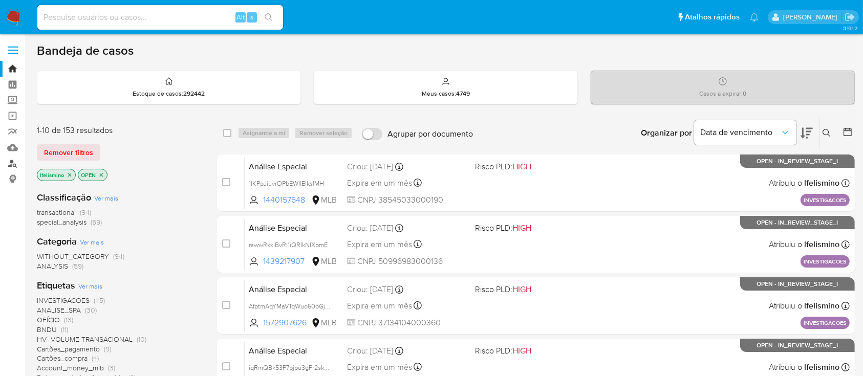
click at [13, 162] on link "Localizador de pessoas" at bounding box center [61, 164] width 122 height 16
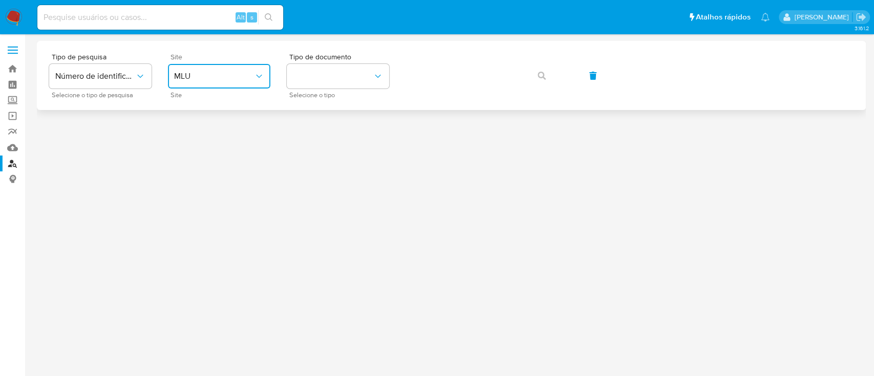
click at [194, 72] on span "MLU" at bounding box center [214, 76] width 80 height 10
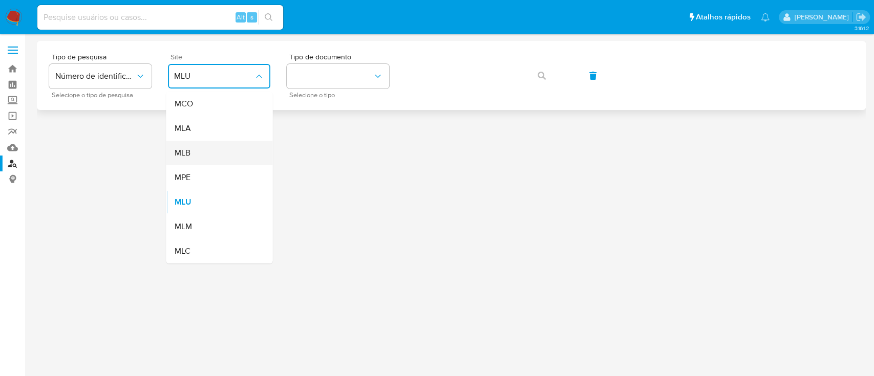
drag, startPoint x: 197, startPoint y: 139, endPoint x: 194, endPoint y: 149, distance: 10.1
click at [195, 145] on ul "MCO MLA MLB MPE MLU MLM MLC" at bounding box center [219, 178] width 107 height 172
click at [215, 154] on div "MLB" at bounding box center [216, 153] width 84 height 25
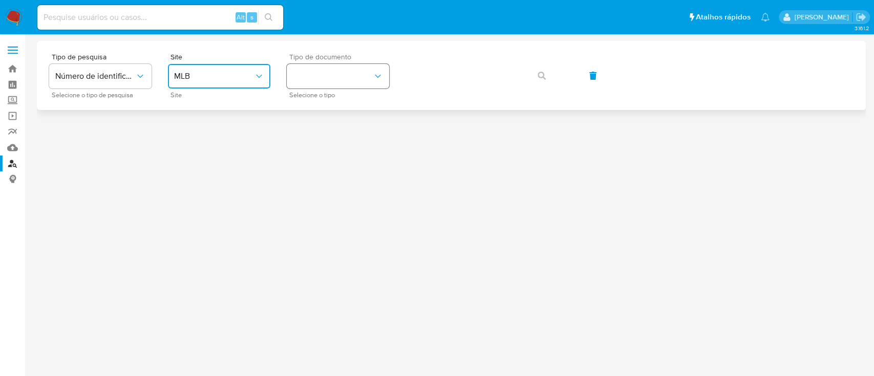
click at [355, 82] on button "identificationType" at bounding box center [338, 76] width 102 height 25
click at [320, 145] on div "CPF CPF" at bounding box center [335, 143] width 84 height 35
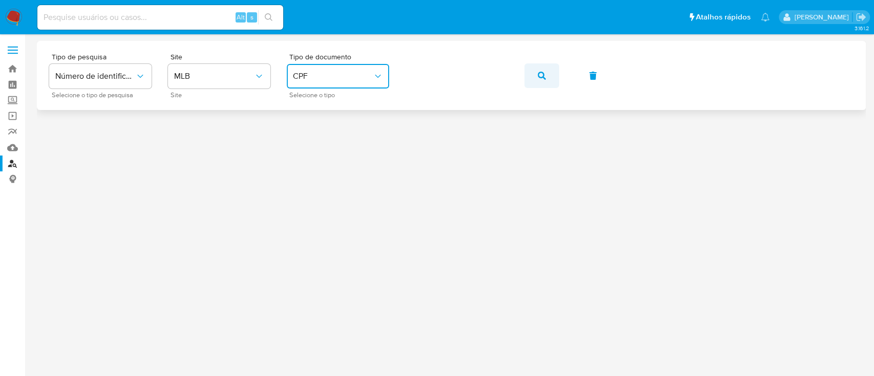
click at [535, 65] on button "button" at bounding box center [541, 75] width 35 height 25
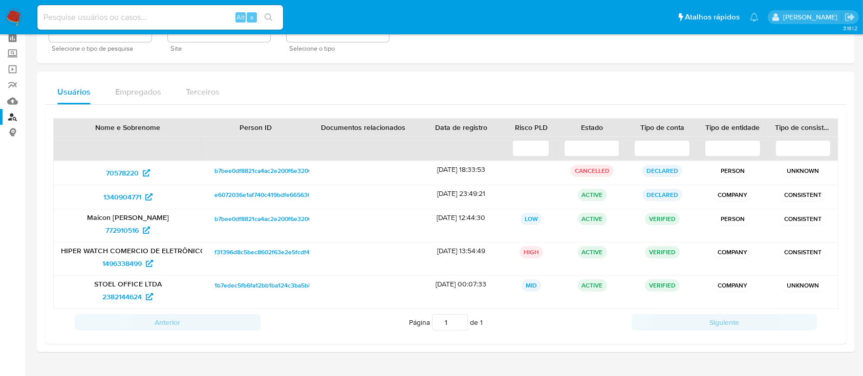
scroll to position [68, 0]
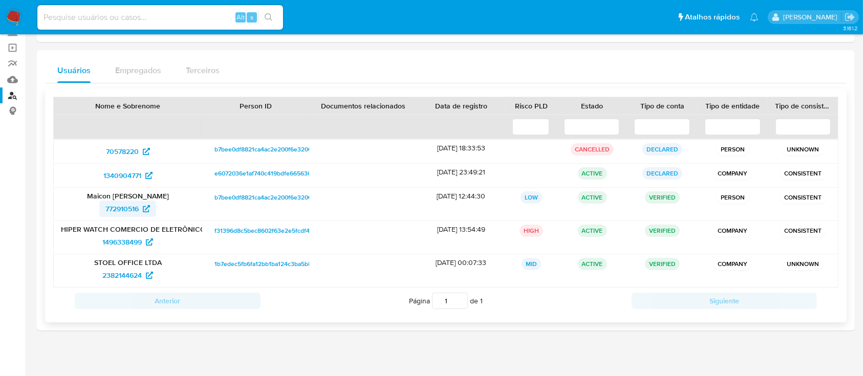
click at [124, 210] on span "772910516" at bounding box center [121, 209] width 33 height 16
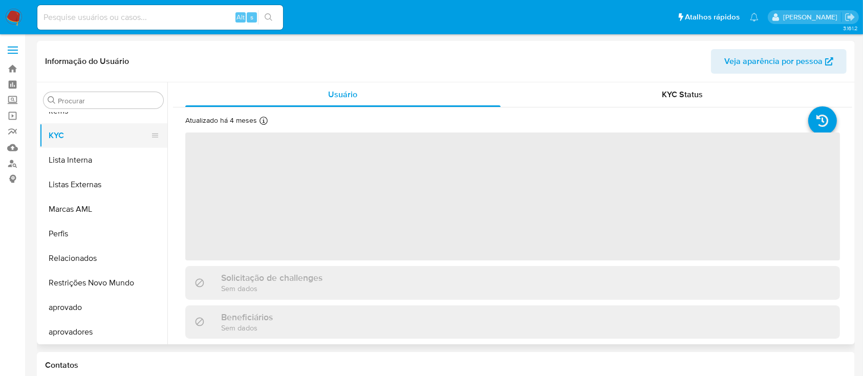
scroll to position [531, 0]
select select "10"
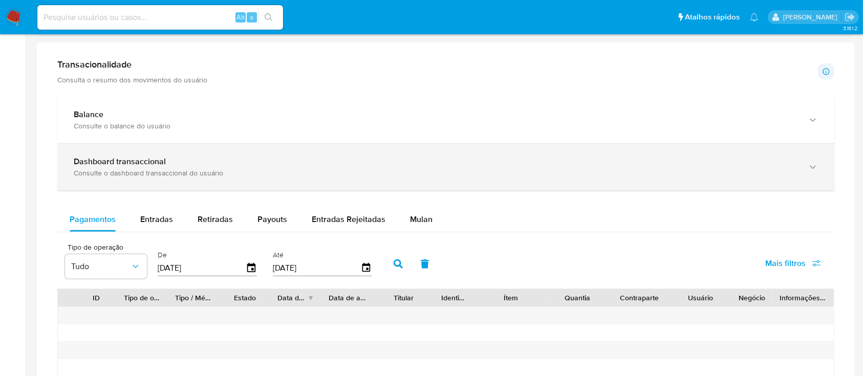
scroll to position [546, 0]
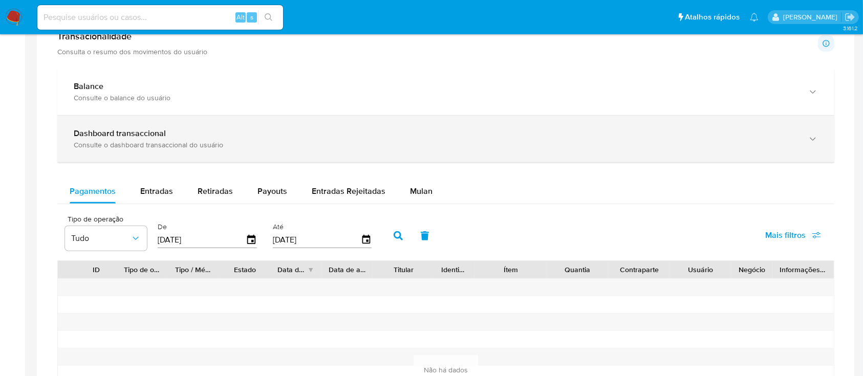
click at [181, 122] on div "Dashboard transaccional Consulte o dashboard transaccional do usuário" at bounding box center [445, 139] width 777 height 47
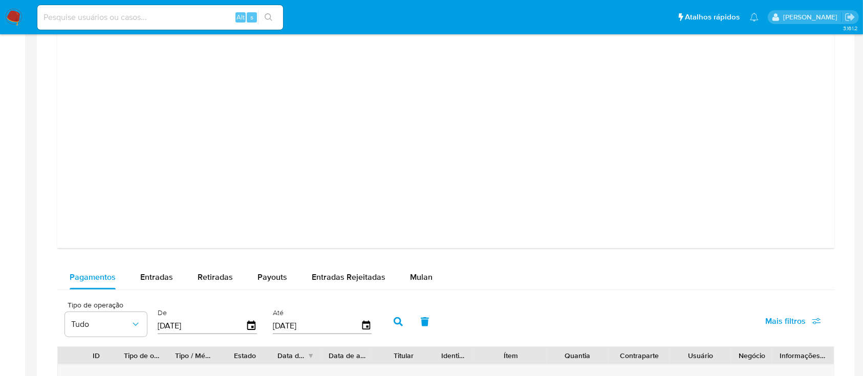
scroll to position [1092, 0]
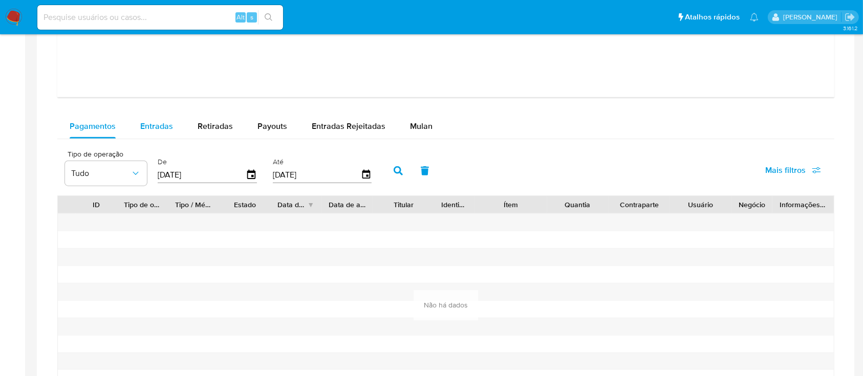
click at [142, 123] on span "Entradas" at bounding box center [156, 126] width 33 height 12
select select "10"
click at [205, 125] on span "Retiradas" at bounding box center [215, 126] width 35 height 12
select select "10"
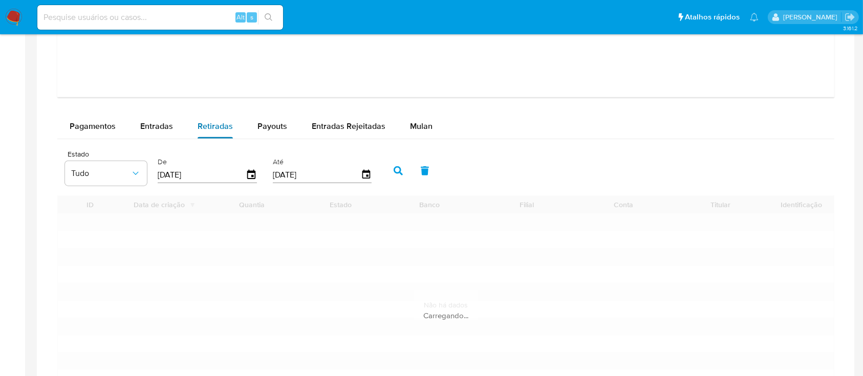
click at [242, 128] on button "Retiradas" at bounding box center [215, 126] width 60 height 25
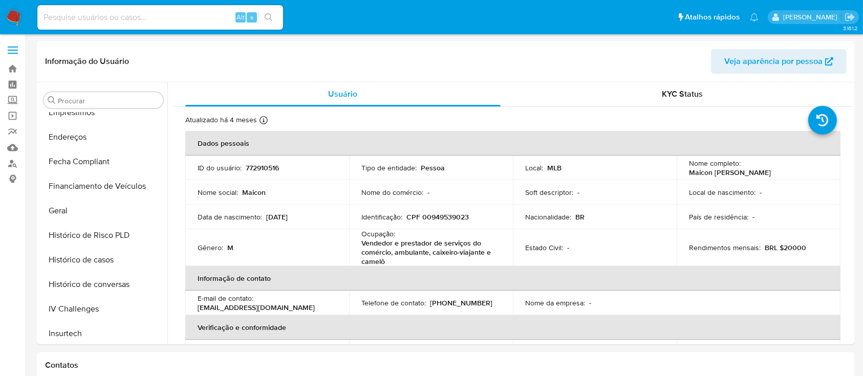
scroll to position [0, 0]
click at [771, 176] on p "Maicon Douglas Antunes Batista" at bounding box center [730, 172] width 82 height 9
drag, startPoint x: 778, startPoint y: 175, endPoint x: 800, endPoint y: 175, distance: 21.5
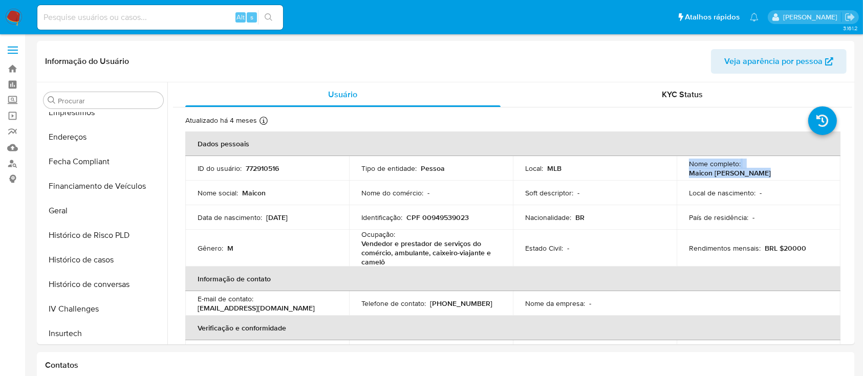
click at [771, 176] on p "Maicon Douglas Antunes Batista" at bounding box center [730, 172] width 82 height 9
click at [718, 171] on p "Maicon Douglas Antunes Batista" at bounding box center [730, 172] width 82 height 9
click at [691, 176] on p "Maicon Douglas Antunes Batista" at bounding box center [730, 172] width 82 height 9
drag, startPoint x: 685, startPoint y: 173, endPoint x: 794, endPoint y: 174, distance: 109.1
click at [794, 174] on td "Nome completo : Maicon Douglas Antunes Batista" at bounding box center [759, 168] width 164 height 25
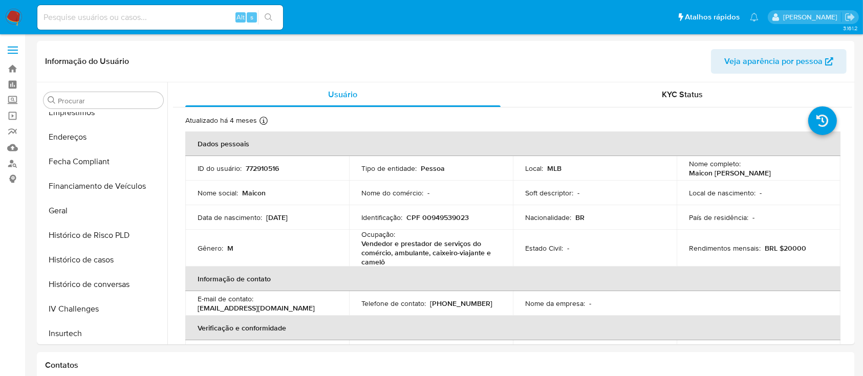
copy p "Maicon Douglas Antunes Batista"
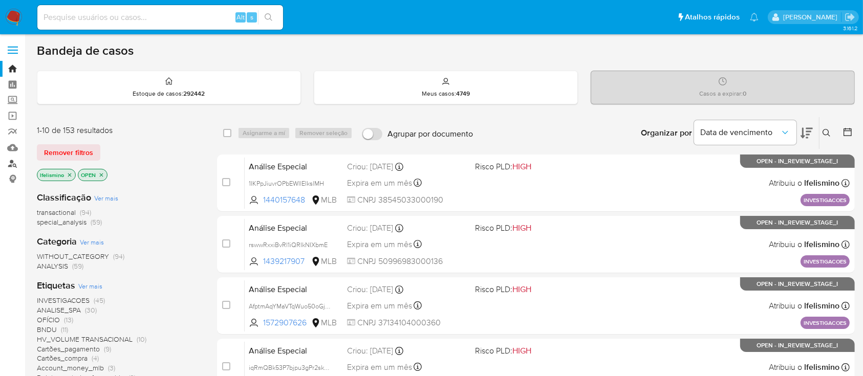
click at [4, 165] on link "Localizador de pessoas" at bounding box center [61, 164] width 122 height 16
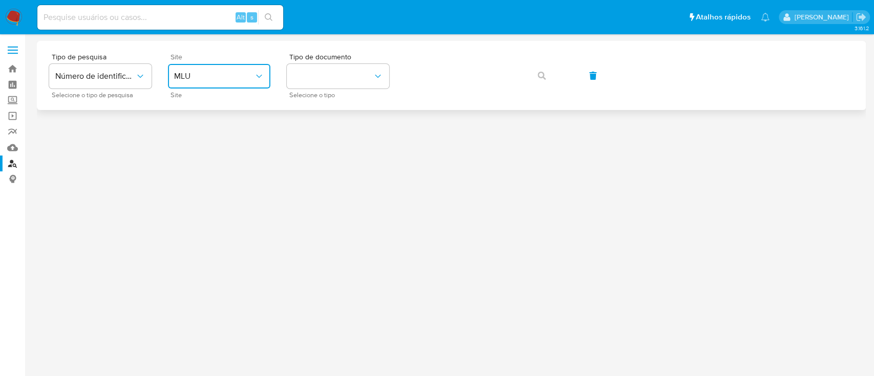
click at [223, 80] on span "MLU" at bounding box center [214, 76] width 80 height 10
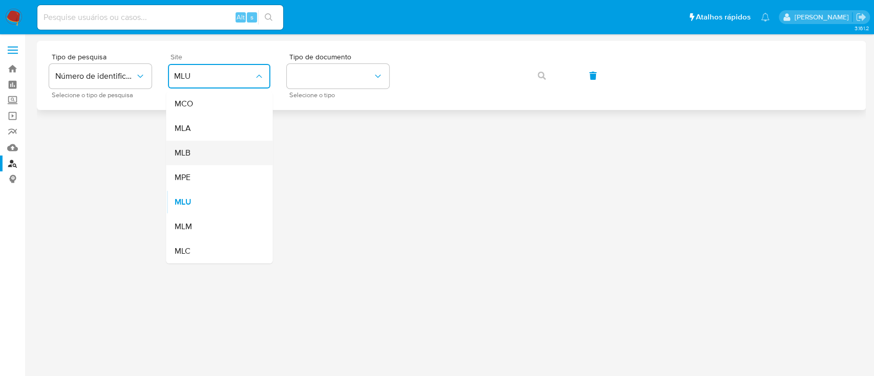
click at [220, 153] on div "MLB" at bounding box center [216, 153] width 84 height 25
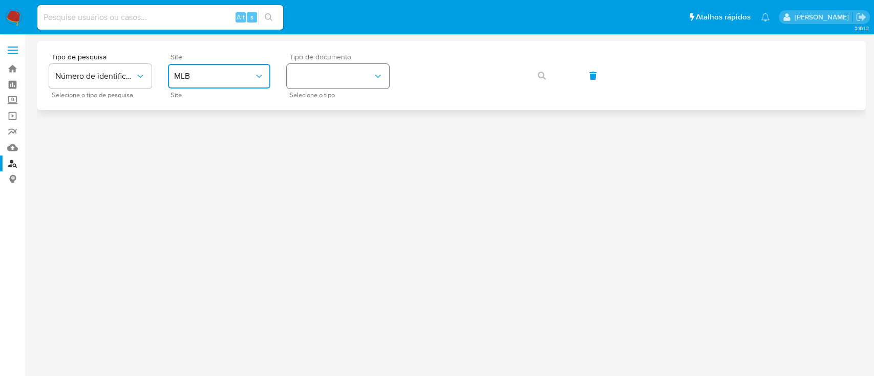
click at [369, 77] on button "identificationType" at bounding box center [338, 76] width 102 height 25
click at [351, 151] on div "CPF CPF" at bounding box center [335, 143] width 84 height 35
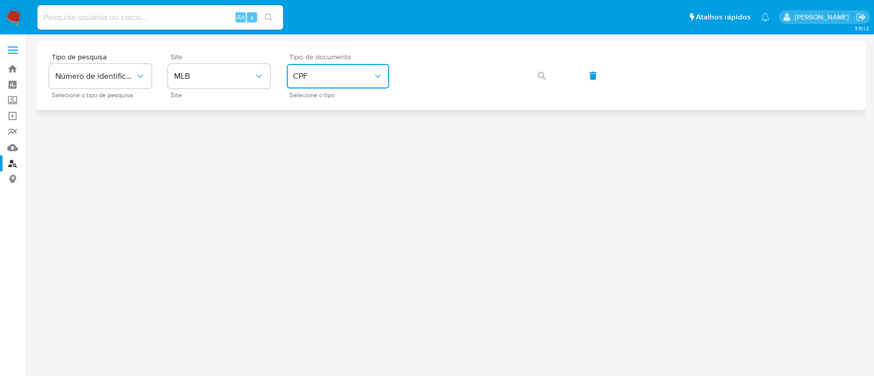
click at [345, 81] on button "CPF" at bounding box center [338, 76] width 102 height 25
click at [346, 103] on div "CNPJ CNPJ" at bounding box center [335, 109] width 84 height 35
click at [545, 70] on span "button" at bounding box center [542, 76] width 8 height 23
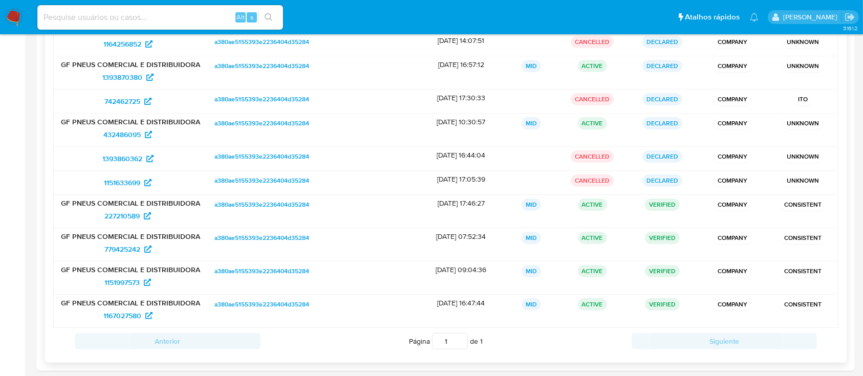
scroll to position [205, 0]
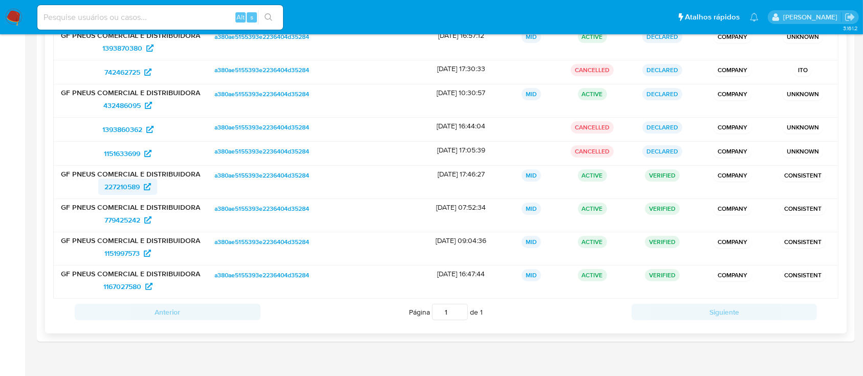
click at [114, 192] on span "227210589" at bounding box center [121, 187] width 35 height 16
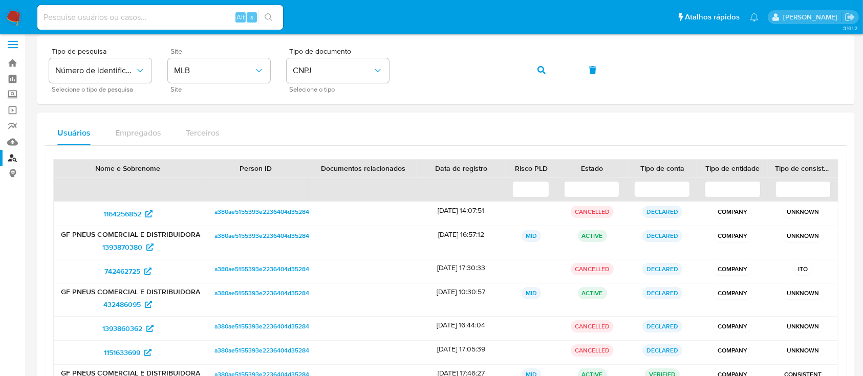
scroll to position [0, 0]
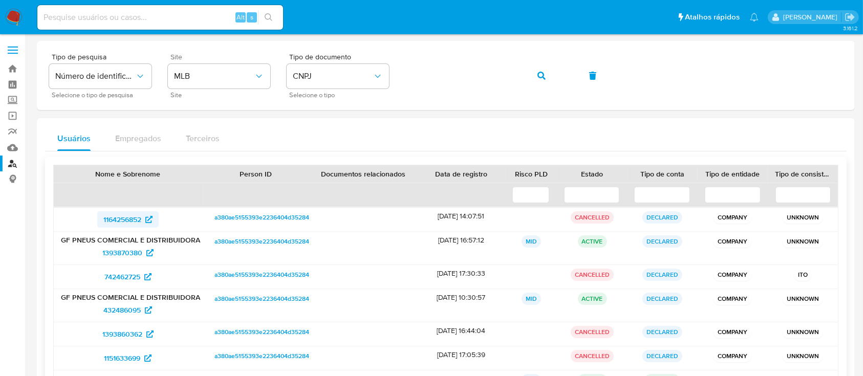
click at [139, 221] on span "1164256852" at bounding box center [122, 219] width 38 height 16
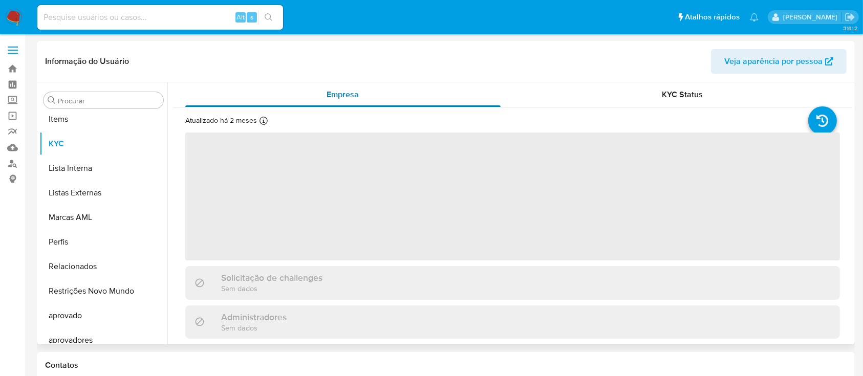
scroll to position [531, 0]
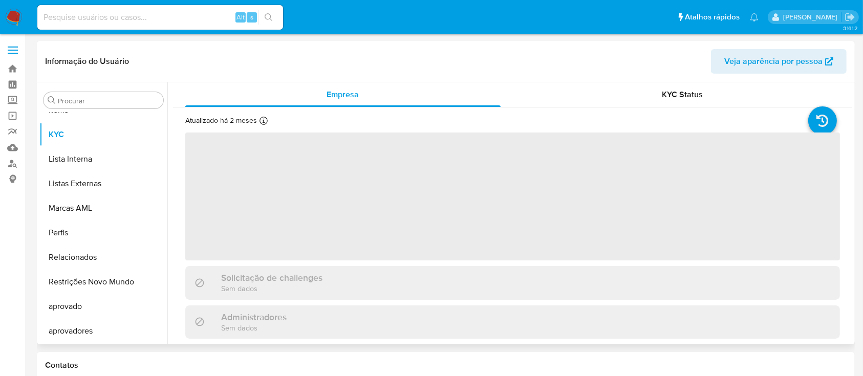
select select "10"
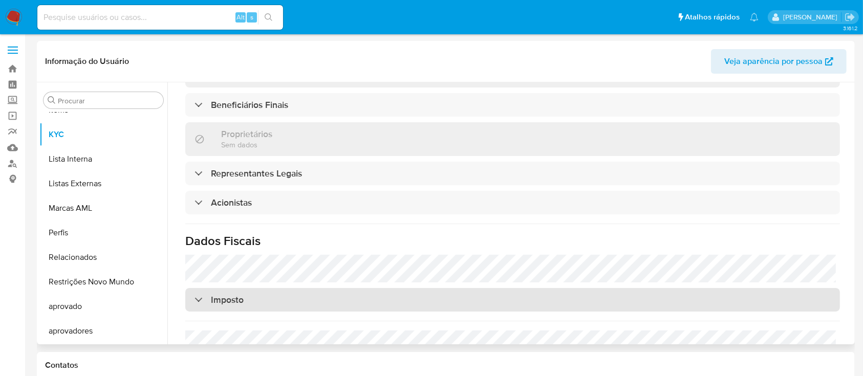
scroll to position [638, 0]
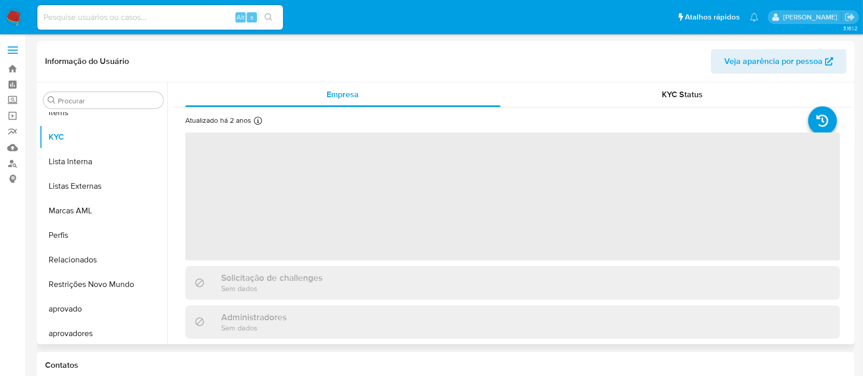
scroll to position [531, 0]
select select "10"
click at [802, 69] on span "Veja aparência por pessoa" at bounding box center [774, 61] width 98 height 25
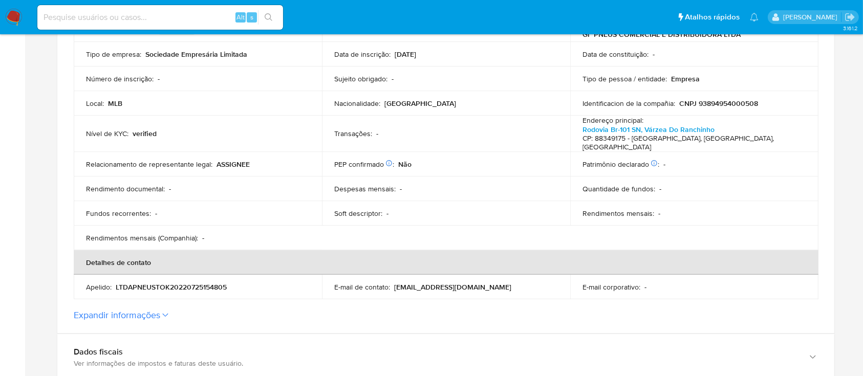
scroll to position [614, 0]
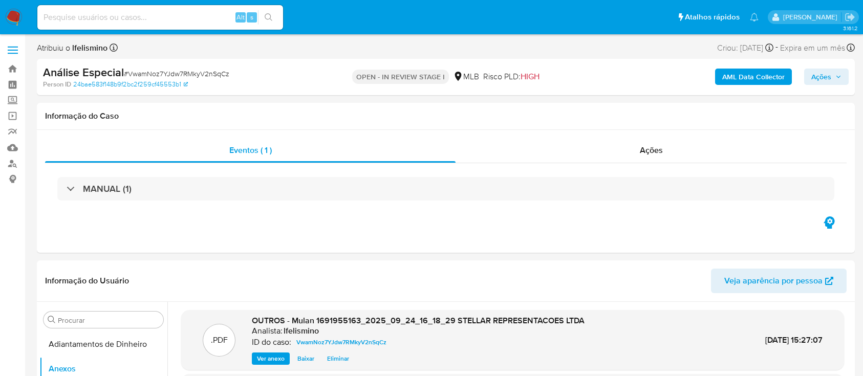
select select "10"
click at [179, 17] on input at bounding box center [160, 17] width 246 height 13
paste input "rswwRxxiBvRl1iQRIkNIXbmE"
type input "rswwRxxiBvRl1iQRIkNIXbmE"
click at [270, 15] on icon "search-icon" at bounding box center [269, 17] width 8 height 8
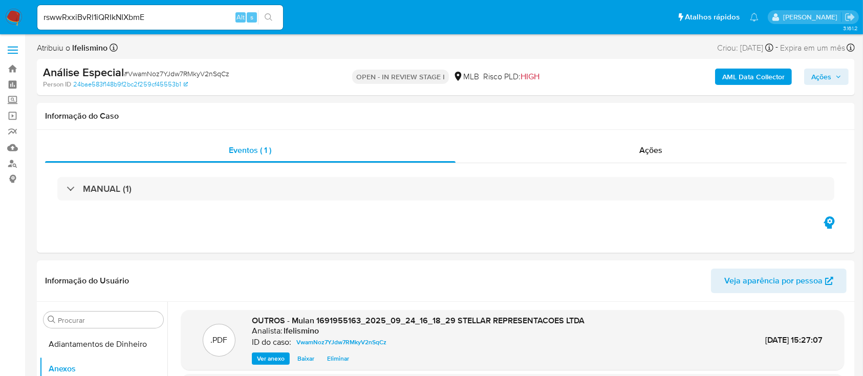
click at [123, 20] on input "rswwRxxiBvRl1iQRIkNIXbmE" at bounding box center [160, 17] width 246 height 13
click at [123, 19] on input "rswwRxxiBvRl1iQRIkNIXbmE" at bounding box center [160, 17] width 246 height 13
click at [271, 17] on icon "search-icon" at bounding box center [269, 17] width 8 height 8
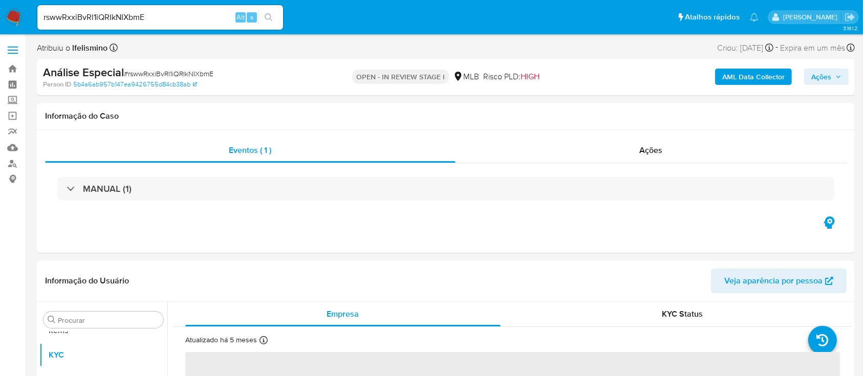
scroll to position [531, 0]
select select "10"
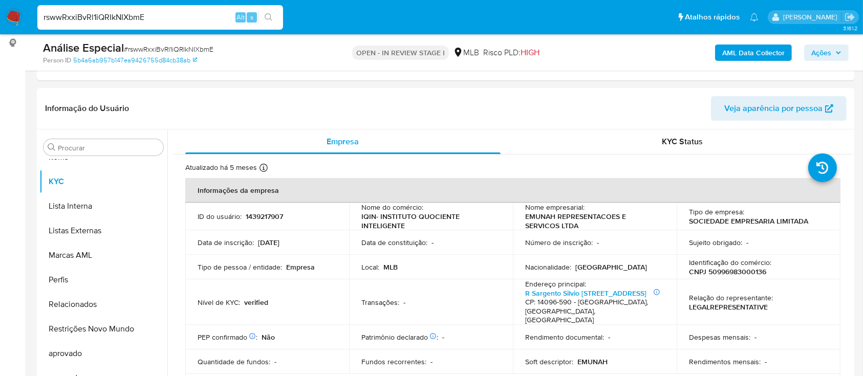
click at [88, 18] on input "rswwRxxiBvRl1iQRIkNIXbmE" at bounding box center [160, 17] width 246 height 13
click at [265, 17] on icon "search-icon" at bounding box center [269, 17] width 8 height 8
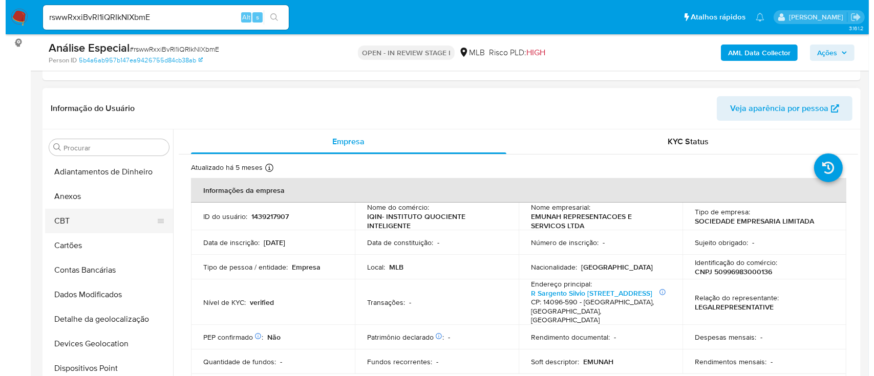
scroll to position [0, 0]
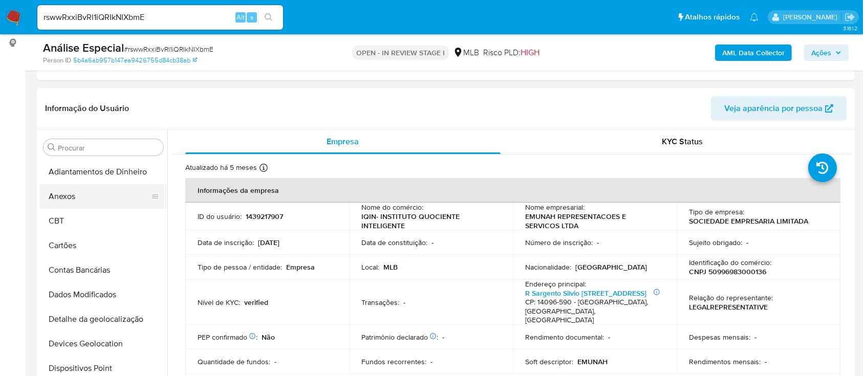
click at [105, 200] on button "Anexos" at bounding box center [99, 196] width 120 height 25
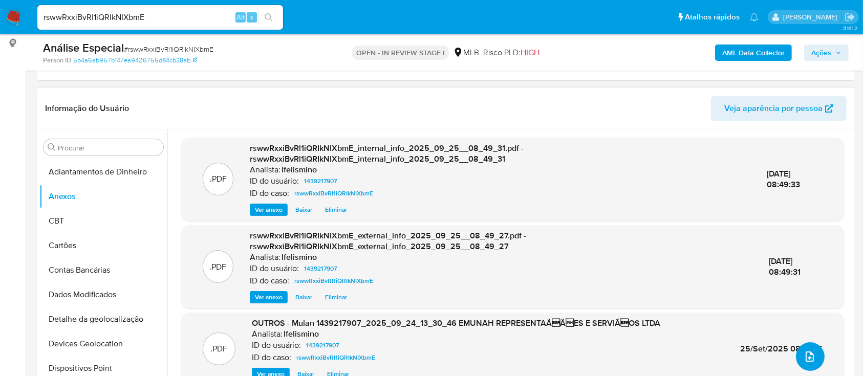
click at [797, 354] on button "upload-file" at bounding box center [810, 357] width 29 height 29
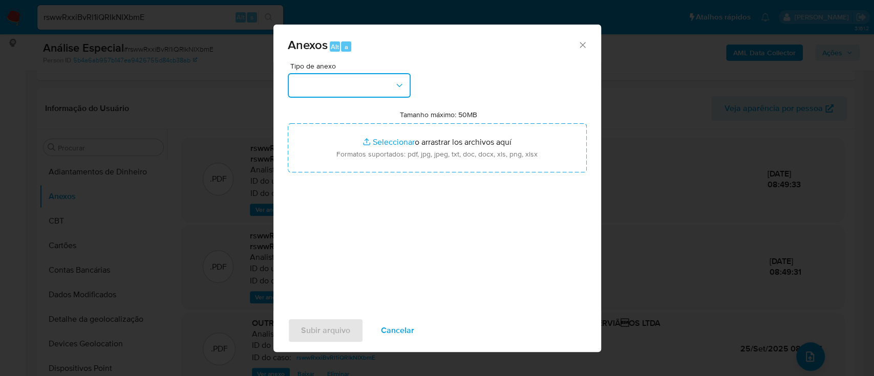
click at [356, 86] on button "button" at bounding box center [349, 85] width 123 height 25
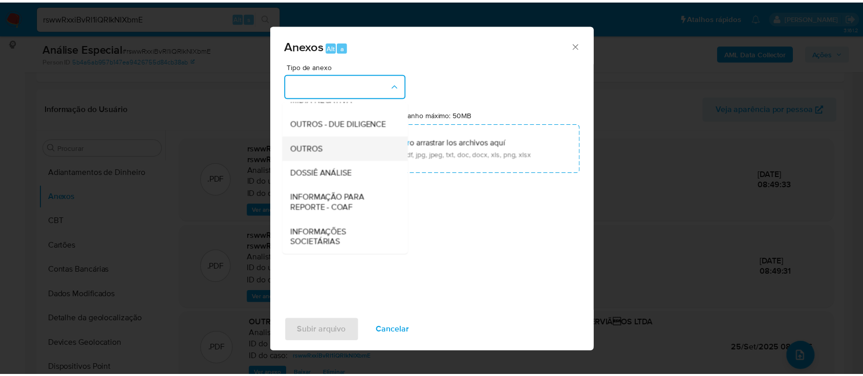
scroll to position [157, 0]
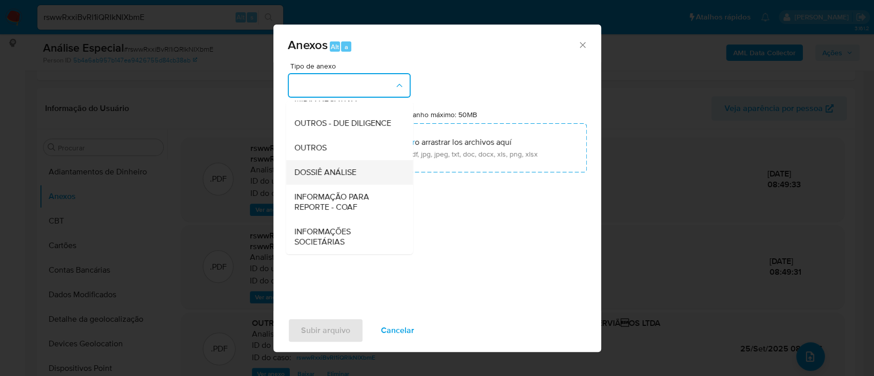
click at [350, 172] on span "DOSSIÊ ANÁLISE" at bounding box center [325, 172] width 62 height 10
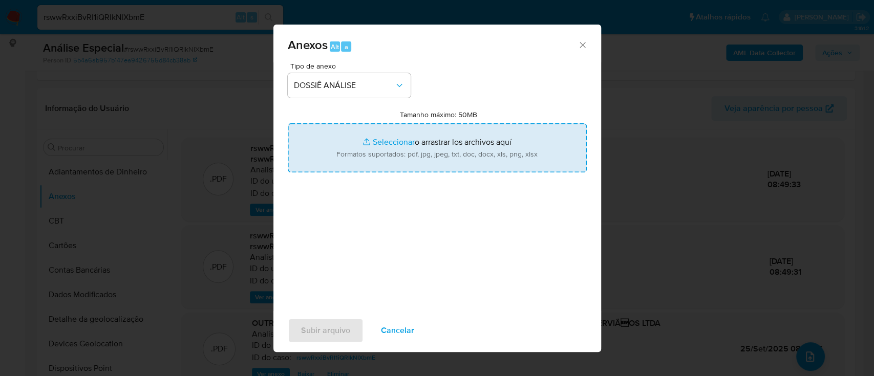
type input "C:\fakepath\2.º SAR - CNPJ 50996983000136 - EMUNAH REPRESENTAÇÕES E SERVIÇOS LT…"
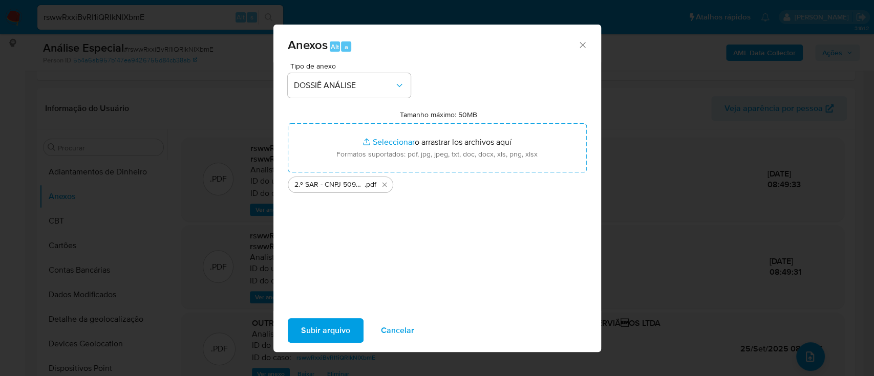
click at [302, 326] on span "Subir arquivo" at bounding box center [325, 331] width 49 height 23
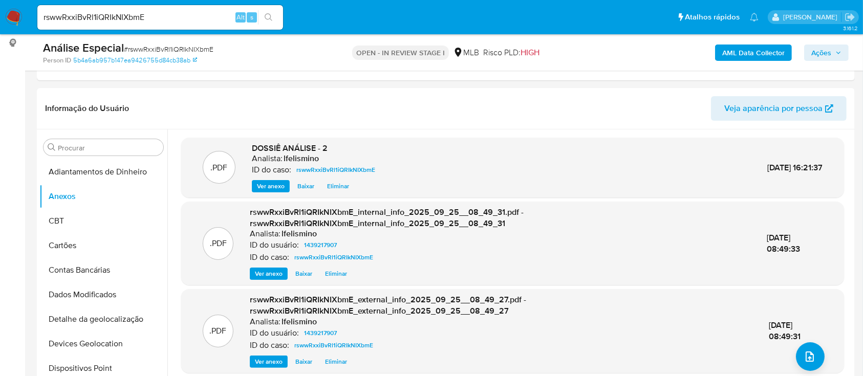
click at [818, 47] on span "Ações" at bounding box center [822, 53] width 20 height 16
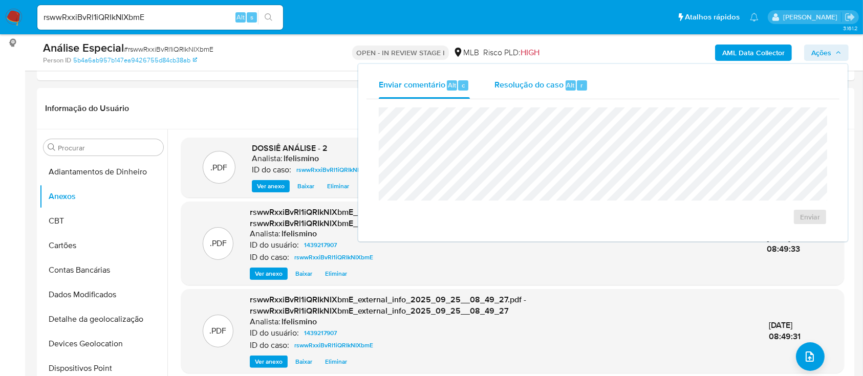
drag, startPoint x: 545, startPoint y: 83, endPoint x: 525, endPoint y: 98, distance: 24.5
click at [545, 83] on span "Resolução do caso" at bounding box center [529, 85] width 69 height 12
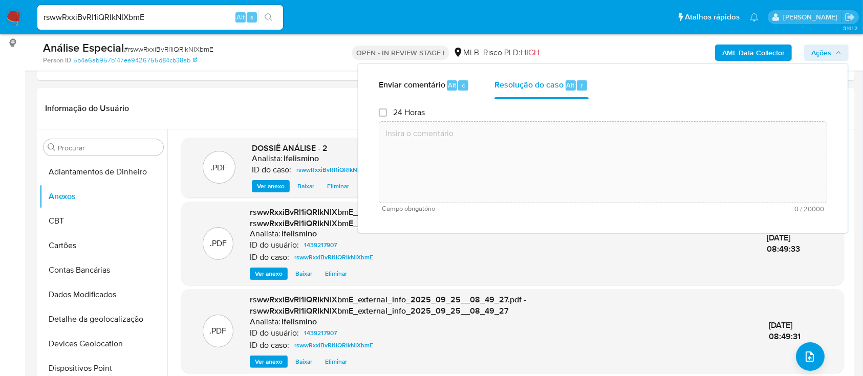
click at [499, 135] on textarea at bounding box center [603, 162] width 448 height 82
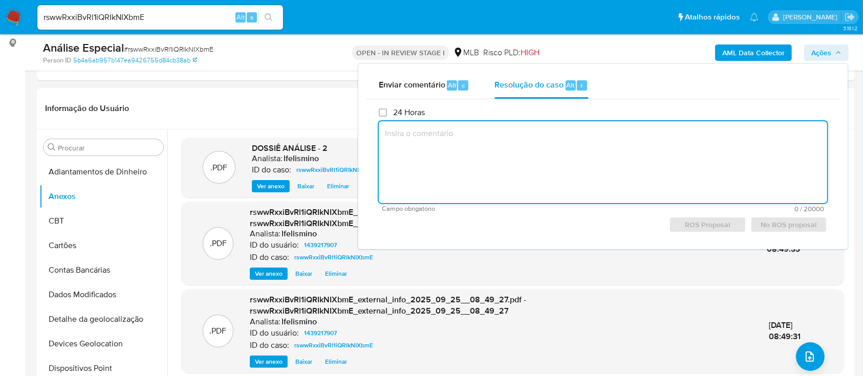
paste textarea "Fatos relevantes concluídos pelo analista: Movimentação em conta e vendas prese…"
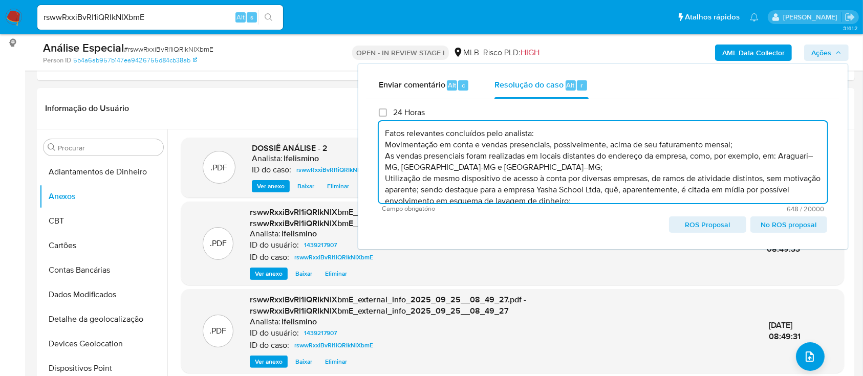
scroll to position [26, 0]
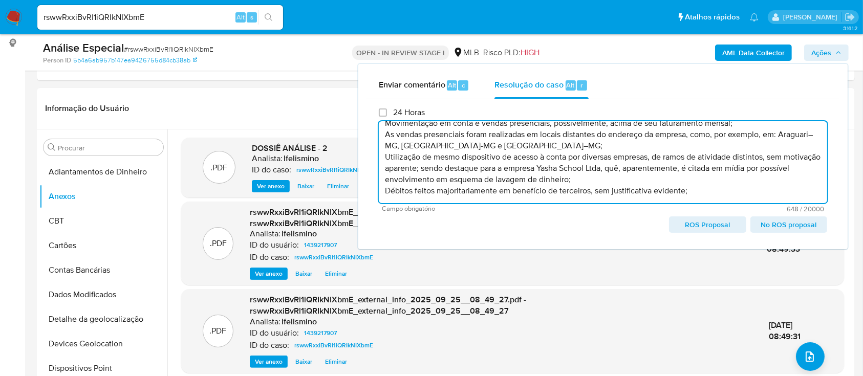
click at [703, 227] on span "ROS Proposal" at bounding box center [707, 225] width 62 height 14
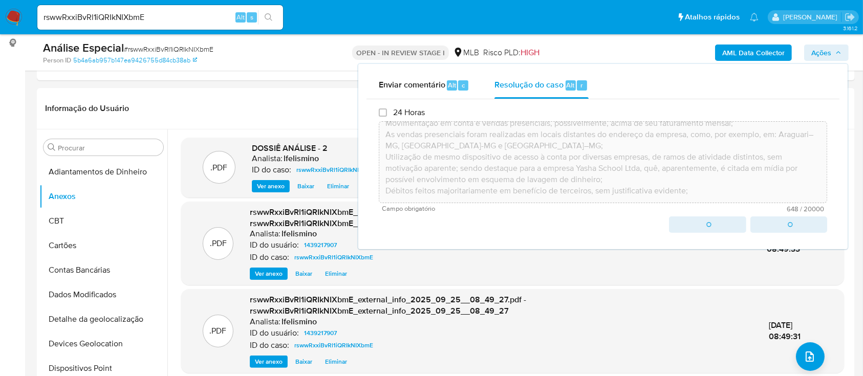
type textarea "Fatos relevantes concluídos pelo analista: Movimentação em conta e vendas prese…"
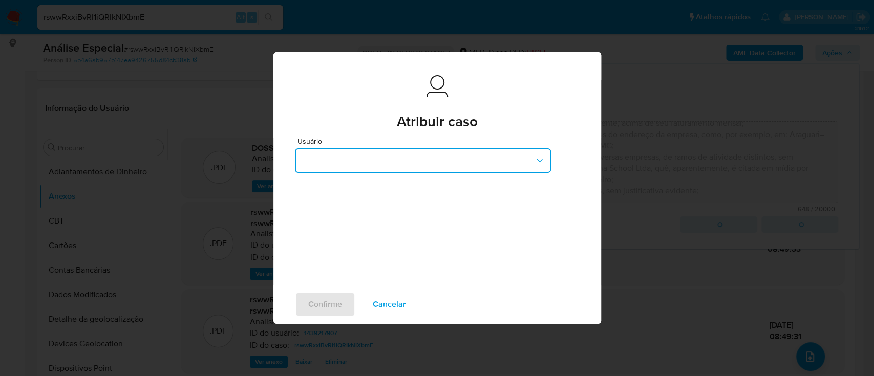
click at [355, 151] on button "button" at bounding box center [423, 160] width 256 height 25
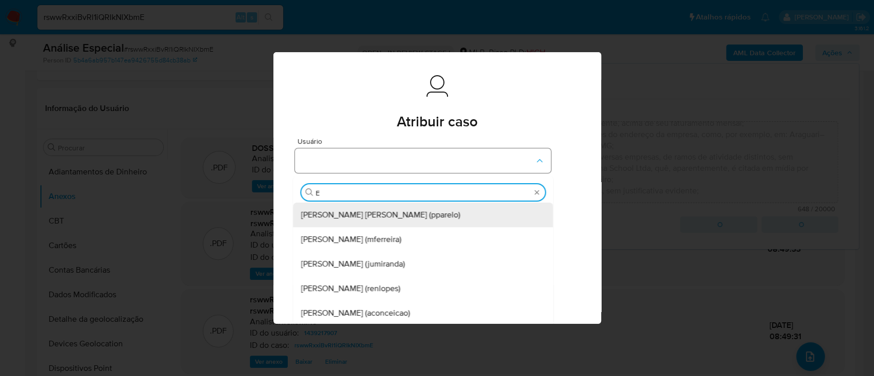
type input "ED"
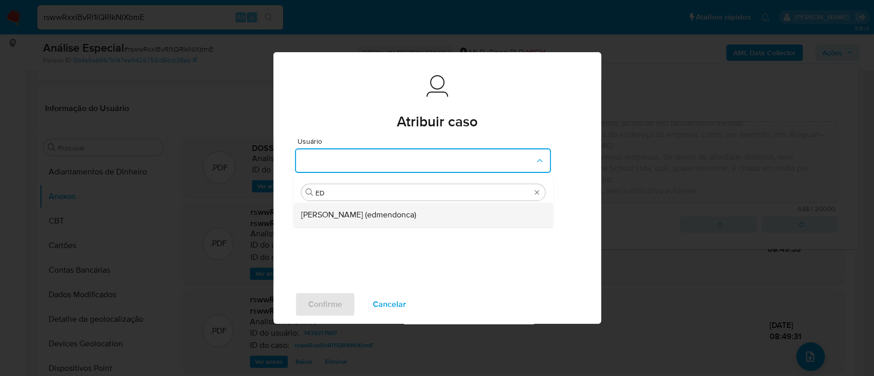
click at [343, 217] on span "Eduardo Mendonca Dutra (edmendonca)" at bounding box center [358, 215] width 115 height 10
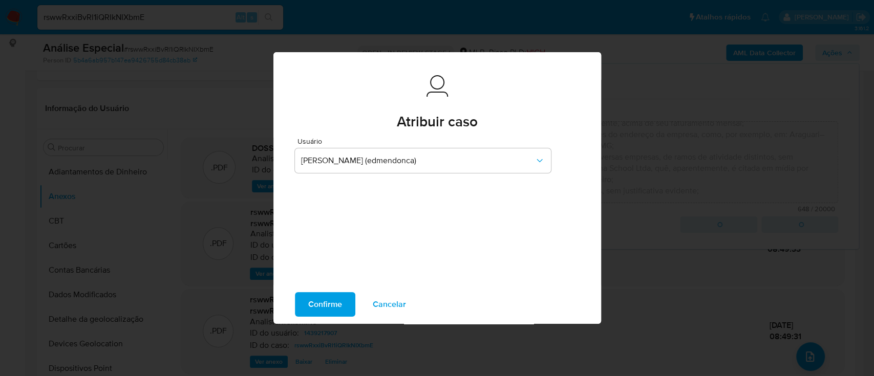
click at [335, 310] on span "Confirme" at bounding box center [325, 304] width 34 height 23
type textarea "Fatos relevantes concluídos pelo analista: Movimentação em conta e vendas prese…"
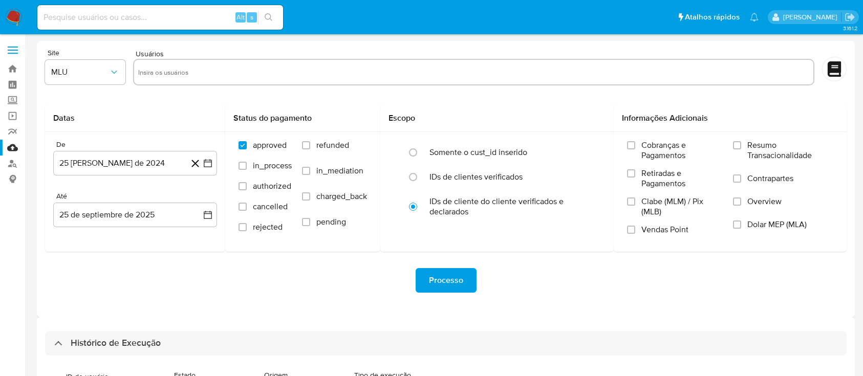
select select "100"
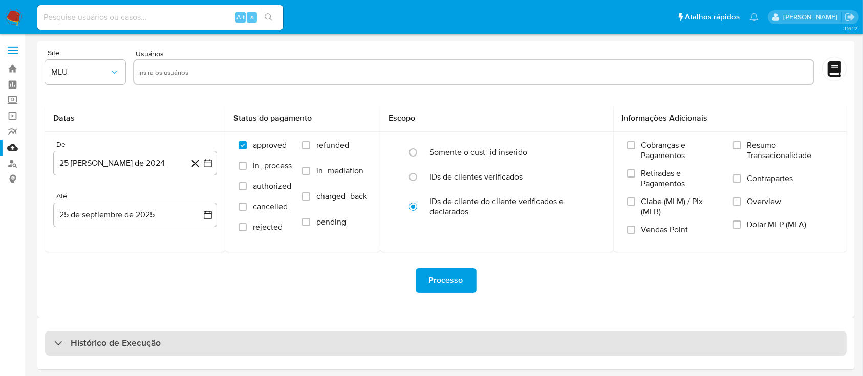
click at [250, 351] on div "Histórico de Execução" at bounding box center [446, 343] width 802 height 25
select select "10"
click at [252, 338] on div "Histórico de Execução" at bounding box center [446, 343] width 802 height 25
click at [253, 338] on div "Histórico de Execução" at bounding box center [446, 343] width 802 height 25
select select "10"
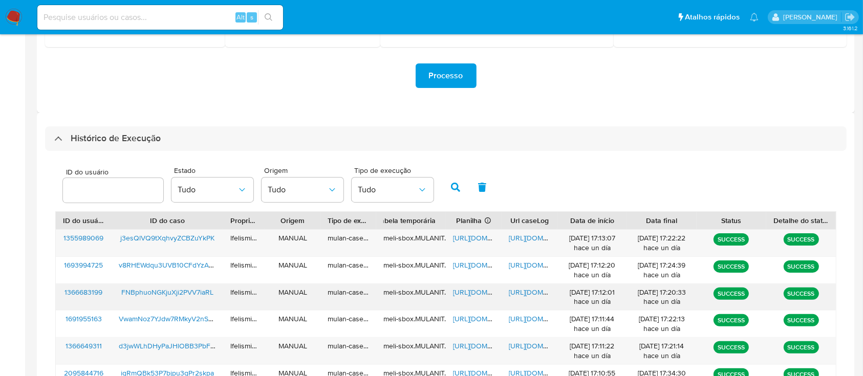
scroll to position [423, 0]
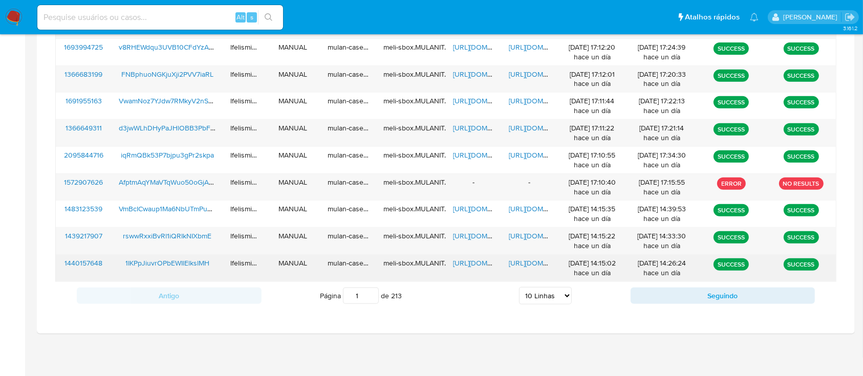
click at [528, 265] on span "[URL][DOMAIN_NAME]" at bounding box center [544, 263] width 71 height 10
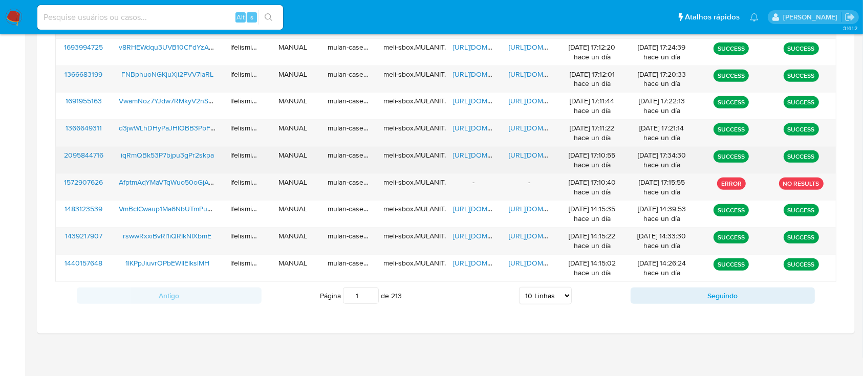
click at [515, 153] on span "[URL][DOMAIN_NAME]" at bounding box center [544, 155] width 71 height 10
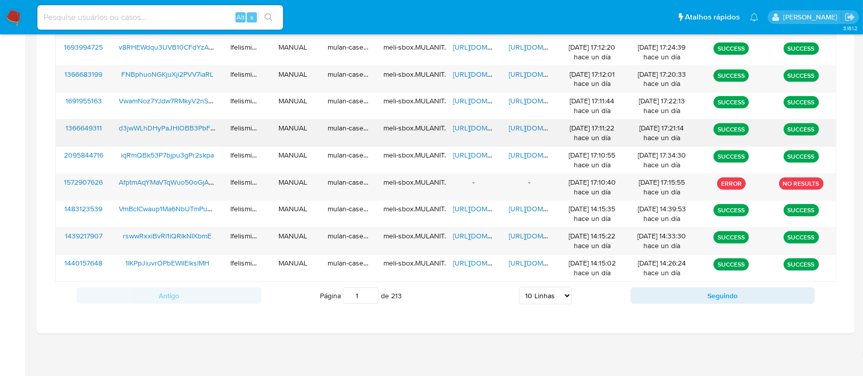
click at [520, 125] on span "[URL][DOMAIN_NAME]" at bounding box center [544, 128] width 71 height 10
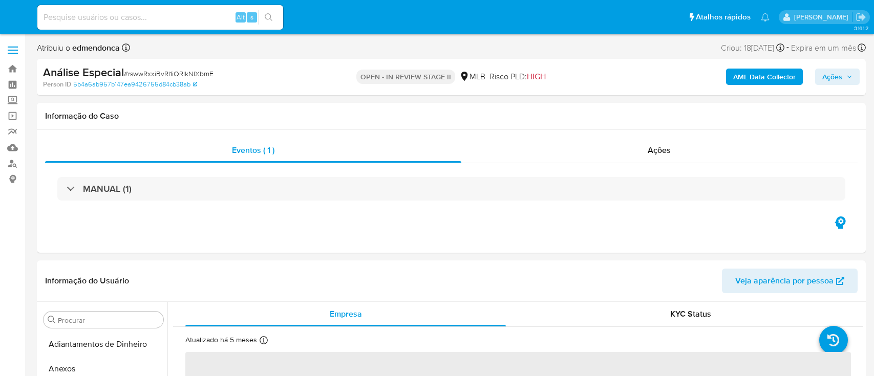
select select "10"
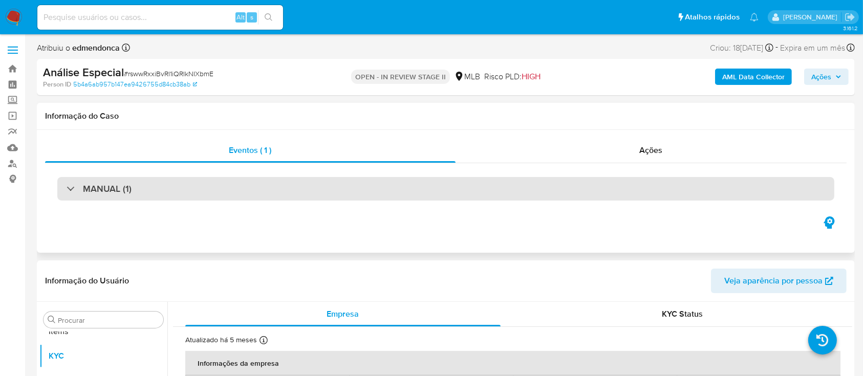
scroll to position [531, 0]
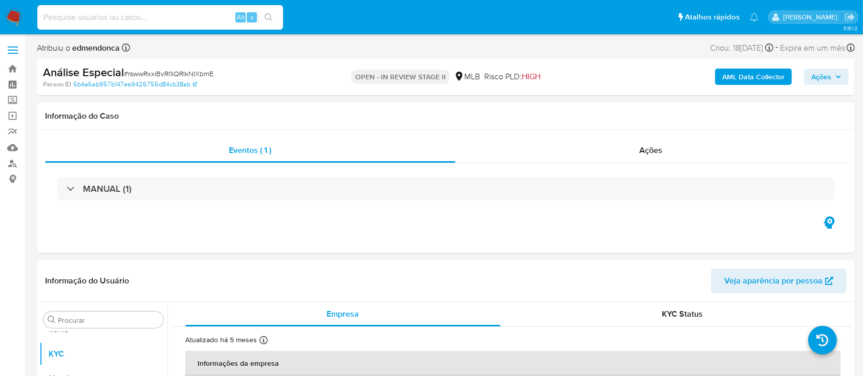
paste input "1IKPpJiuvrOPbEWIlElkslMH"
type input "1IKPpJiuvrOPbEWIlElkslMH"
click at [272, 12] on button "search-icon" at bounding box center [268, 17] width 21 height 14
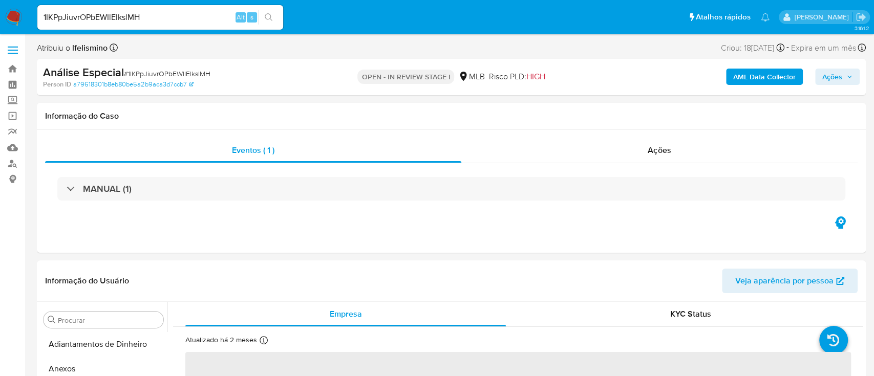
select select "10"
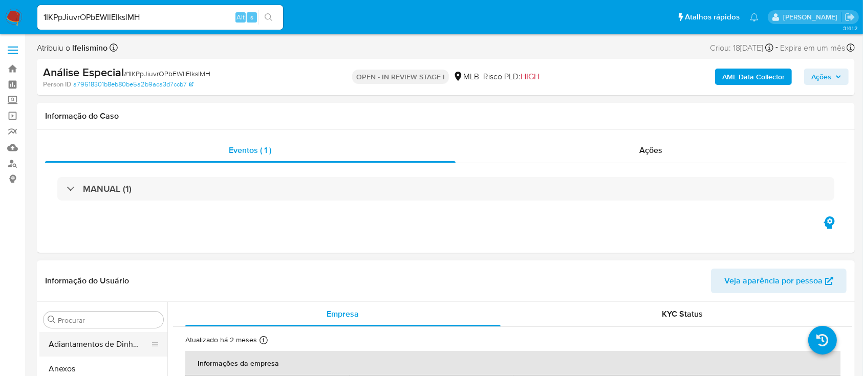
drag, startPoint x: 79, startPoint y: 359, endPoint x: 127, endPoint y: 346, distance: 49.4
click at [79, 360] on button "Anexos" at bounding box center [103, 369] width 128 height 25
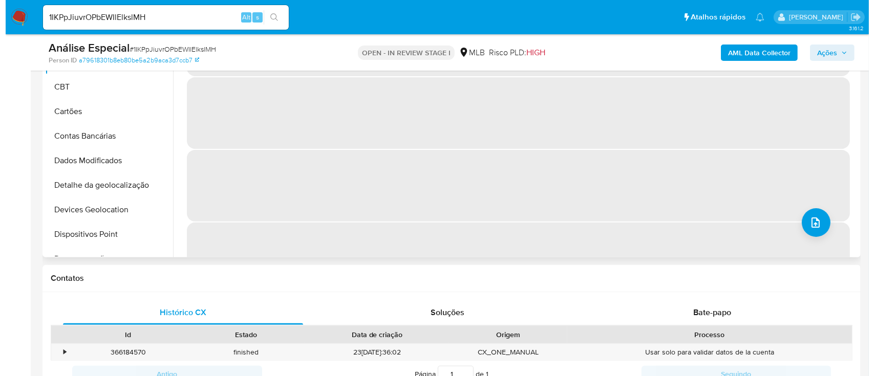
scroll to position [273, 0]
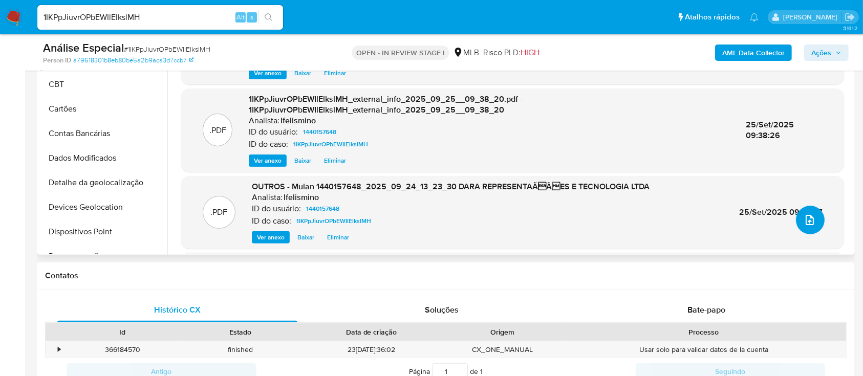
click at [816, 224] on button "upload-file" at bounding box center [810, 220] width 29 height 29
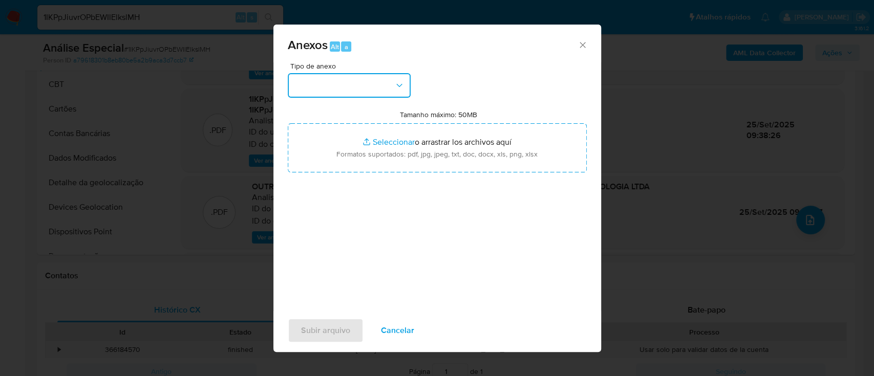
click at [332, 94] on button "button" at bounding box center [349, 85] width 123 height 25
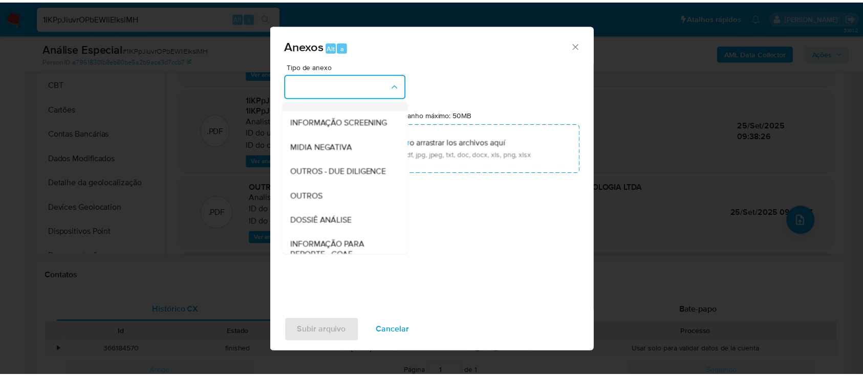
scroll to position [157, 0]
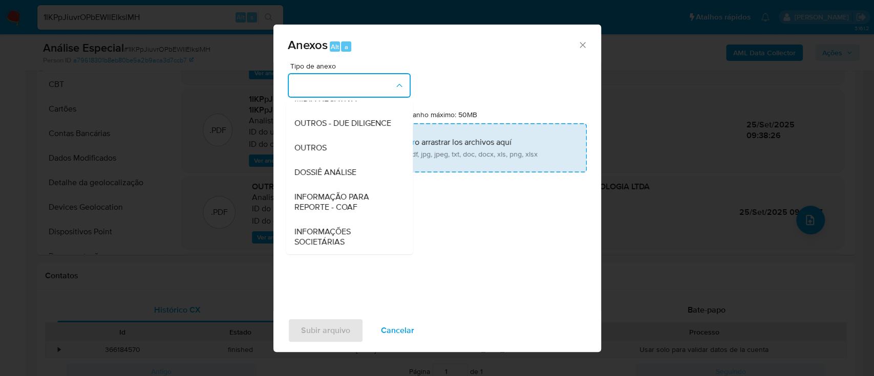
drag, startPoint x: 330, startPoint y: 167, endPoint x: 352, endPoint y: 161, distance: 23.0
click at [330, 167] on span "DOSSIÊ ANÁLISE" at bounding box center [325, 172] width 62 height 10
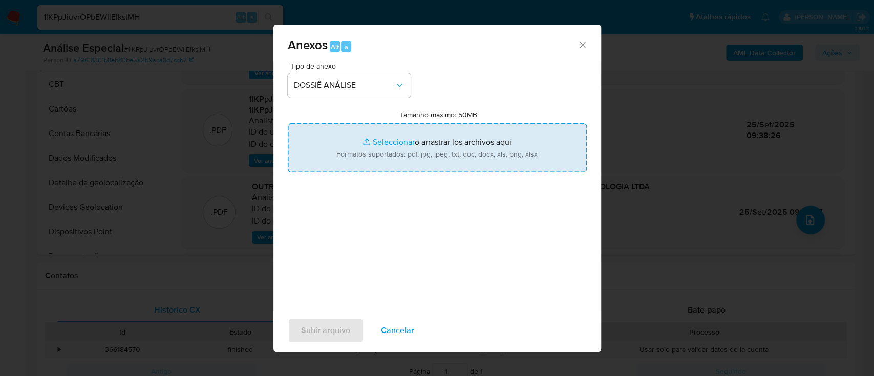
type input "C:\fakepath\DECLÍNIO - 4.º SAR - CNPJ 38545033000190 - DARA REPRESENTAÇÕES E TE…"
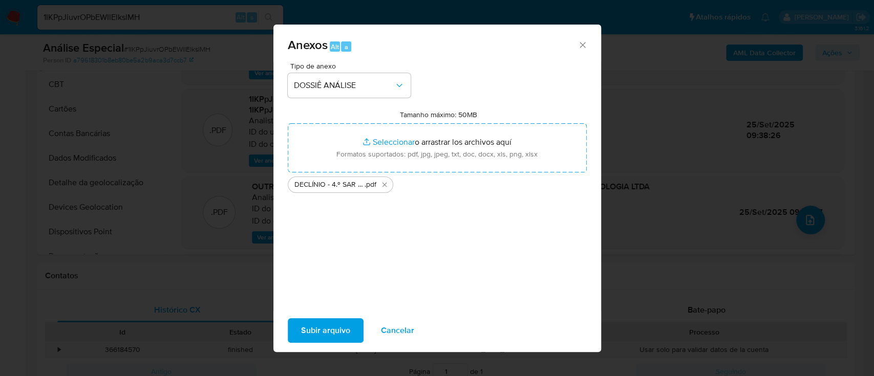
click at [336, 330] on span "Subir arquivo" at bounding box center [325, 331] width 49 height 23
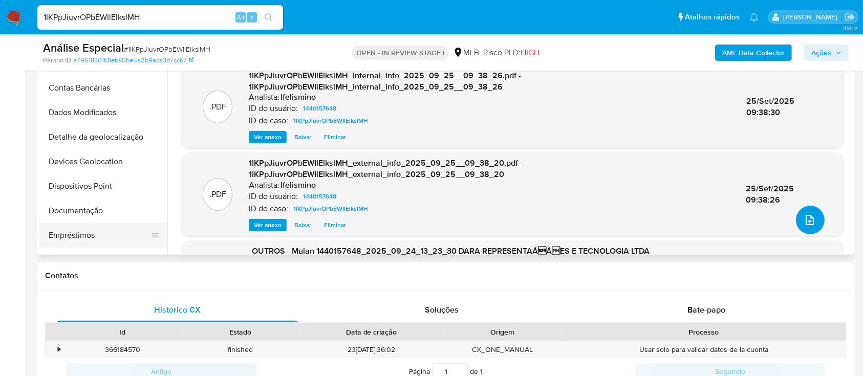
scroll to position [205, 0]
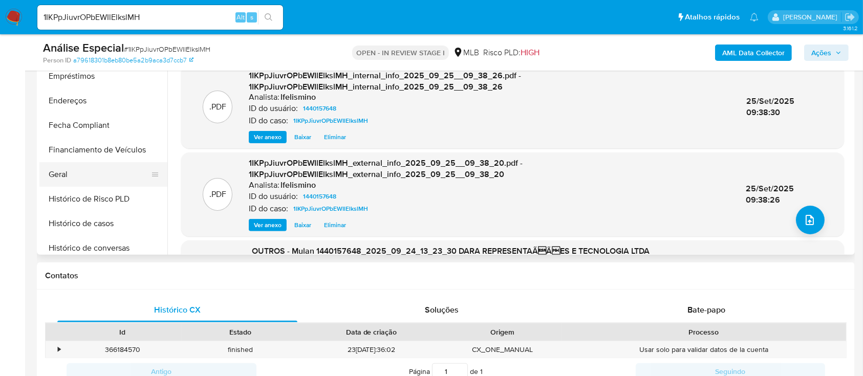
click at [120, 175] on button "Geral" at bounding box center [99, 174] width 120 height 25
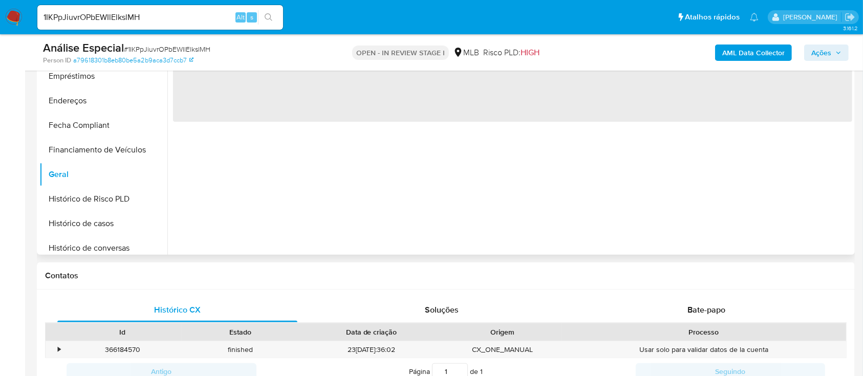
scroll to position [136, 0]
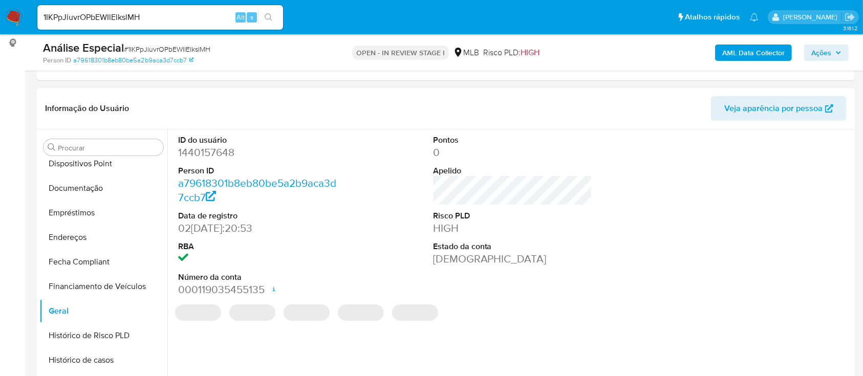
drag, startPoint x: 835, startPoint y: 52, endPoint x: 707, endPoint y: 53, distance: 128.5
click at [835, 52] on span "Ações" at bounding box center [827, 53] width 30 height 14
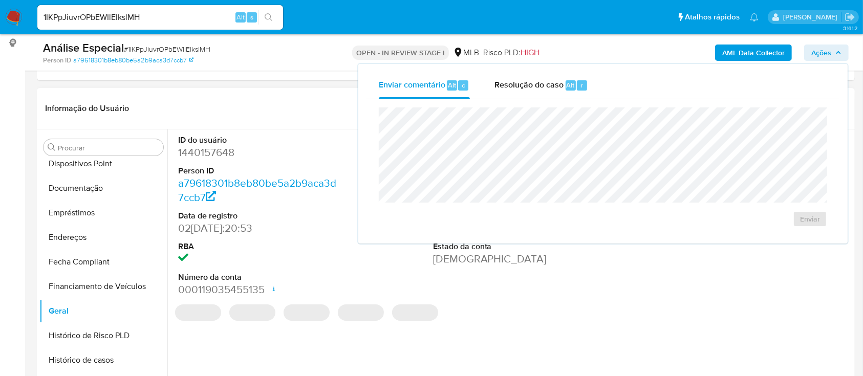
drag, startPoint x: 526, startPoint y: 100, endPoint x: 533, endPoint y: 103, distance: 6.9
click at [524, 100] on div "Enviar" at bounding box center [603, 167] width 473 height 136
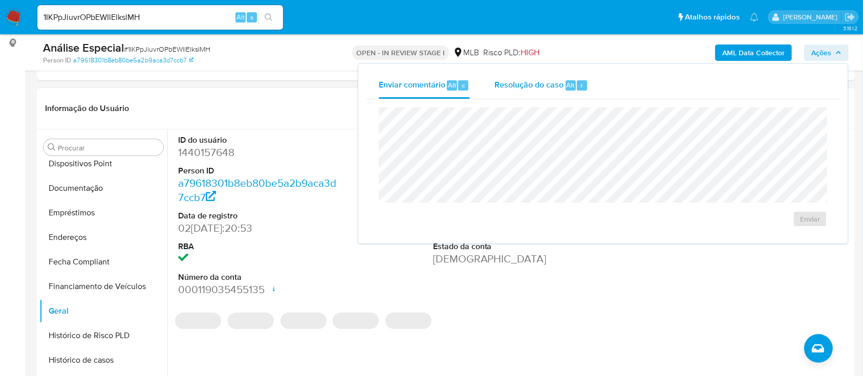
click at [545, 92] on div "Resolução do caso Alt r" at bounding box center [542, 85] width 94 height 27
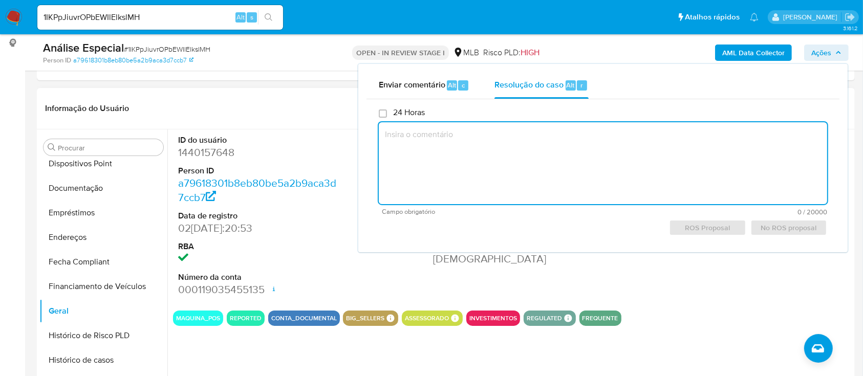
paste textarea "Maria Carolina Aad Lopes Guirra, CPF 86043090554"
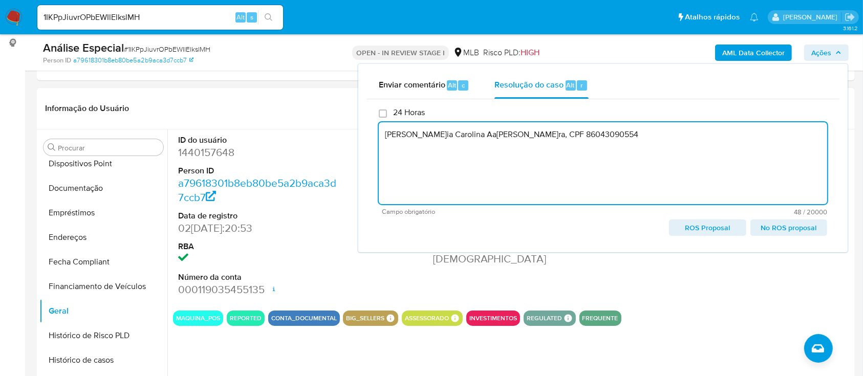
click at [471, 137] on textarea "Maria Carolina Aad Lopes Guirra, CPF 86043090554" at bounding box center [603, 163] width 449 height 82
paste textarea "Justificativa para arquivamento: Cliente analisado e comunica ao regulador em 2…"
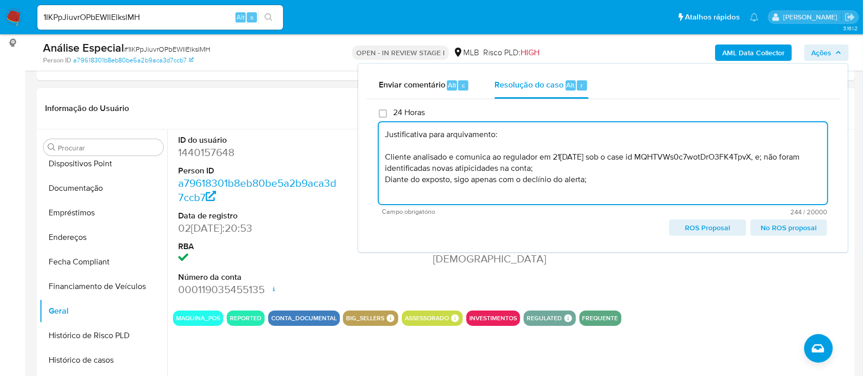
click at [795, 223] on span "No ROS proposal" at bounding box center [789, 228] width 62 height 14
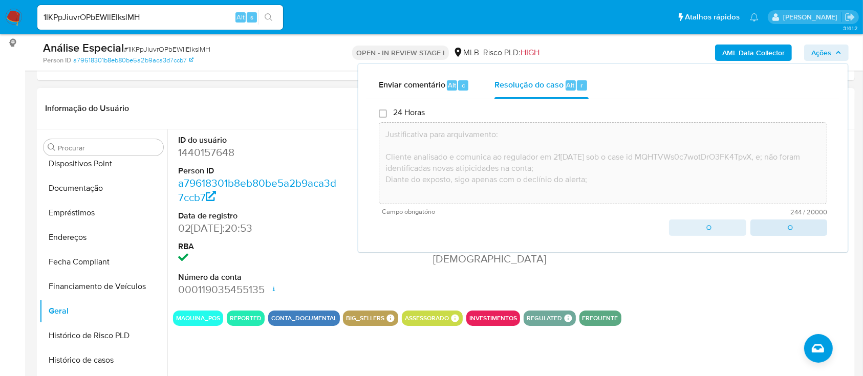
type textarea "Justificativa para arquivamento: Cliente analisado e comunica ao regulador em 2…"
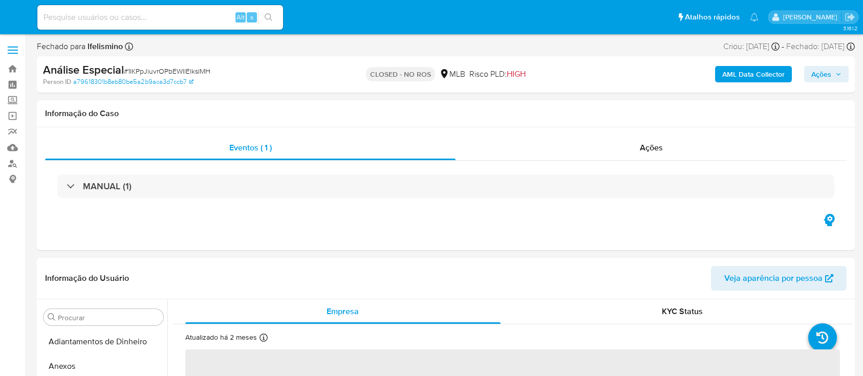
select select "10"
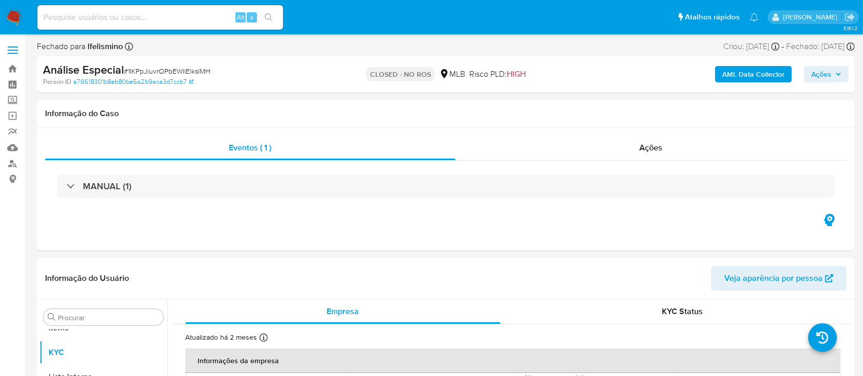
scroll to position [531, 0]
drag, startPoint x: 155, startPoint y: 25, endPoint x: 97, endPoint y: 16, distance: 58.9
paste input "iqRmQBk53P7bjpu3gPr2skpa"
type input "iqRmQBk53P7bjpu3gPr2skpa"
click at [262, 20] on button "search-icon" at bounding box center [268, 17] width 21 height 14
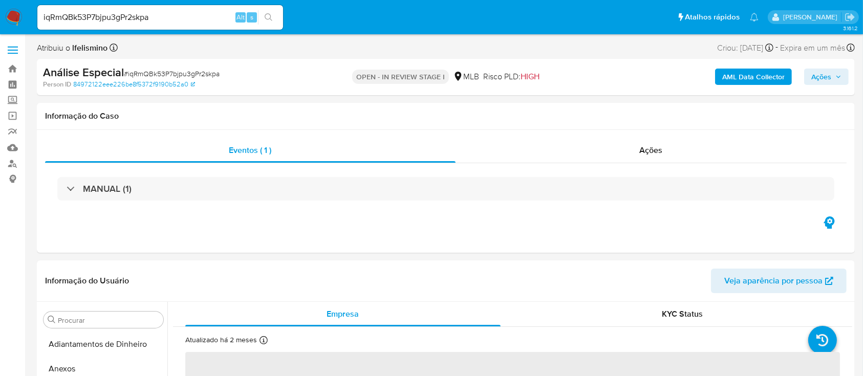
select select "10"
click at [86, 352] on button "Dados Modificados" at bounding box center [103, 346] width 128 height 25
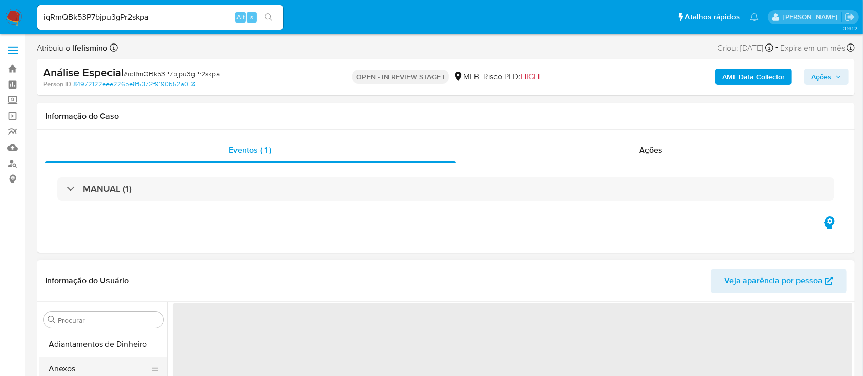
drag, startPoint x: 94, startPoint y: 345, endPoint x: 89, endPoint y: 359, distance: 14.7
click at [94, 345] on button "Adiantamentos de Dinheiro" at bounding box center [103, 344] width 128 height 25
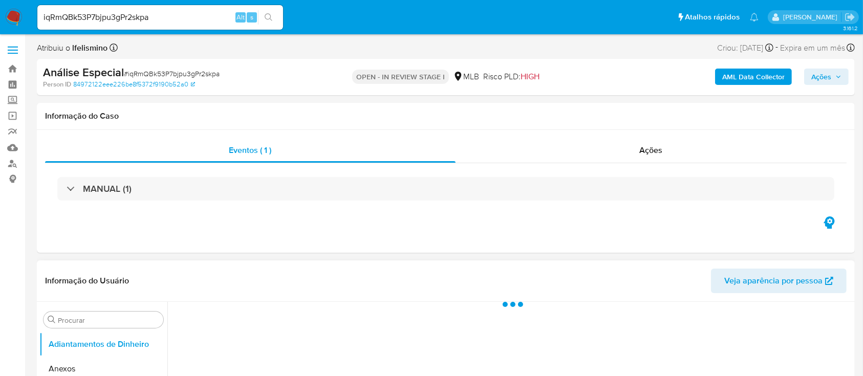
drag, startPoint x: 83, startPoint y: 369, endPoint x: 245, endPoint y: 264, distance: 192.7
click at [84, 371] on button "Anexos" at bounding box center [103, 369] width 128 height 25
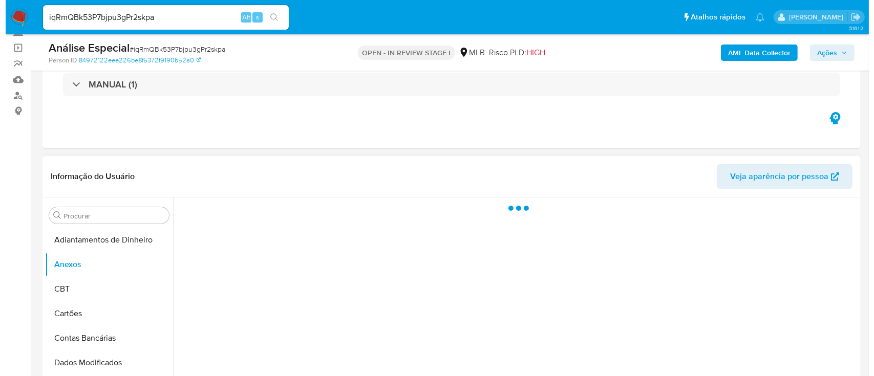
scroll to position [136, 0]
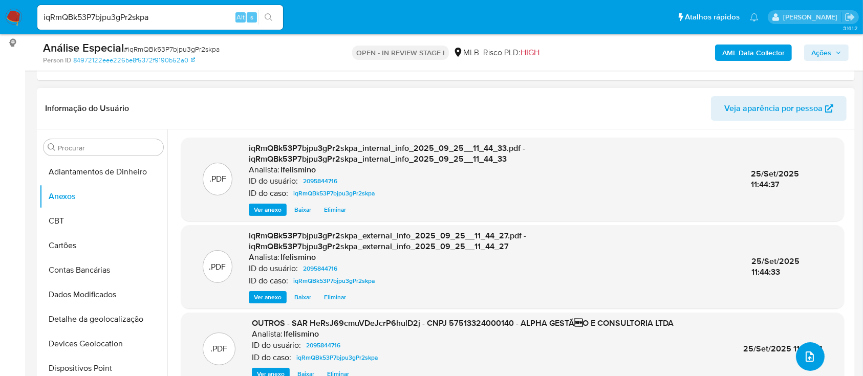
click at [807, 358] on icon "upload-file" at bounding box center [810, 357] width 8 height 10
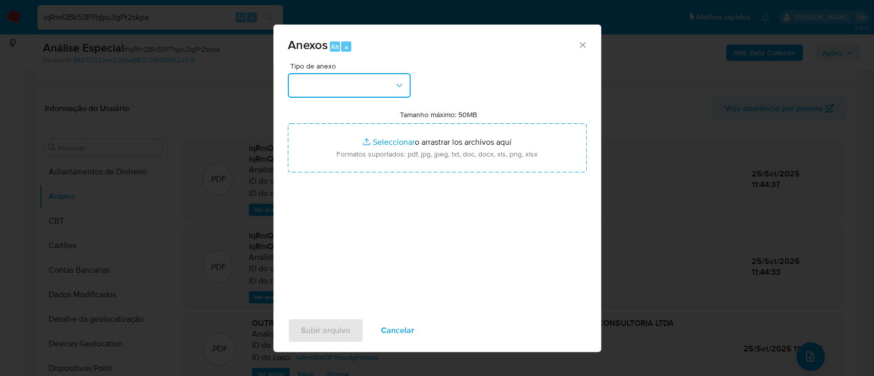
drag, startPoint x: 307, startPoint y: 79, endPoint x: 314, endPoint y: 83, distance: 8.1
click at [308, 79] on button "button" at bounding box center [349, 85] width 123 height 25
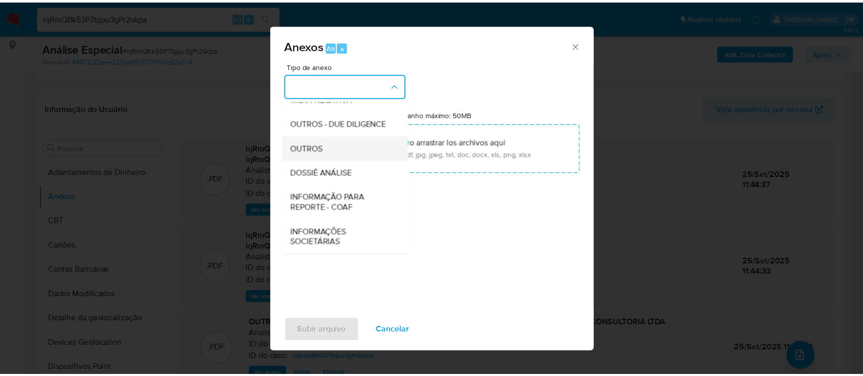
scroll to position [157, 0]
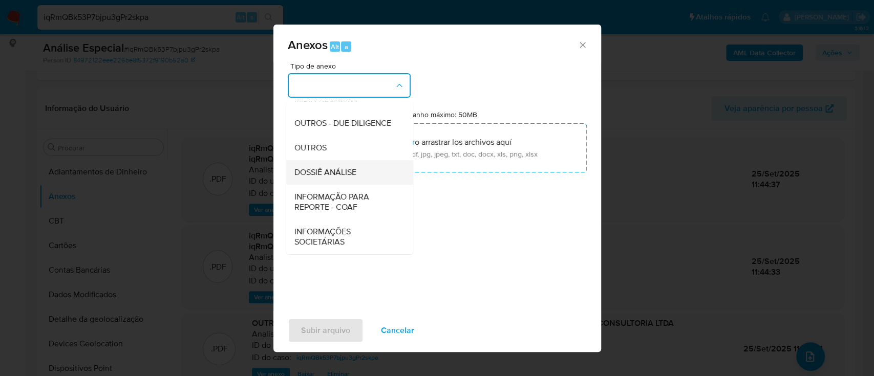
click at [341, 167] on span "DOSSIÊ ANÁLISE" at bounding box center [325, 172] width 62 height 10
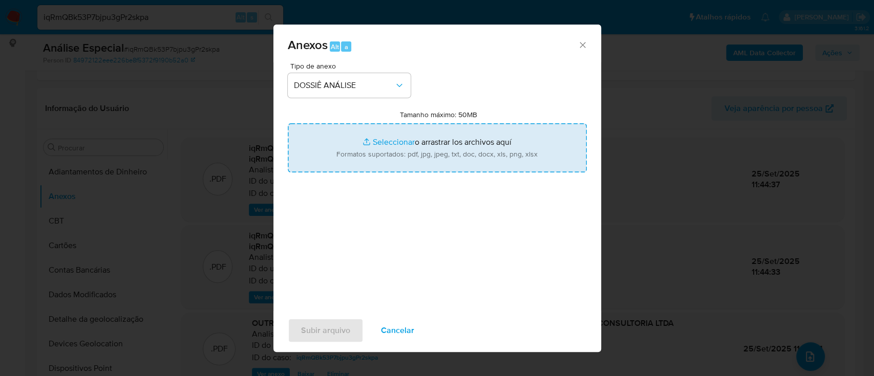
type input "C:\fakepath\2.º SAR - CNPJ 57513324000140 - ALPHA GESTÃO E CONSULTORIA LTDA.pdf"
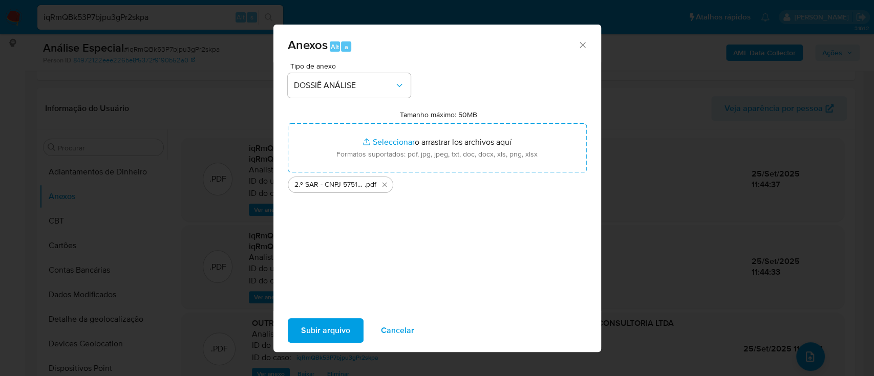
click at [345, 334] on span "Subir arquivo" at bounding box center [325, 331] width 49 height 23
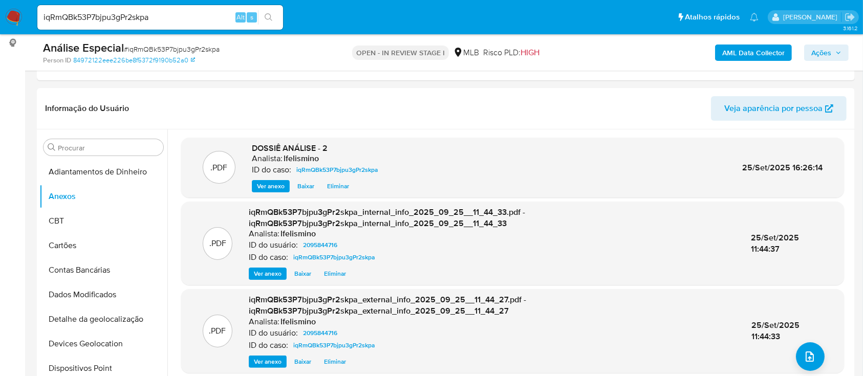
click at [821, 53] on span "Ações" at bounding box center [822, 53] width 20 height 16
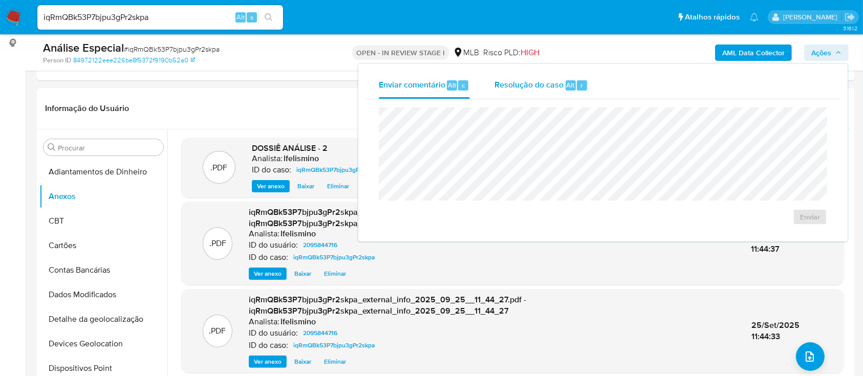
click at [560, 82] on span "Resolução do caso" at bounding box center [529, 85] width 69 height 12
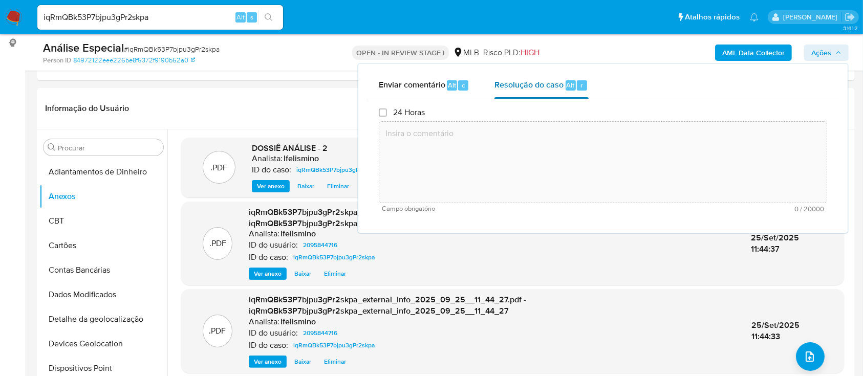
click at [561, 147] on textarea at bounding box center [603, 162] width 448 height 82
drag, startPoint x: 559, startPoint y: 94, endPoint x: 561, endPoint y: 147, distance: 53.3
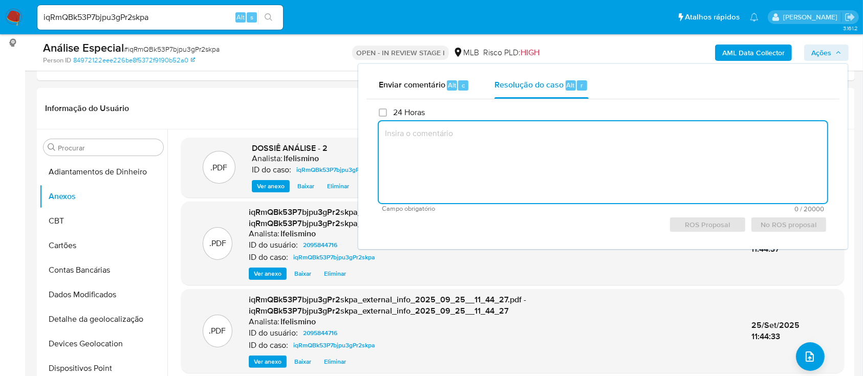
paste textarea "[PERSON_NAME] relevantes concluídos pelo analista: Movimentação [PERSON_NAME] e…"
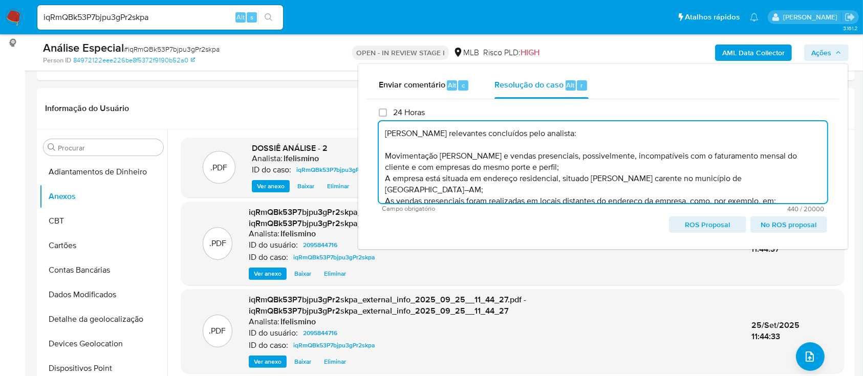
scroll to position [14, 0]
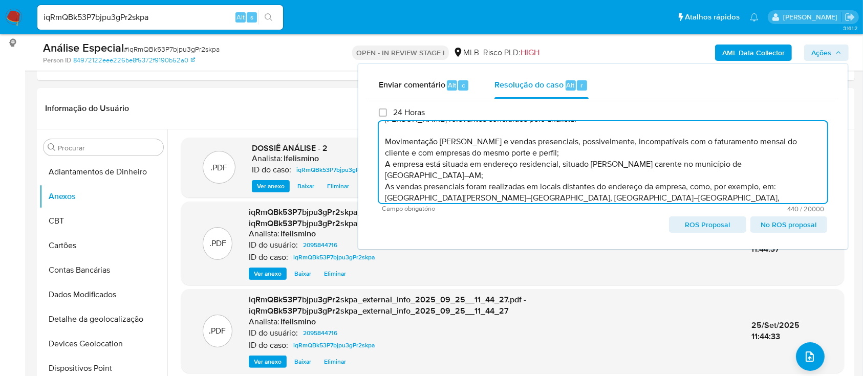
click at [720, 226] on span "ROS Proposal" at bounding box center [707, 225] width 62 height 14
type textarea "[PERSON_NAME] relevantes concluídos pelo analista: Movimentação [PERSON_NAME] e…"
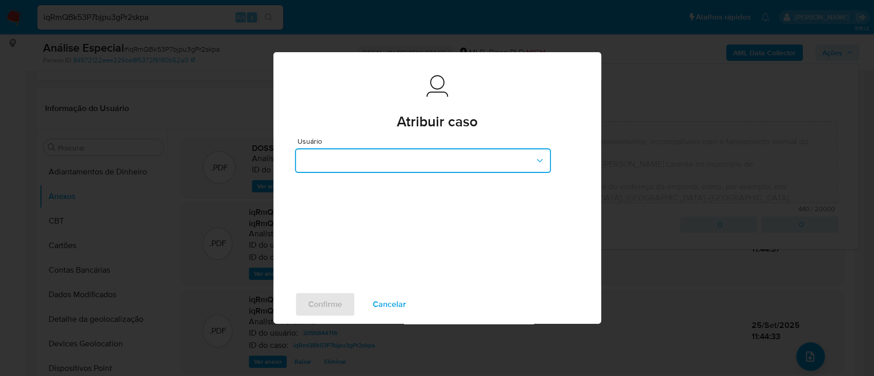
click at [358, 170] on button "button" at bounding box center [423, 160] width 256 height 25
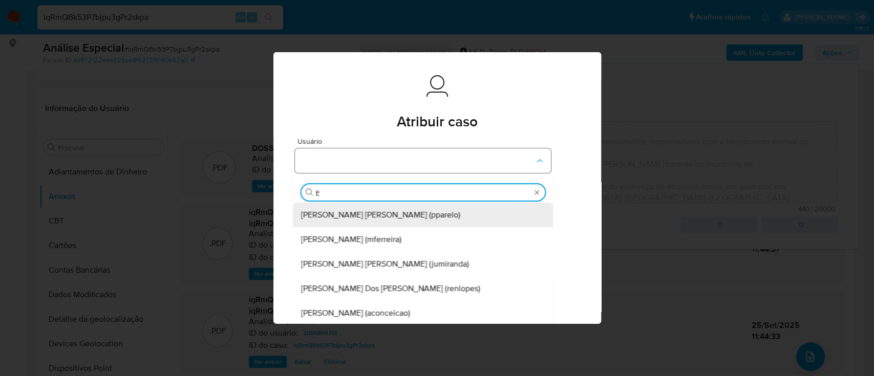
type input "ED"
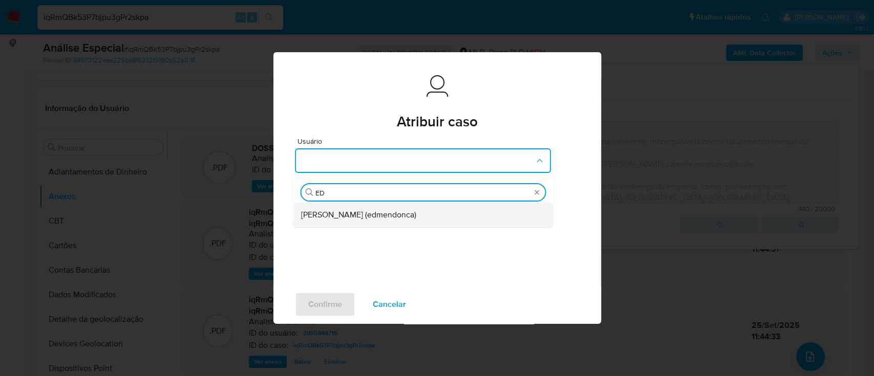
click at [338, 221] on div "[PERSON_NAME] (edmendonca)" at bounding box center [420, 215] width 238 height 25
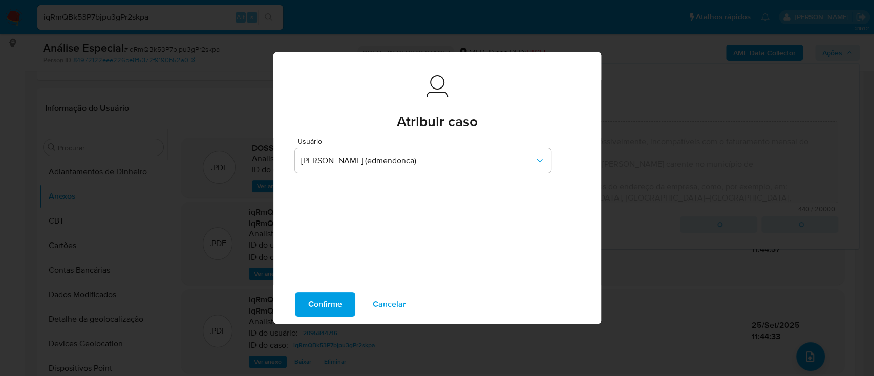
click at [325, 300] on span "Confirme" at bounding box center [325, 304] width 34 height 23
type textarea "[PERSON_NAME] relevantes concluídos pelo analista: Movimentação [PERSON_NAME] e…"
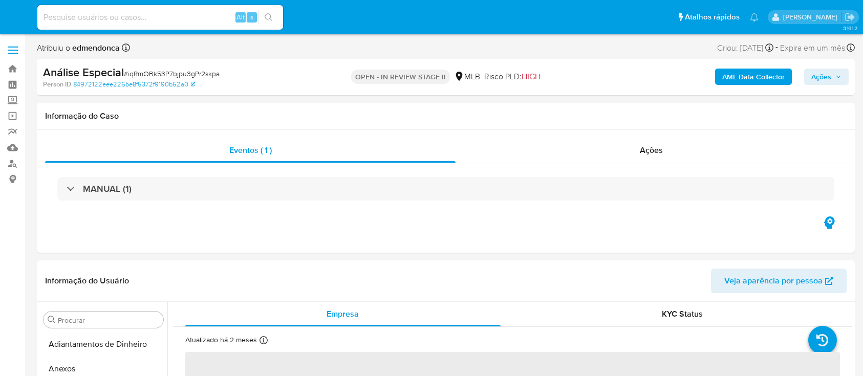
select select "10"
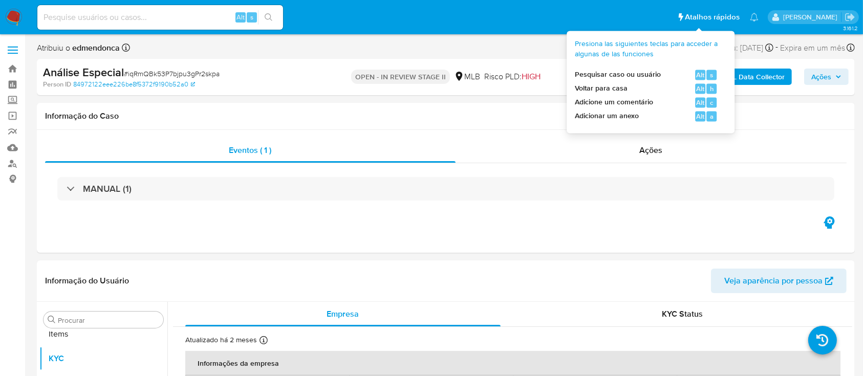
scroll to position [531, 0]
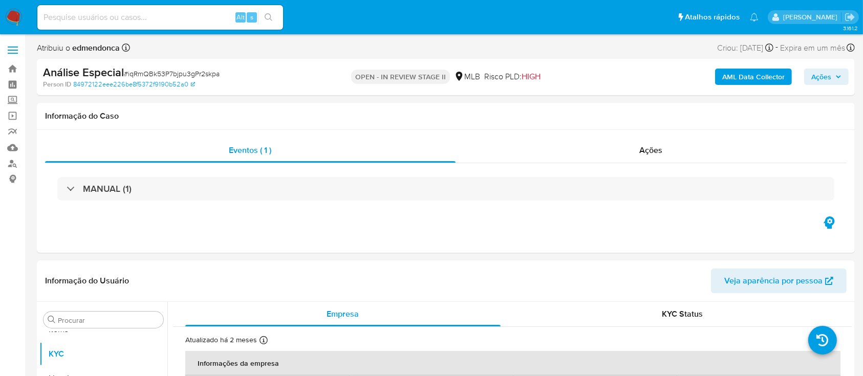
click at [205, 22] on input at bounding box center [160, 17] width 246 height 13
paste input "AfptmAqYMaVTqWuo50oGjAcE"
type input "AfptmAqYMaVTqWuo50oGjAcE"
click at [270, 14] on icon "search-icon" at bounding box center [269, 17] width 8 height 8
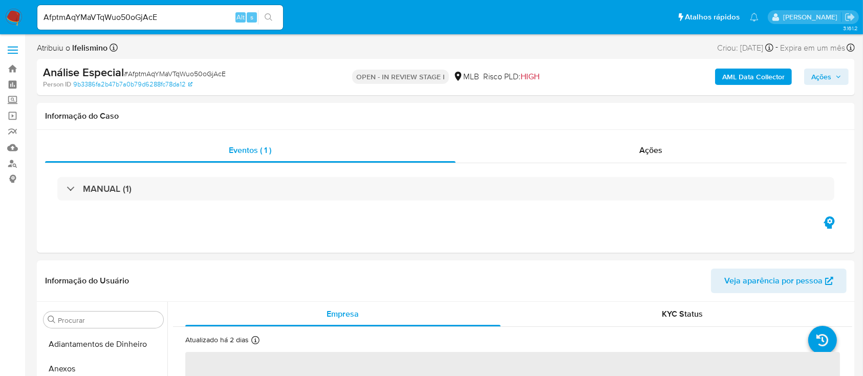
select select "10"
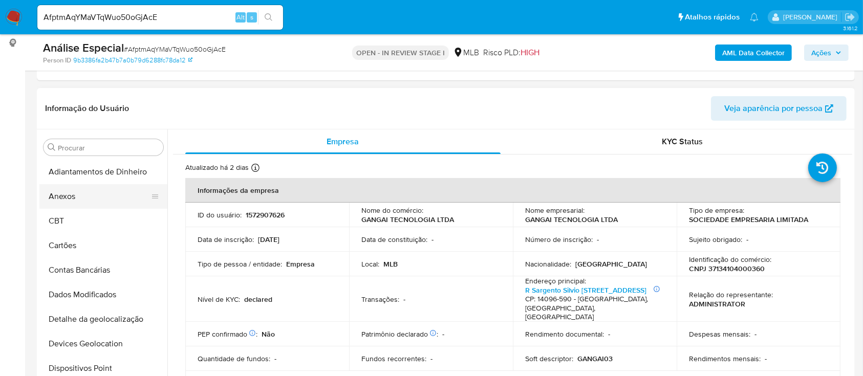
click at [128, 199] on button "Anexos" at bounding box center [99, 196] width 120 height 25
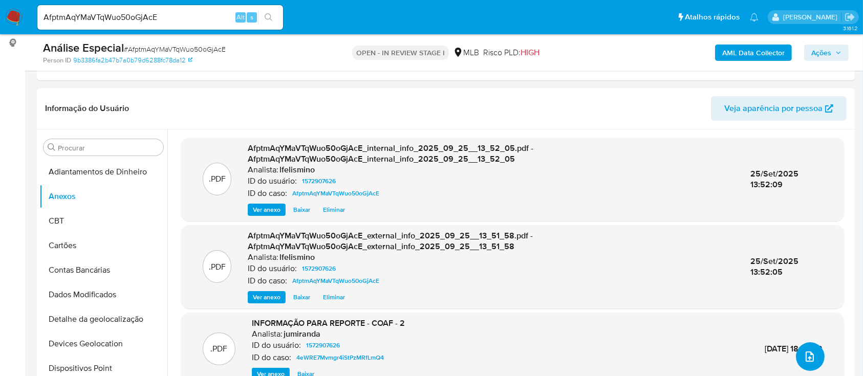
click at [805, 357] on icon "upload-file" at bounding box center [810, 357] width 12 height 12
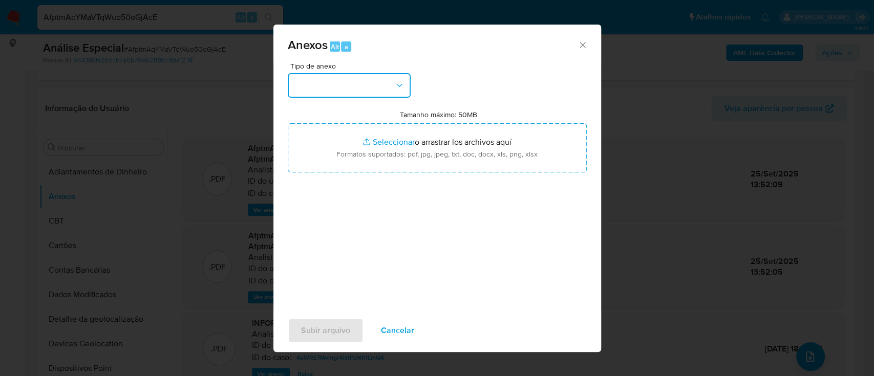
click at [384, 85] on button "button" at bounding box center [349, 85] width 123 height 25
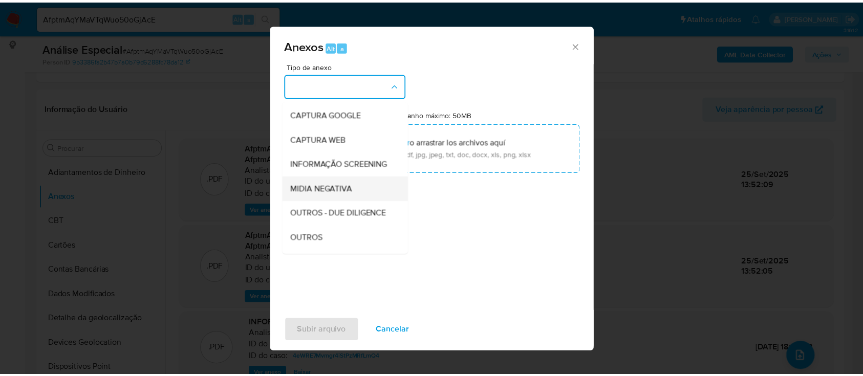
scroll to position [136, 0]
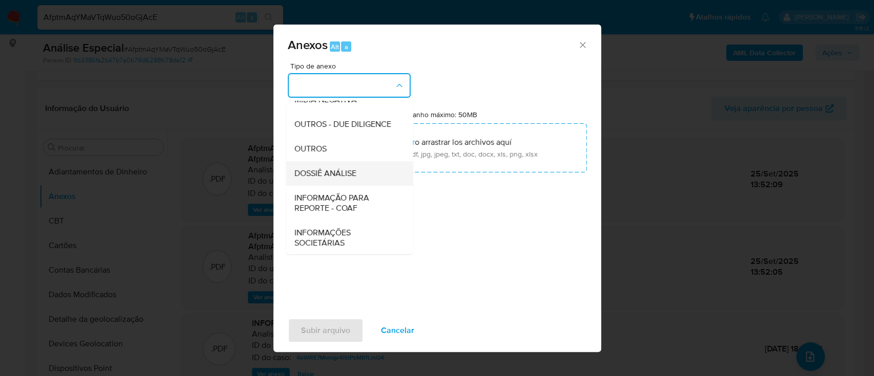
click at [369, 186] on div "DOSSIÊ ANÁLISE" at bounding box center [346, 173] width 104 height 25
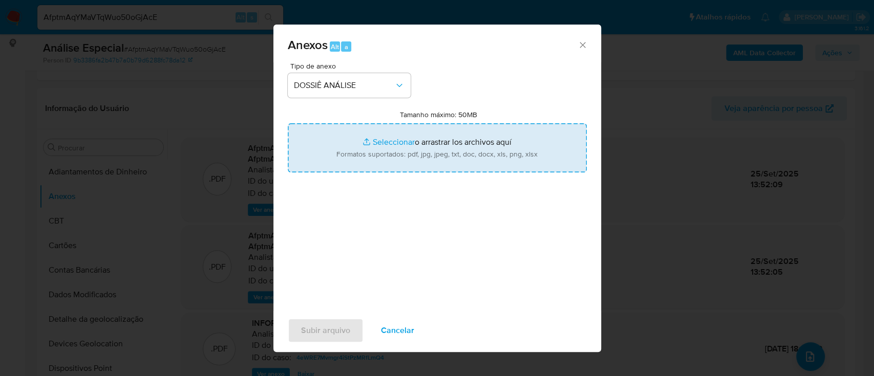
type input "C:\fakepath\DECLÍNIO - 3.º SAR - CNPJ 37134104000360 - GANGAI TECNOLOGIA LTDA.d…"
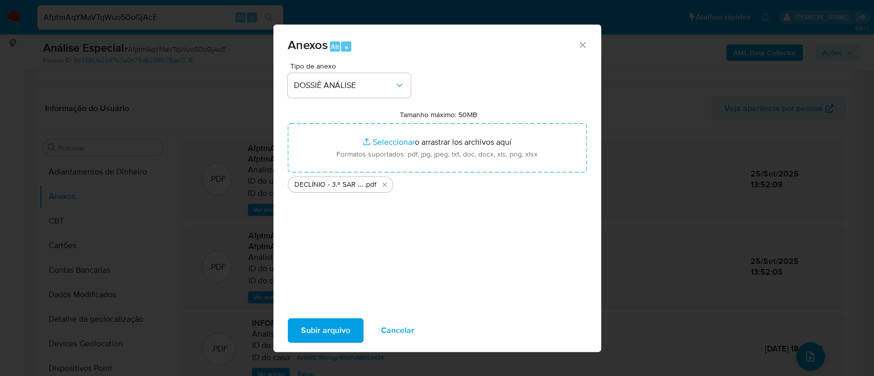
click at [365, 322] on div "Subir arquivo Cancelar" at bounding box center [437, 330] width 328 height 39
click at [332, 322] on span "Subir arquivo" at bounding box center [325, 331] width 49 height 23
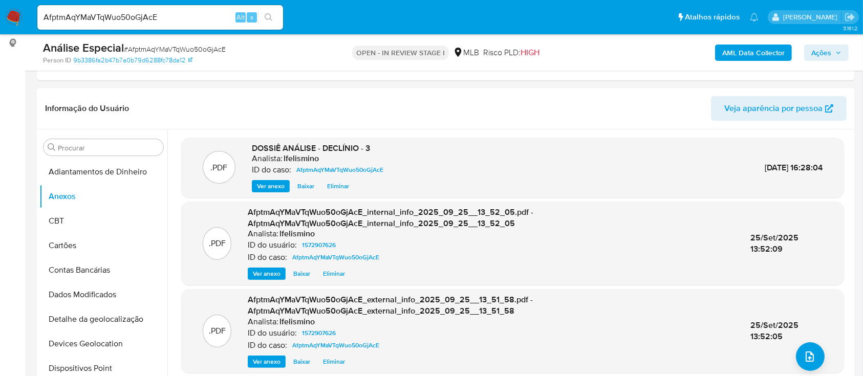
click at [843, 52] on button "Ações" at bounding box center [826, 53] width 45 height 16
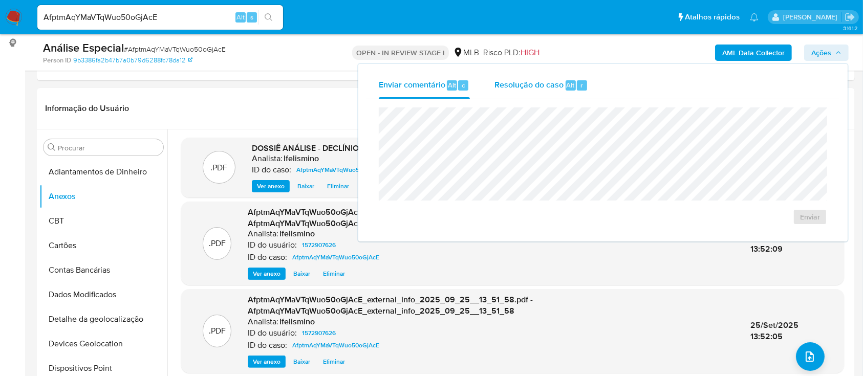
click at [560, 88] on span "Resolução do caso" at bounding box center [529, 85] width 69 height 12
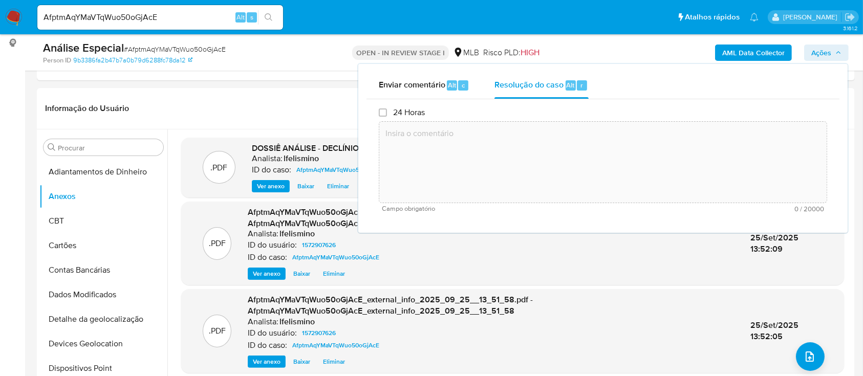
click at [549, 149] on textarea at bounding box center [603, 162] width 448 height 82
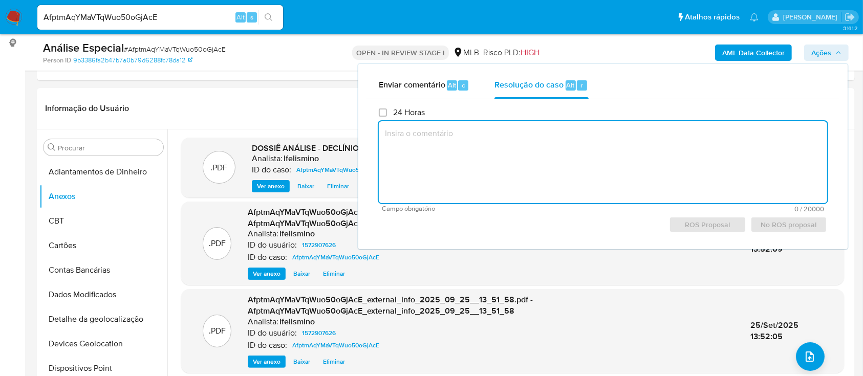
paste textarea "Justificativa para Arquivamento: Conta sem movimentação e/ou outras atipicidade…"
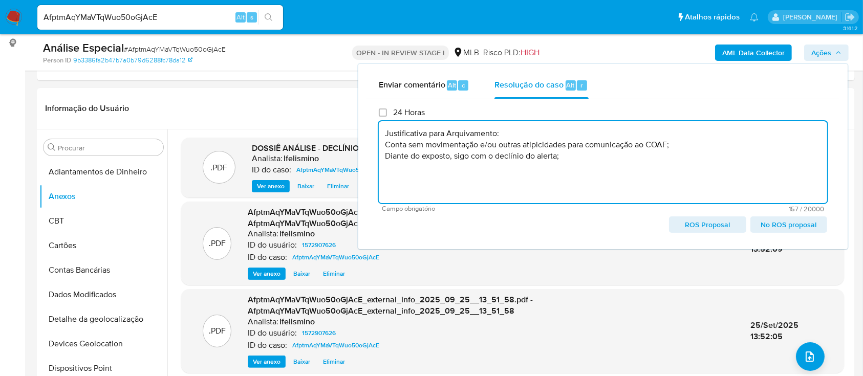
click at [768, 220] on span "No ROS proposal" at bounding box center [789, 225] width 62 height 14
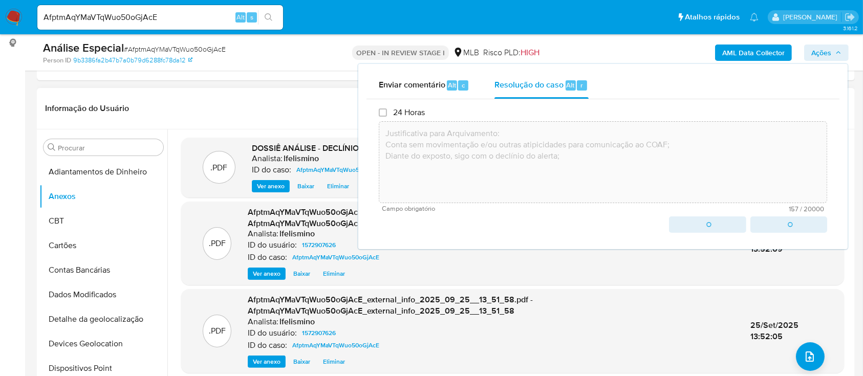
type textarea "Justificativa para Arquivamento: Conta sem movimentação e/ou outras atipicidade…"
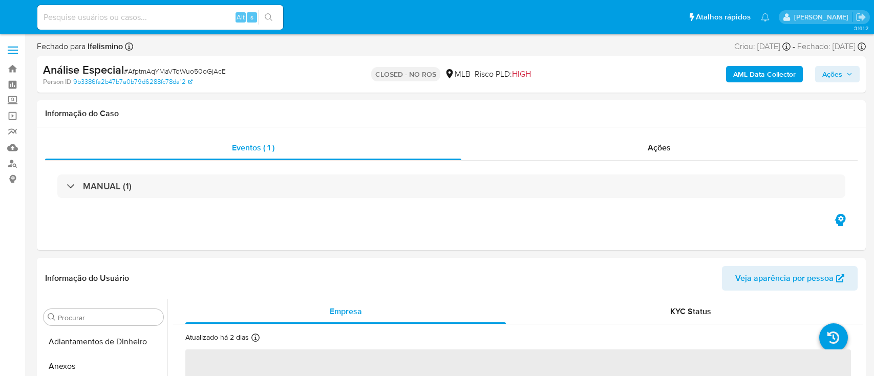
select select "10"
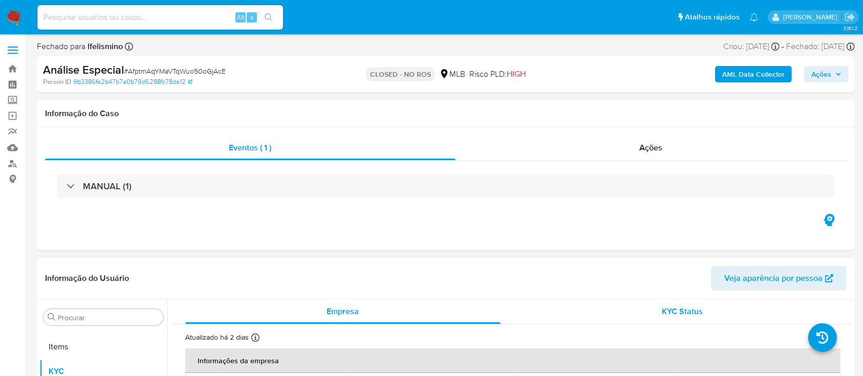
scroll to position [531, 0]
click at [154, 20] on input at bounding box center [160, 17] width 246 height 13
paste input "d3jwWLhDHyPaJHlOBB3PbFGD"
type input "d3jwWLhDHyPaJHlOBB3PbFGD"
click at [275, 20] on button "search-icon" at bounding box center [268, 17] width 21 height 14
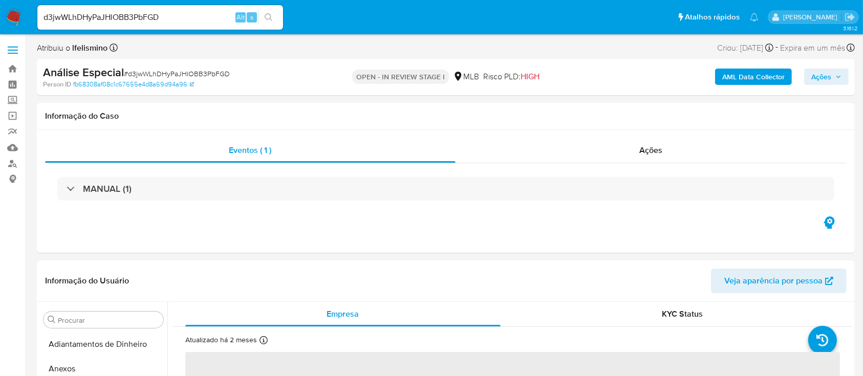
select select "10"
